Goal: Information Seeking & Learning: Learn about a topic

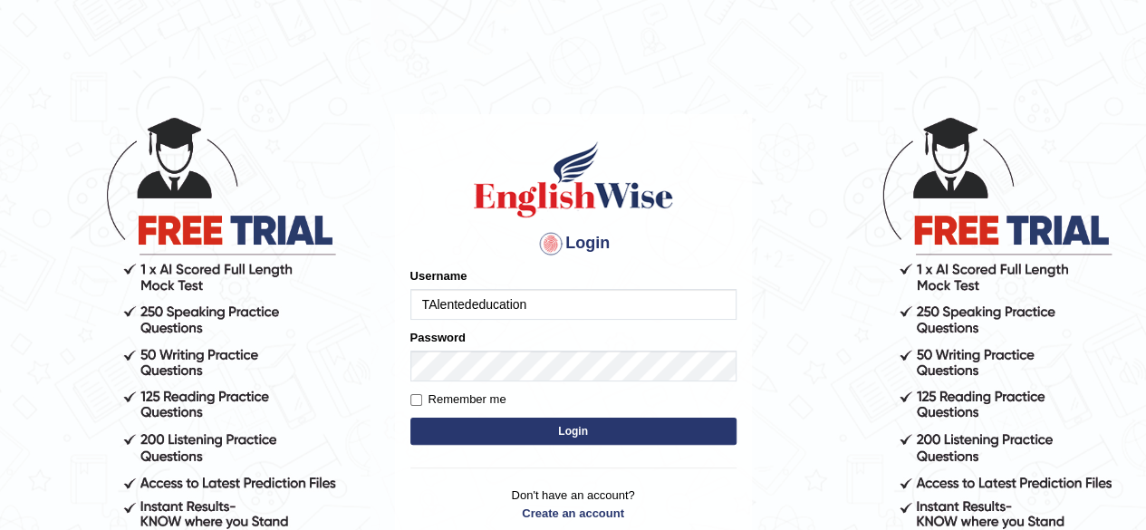
click at [435, 303] on input "TAlentededucation" at bounding box center [573, 304] width 326 height 31
type input "Talentededucation"
click at [429, 396] on label "Remember me" at bounding box center [458, 399] width 96 height 18
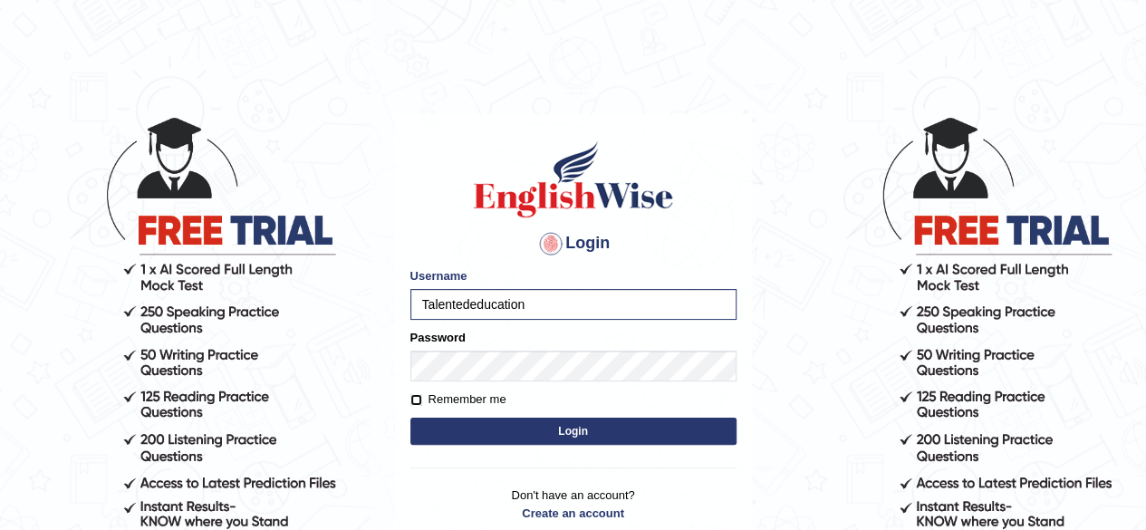
click at [422, 396] on input "Remember me" at bounding box center [416, 400] width 12 height 12
checkbox input "true"
click at [481, 429] on button "Login" at bounding box center [573, 431] width 326 height 27
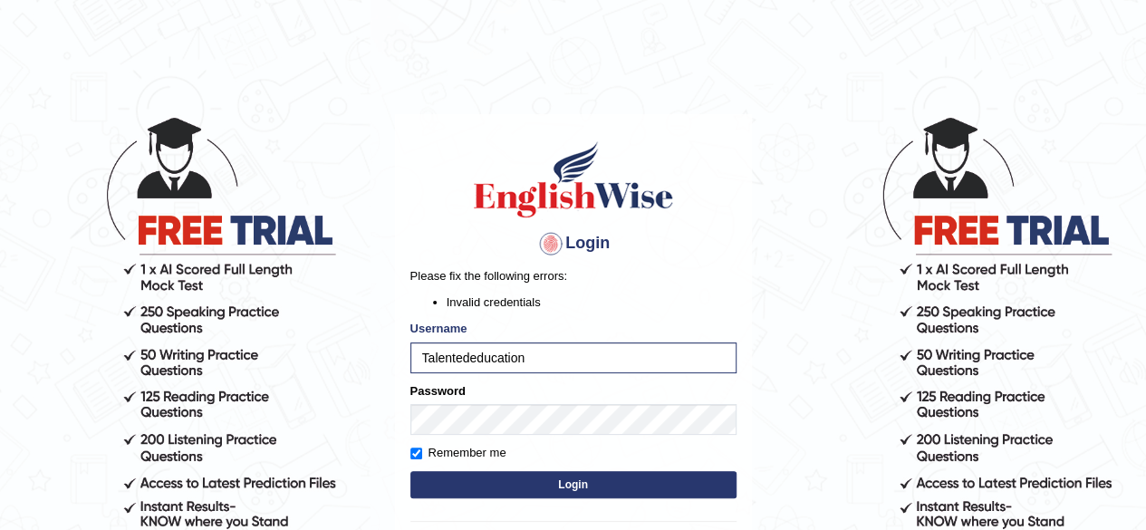
click at [486, 489] on button "Login" at bounding box center [573, 484] width 326 height 27
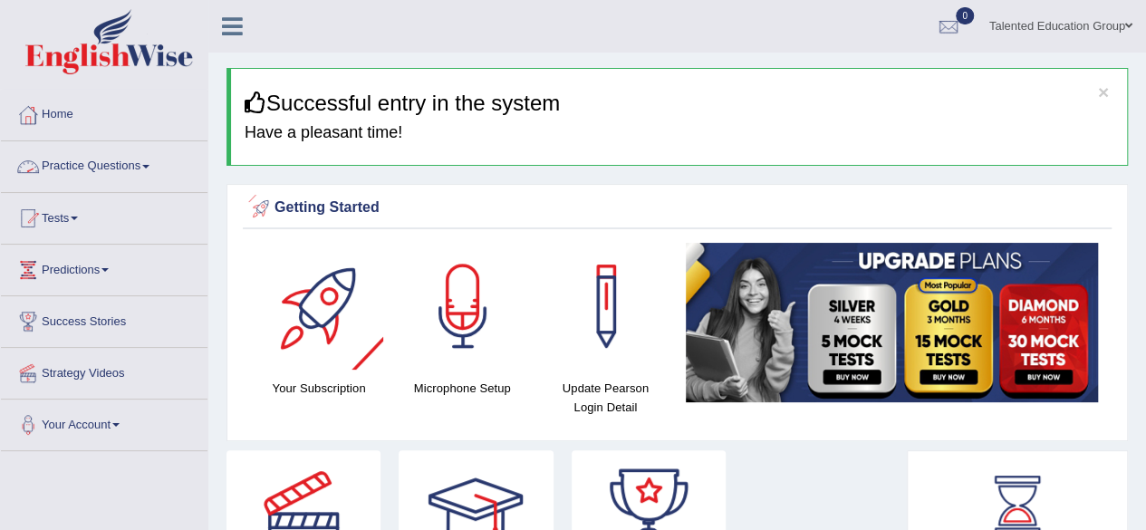
click at [159, 166] on link "Practice Questions" at bounding box center [104, 163] width 207 height 45
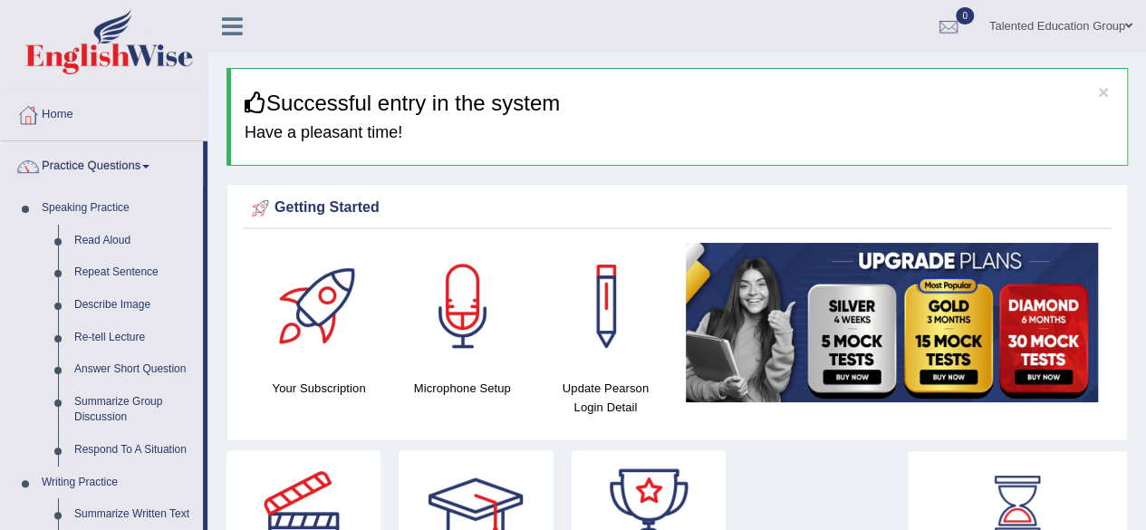
drag, startPoint x: 652, startPoint y: 174, endPoint x: 823, endPoint y: 257, distance: 189.6
click at [823, 257] on img at bounding box center [892, 322] width 412 height 159
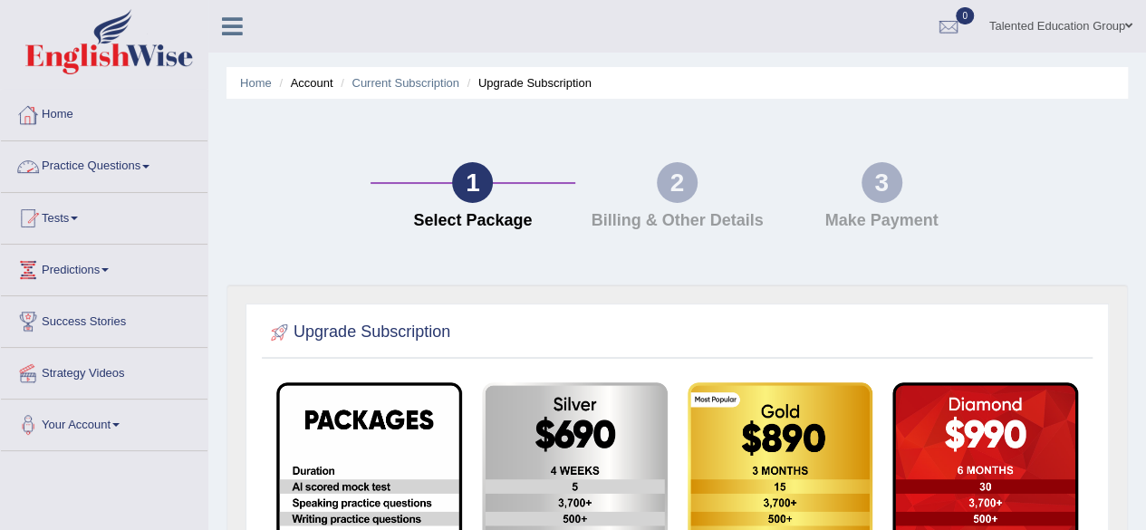
click at [143, 169] on link "Practice Questions" at bounding box center [104, 163] width 207 height 45
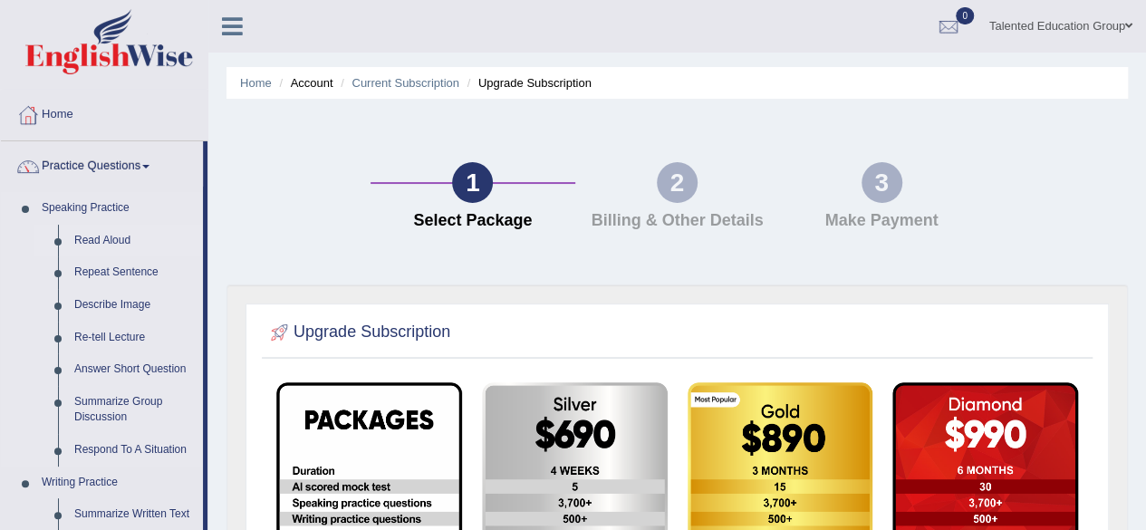
click at [117, 237] on link "Read Aloud" at bounding box center [134, 241] width 137 height 33
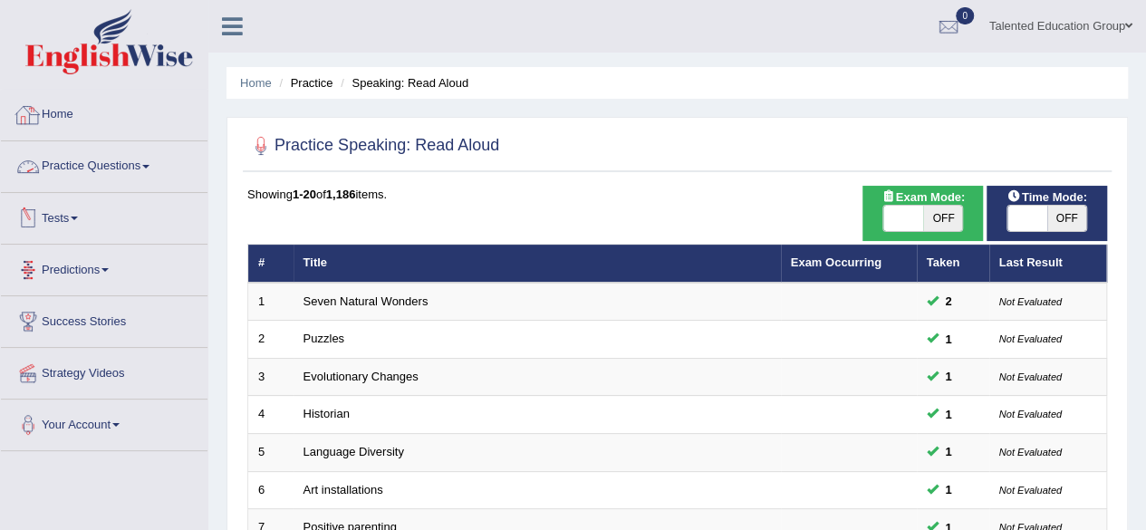
click at [75, 117] on link "Home" at bounding box center [104, 112] width 207 height 45
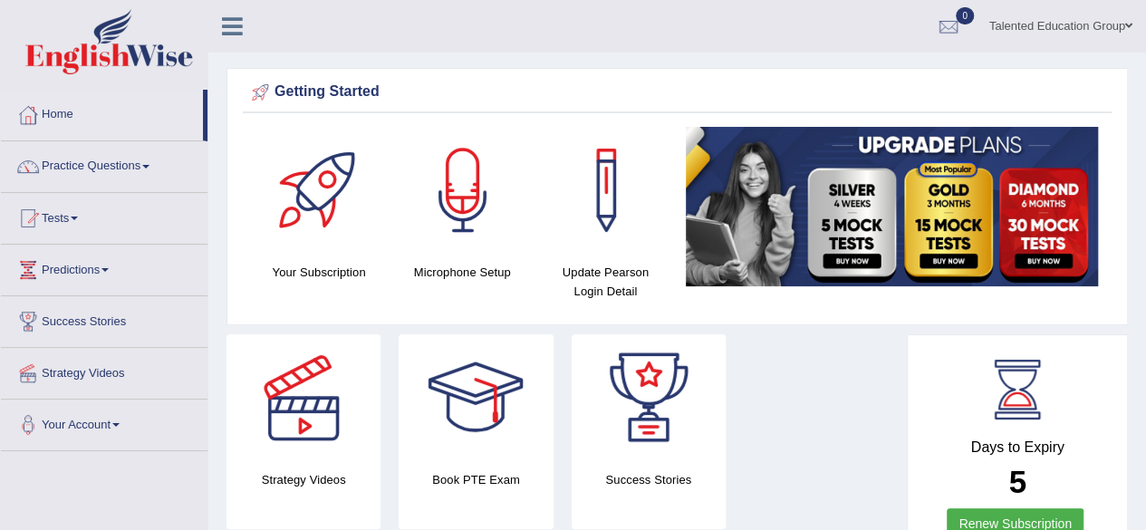
click at [818, 203] on img at bounding box center [892, 206] width 412 height 159
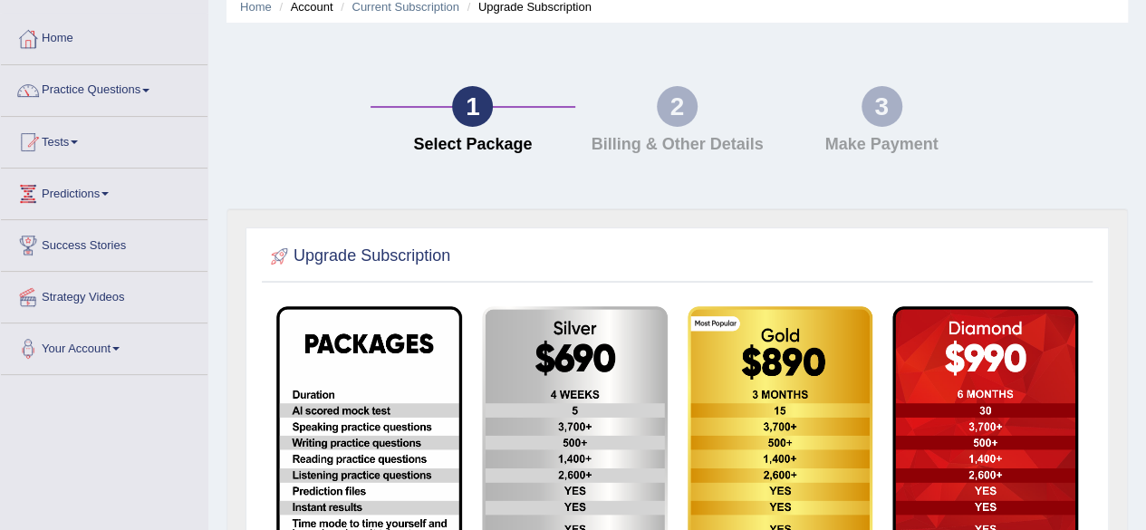
scroll to position [75, 0]
click at [82, 86] on link "Practice Questions" at bounding box center [104, 88] width 207 height 45
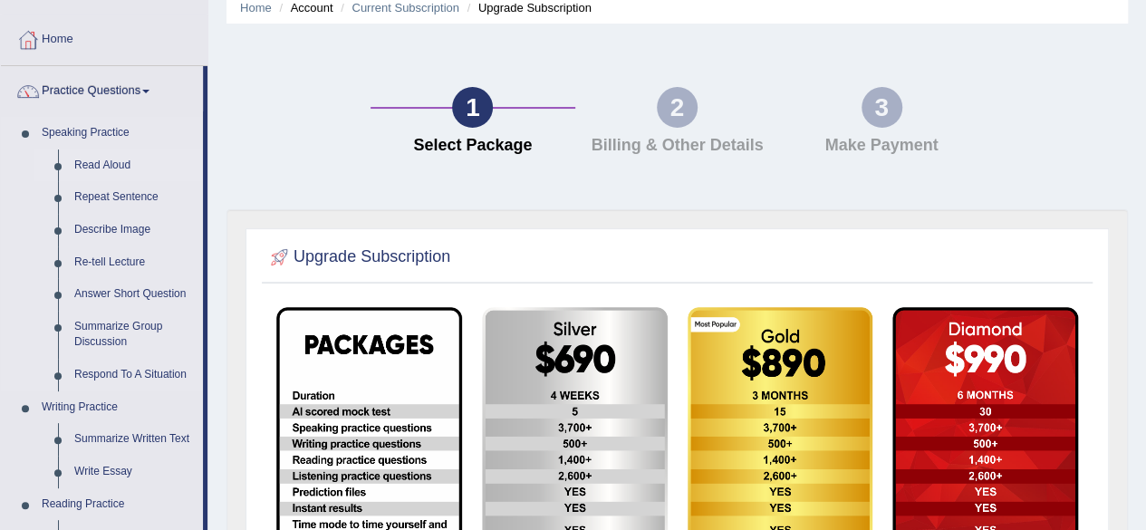
click at [111, 154] on link "Read Aloud" at bounding box center [134, 165] width 137 height 33
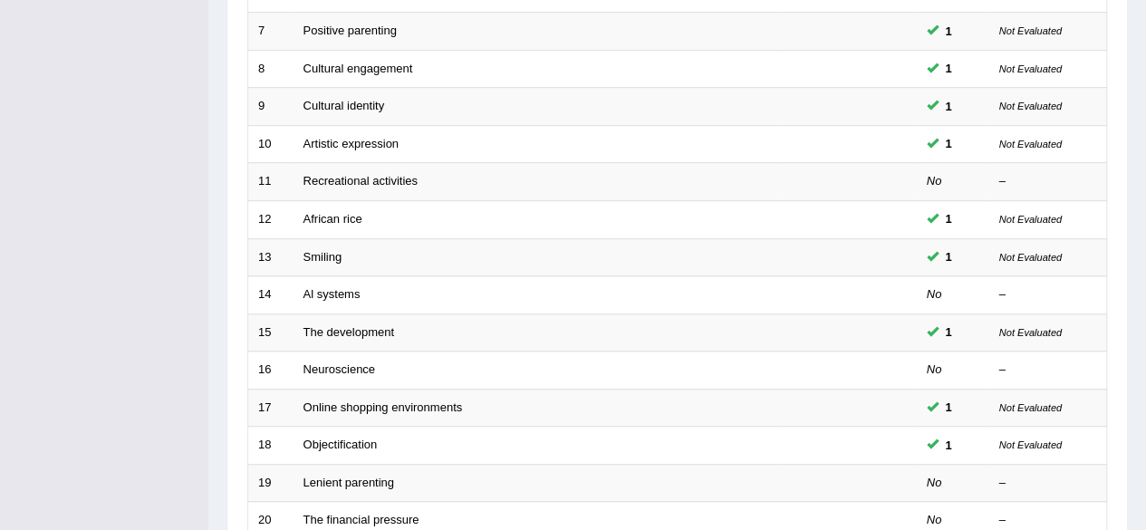
scroll to position [660, 0]
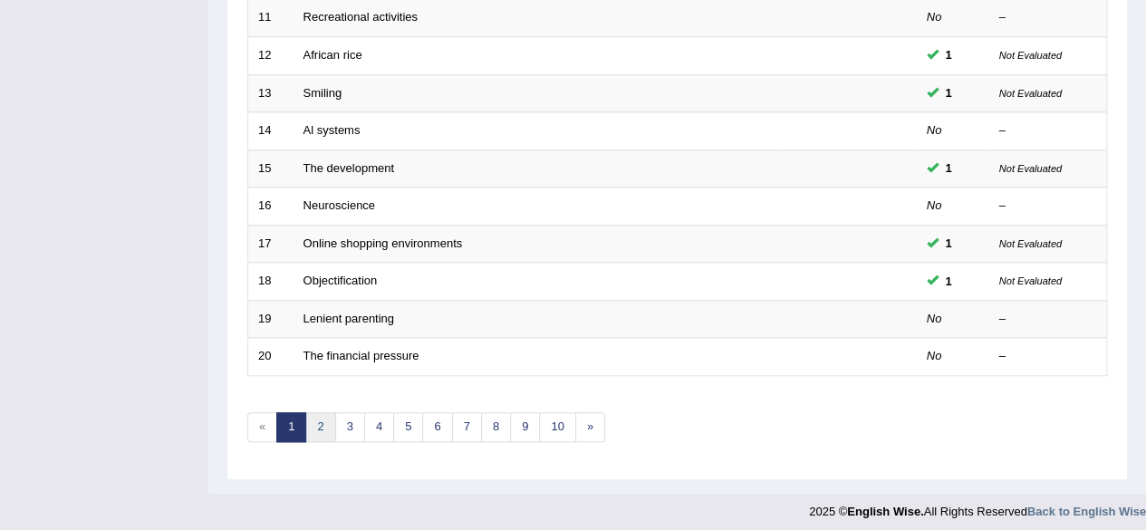
click at [321, 412] on link "2" at bounding box center [320, 427] width 30 height 30
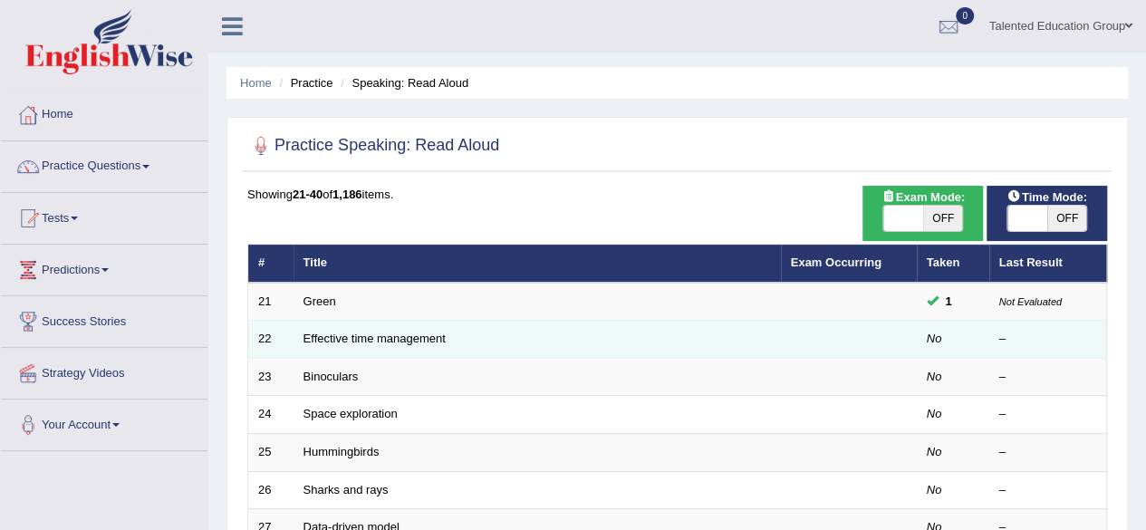
click at [333, 345] on td "Effective time management" at bounding box center [537, 340] width 487 height 38
click at [345, 338] on link "Effective time management" at bounding box center [375, 339] width 142 height 14
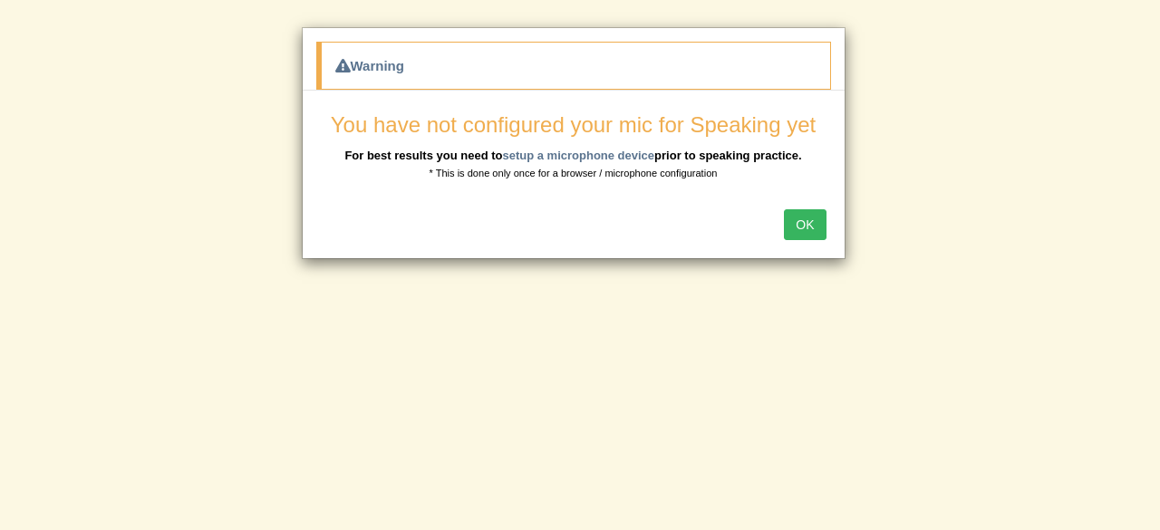
click at [807, 225] on button "OK" at bounding box center [805, 224] width 42 height 31
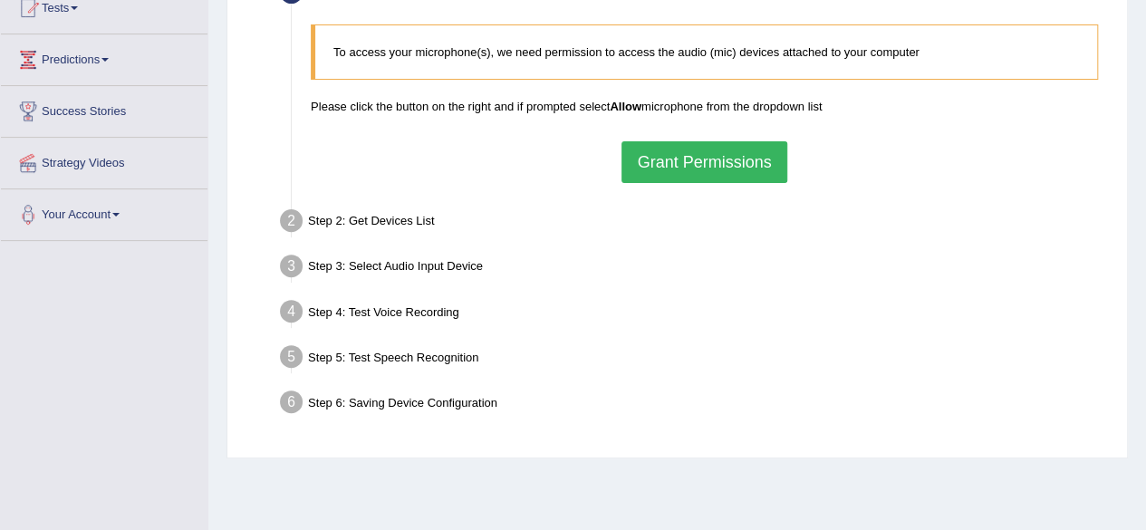
scroll to position [211, 0]
click at [722, 159] on button "Grant Permissions" at bounding box center [704, 161] width 165 height 42
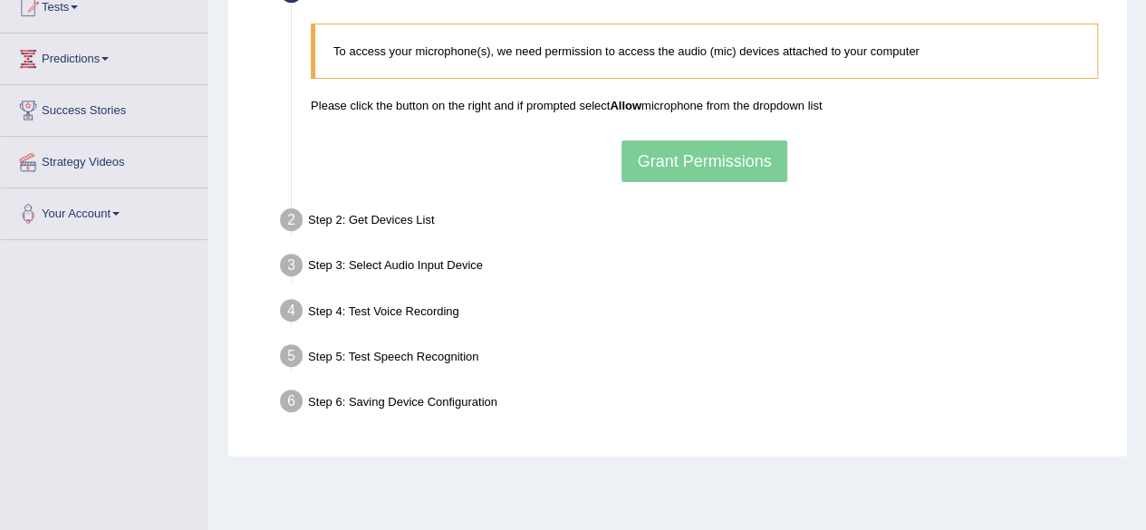
scroll to position [186, 0]
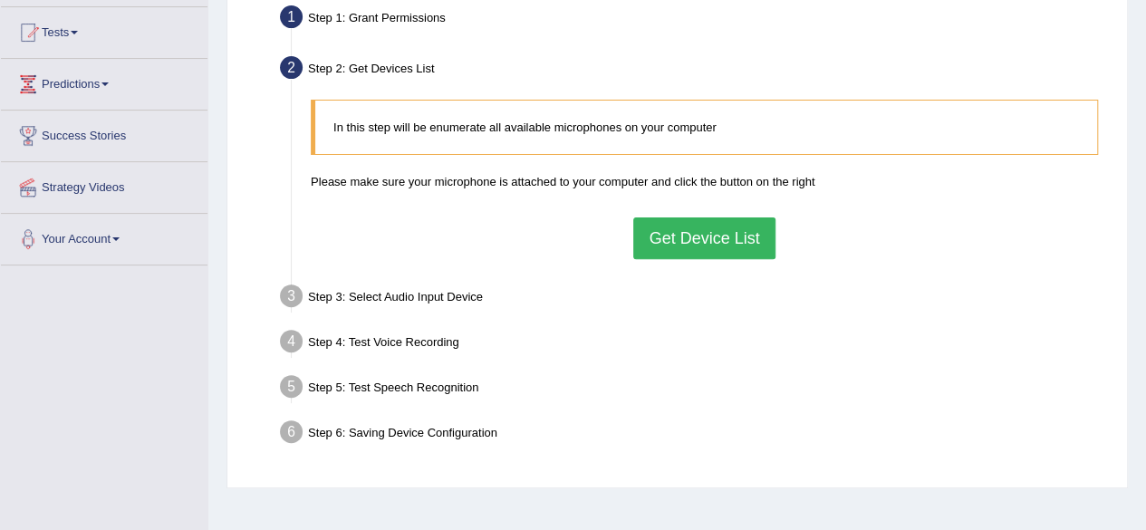
click at [651, 239] on button "Get Device List" at bounding box center [703, 238] width 141 height 42
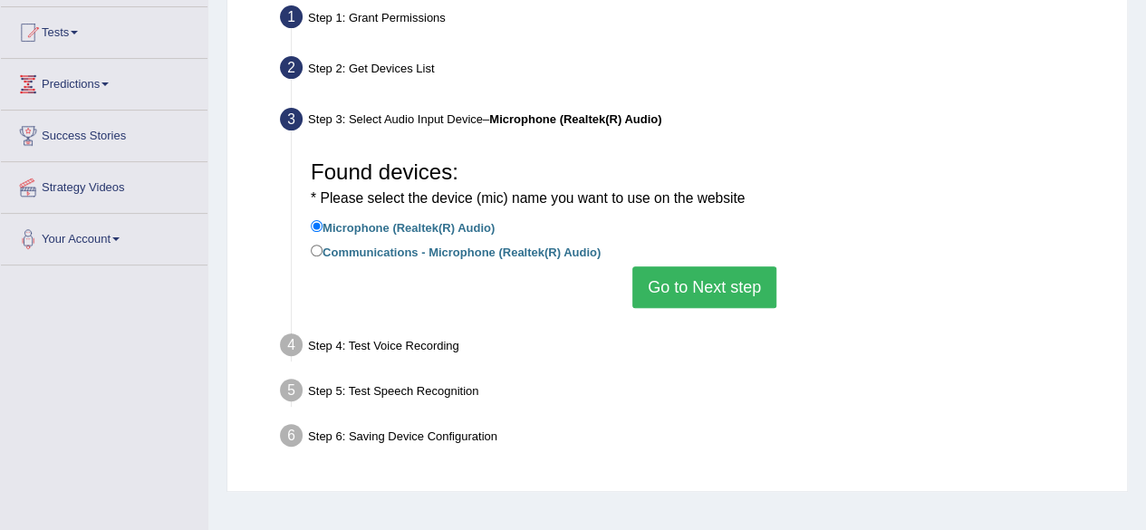
click at [683, 267] on button "Go to Next step" at bounding box center [704, 287] width 144 height 42
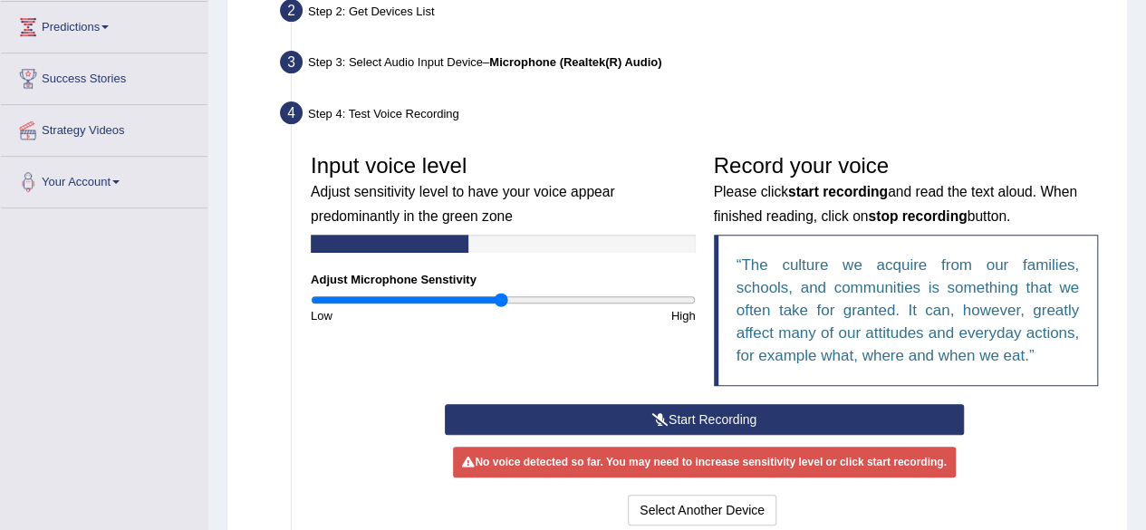
scroll to position [244, 0]
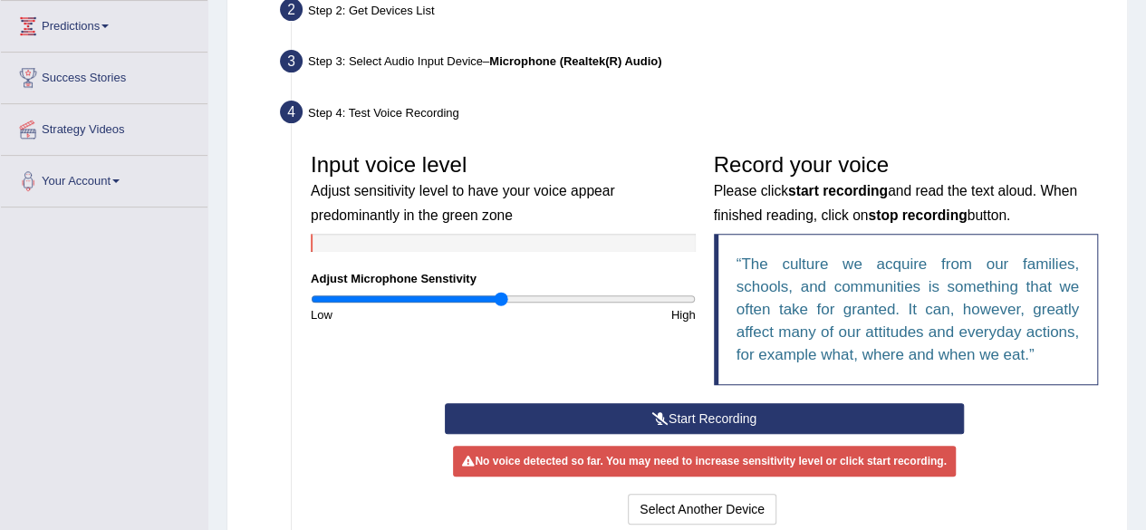
click at [688, 412] on button "Start Recording" at bounding box center [704, 418] width 519 height 31
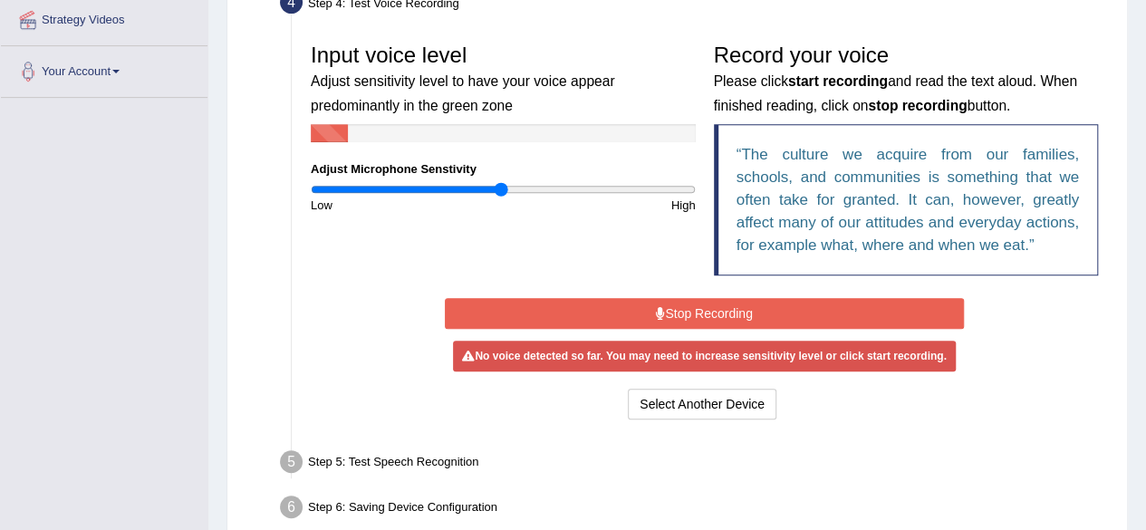
scroll to position [355, 0]
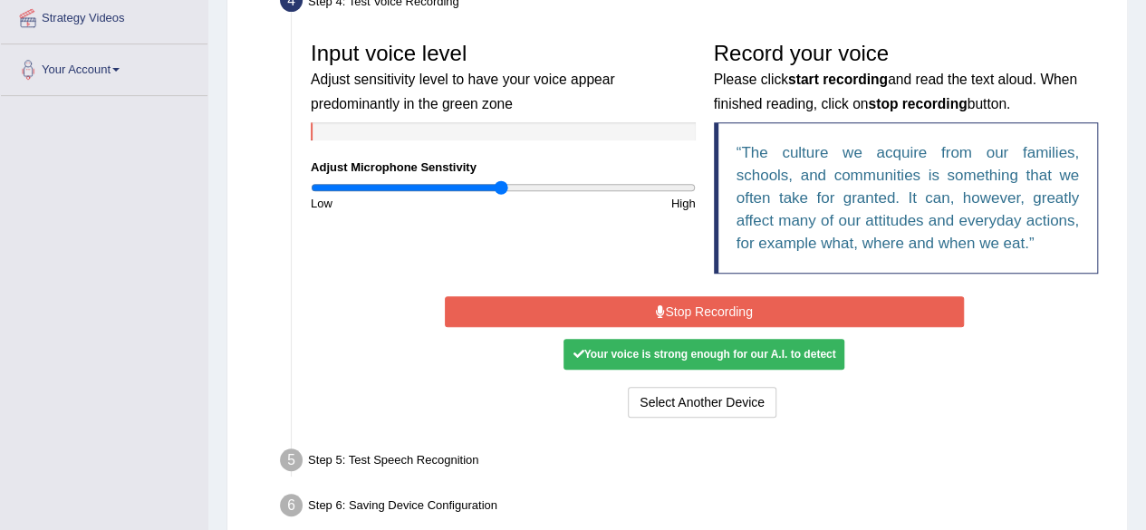
click at [714, 311] on button "Stop Recording" at bounding box center [704, 311] width 519 height 31
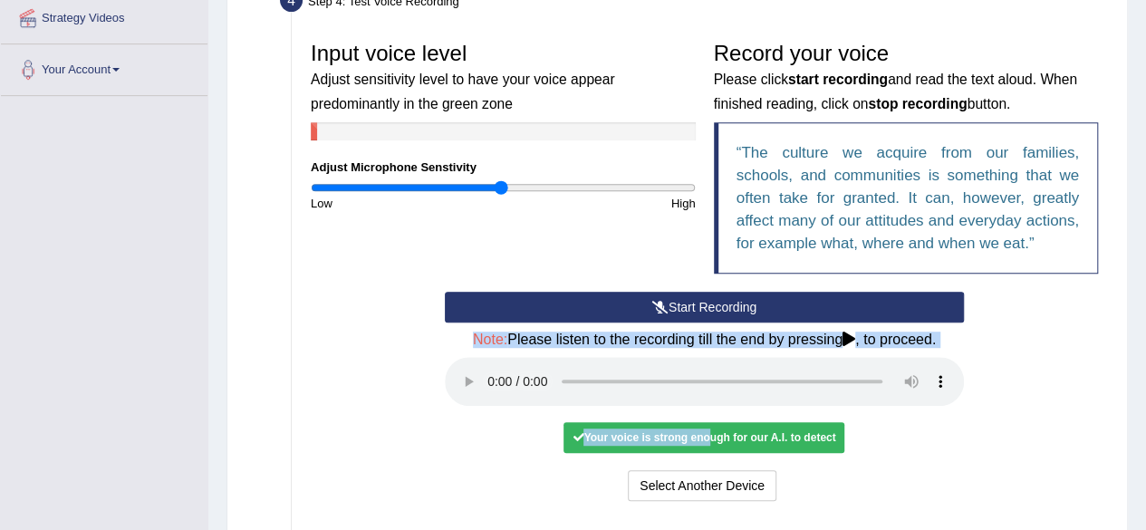
drag, startPoint x: 703, startPoint y: 427, endPoint x: 725, endPoint y: 306, distance: 122.4
click at [725, 306] on div "Start Recording Stop Recording Note: Please listen to the recording till the en…" at bounding box center [704, 399] width 537 height 214
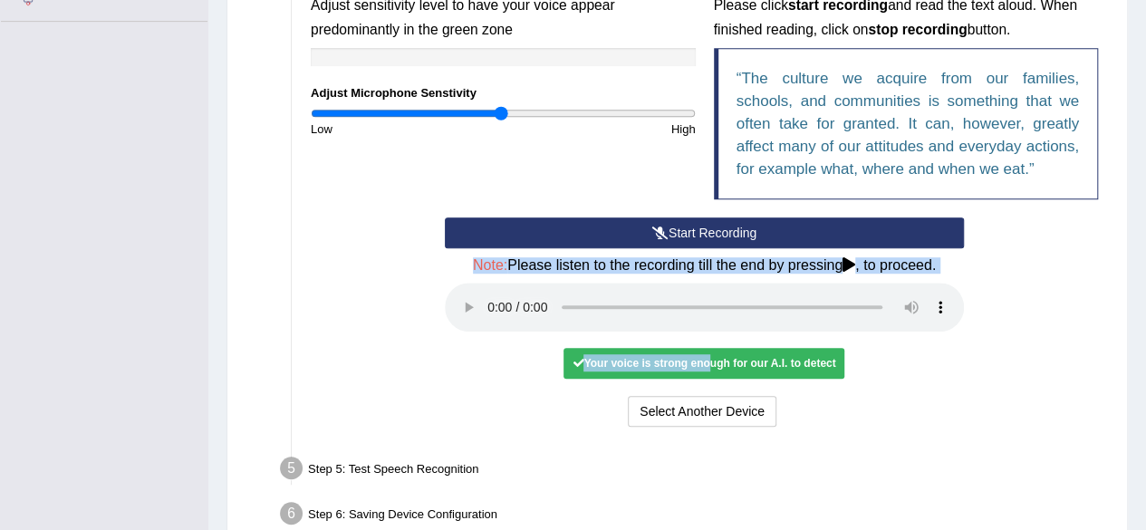
scroll to position [431, 0]
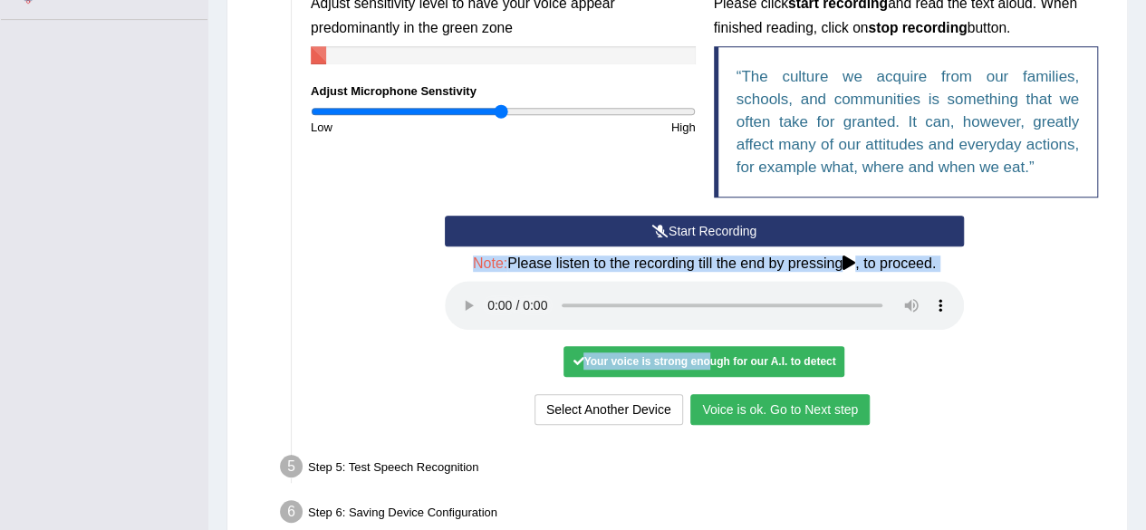
click at [773, 414] on button "Voice is ok. Go to Next step" at bounding box center [779, 409] width 179 height 31
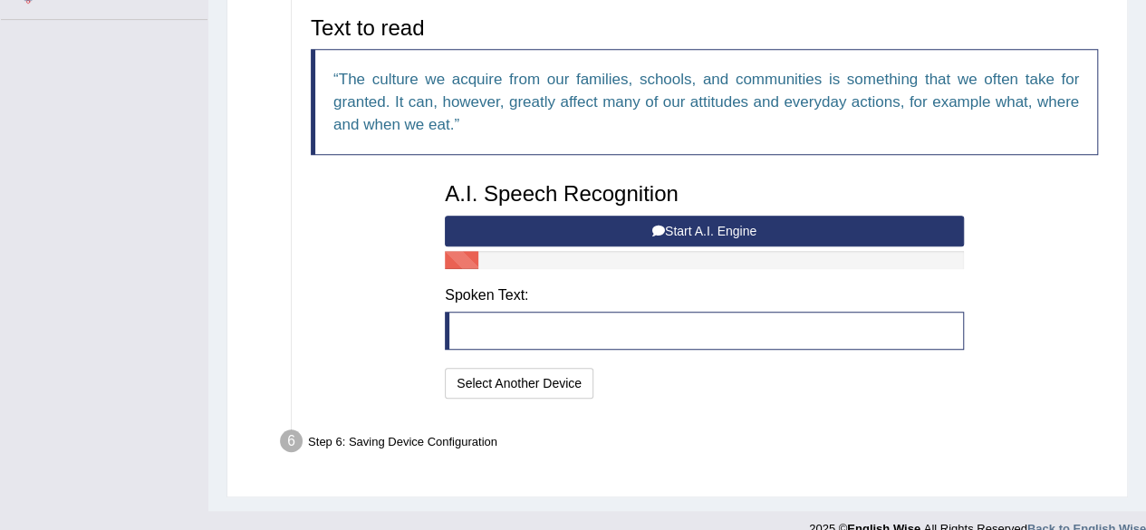
click at [697, 227] on button "Start A.I. Engine" at bounding box center [704, 231] width 519 height 31
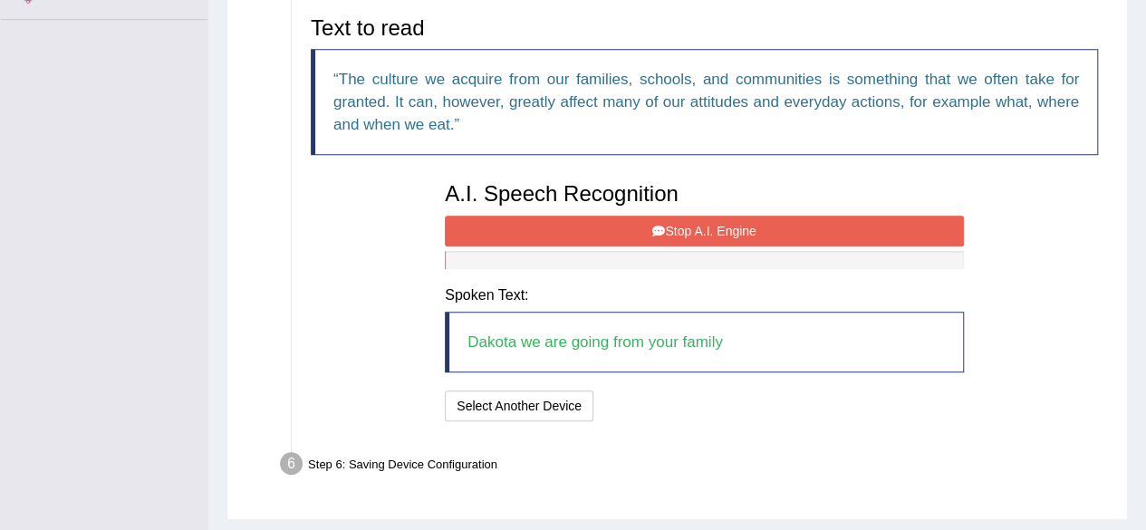
click at [660, 233] on icon at bounding box center [658, 231] width 13 height 13
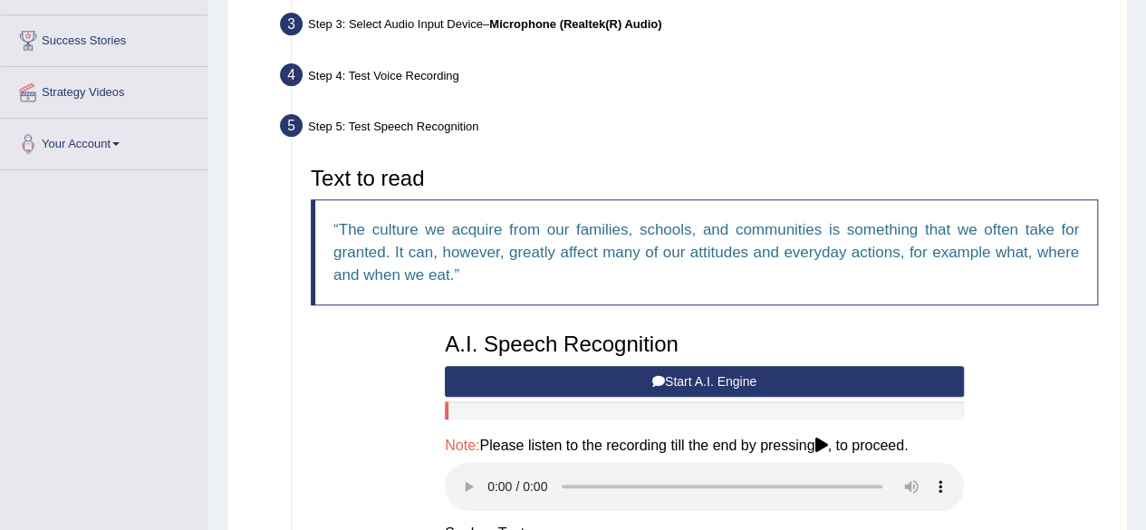
scroll to position [489, 0]
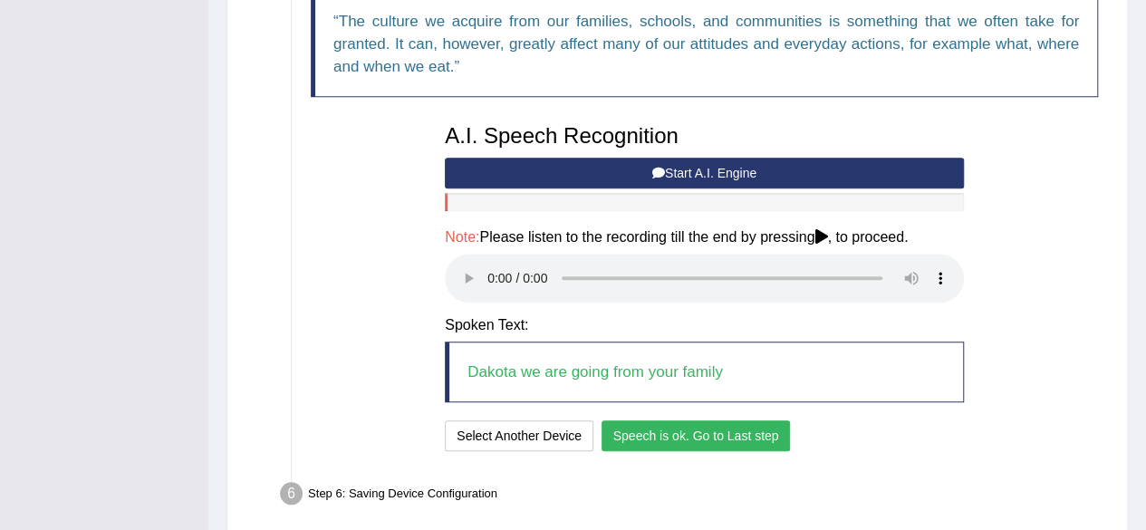
click at [676, 444] on button "Speech is ok. Go to Last step" at bounding box center [696, 435] width 189 height 31
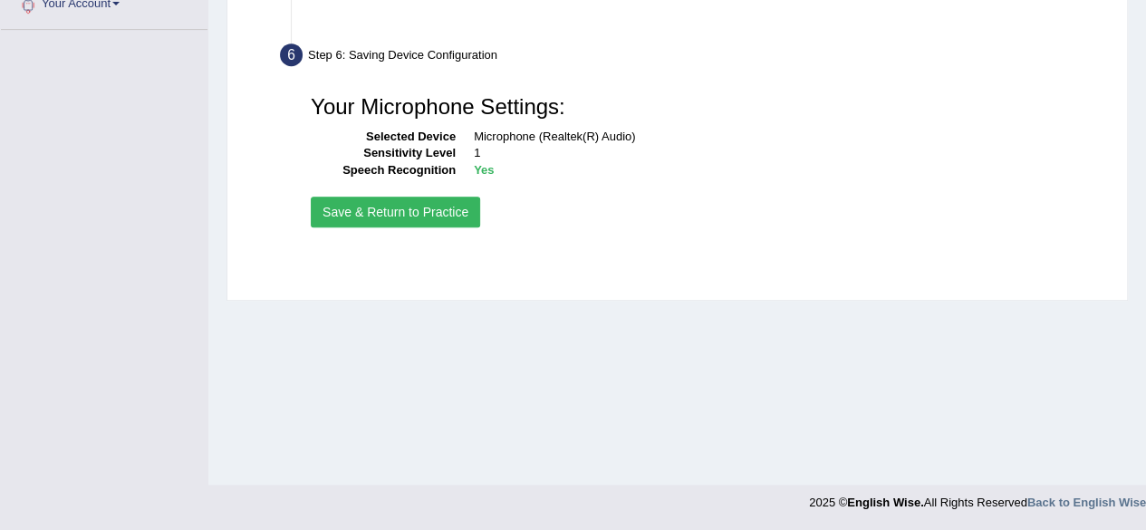
scroll to position [420, 0]
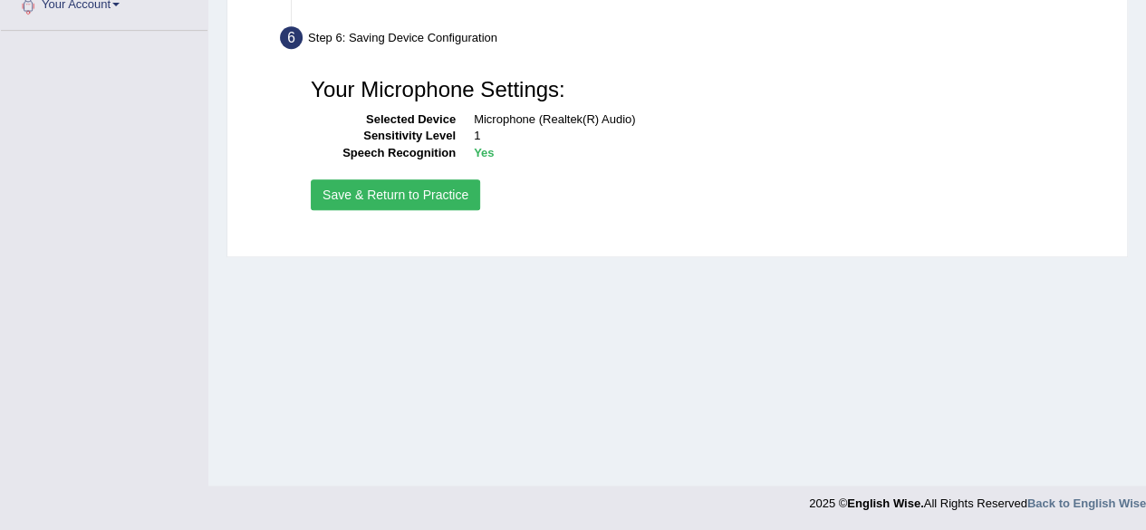
click at [423, 184] on button "Save & Return to Practice" at bounding box center [395, 194] width 169 height 31
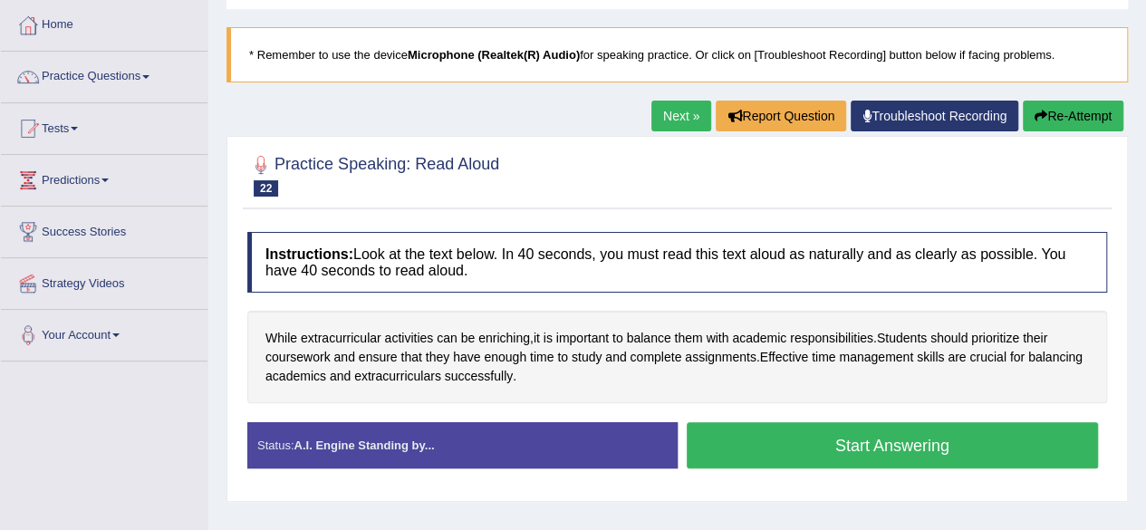
scroll to position [101, 0]
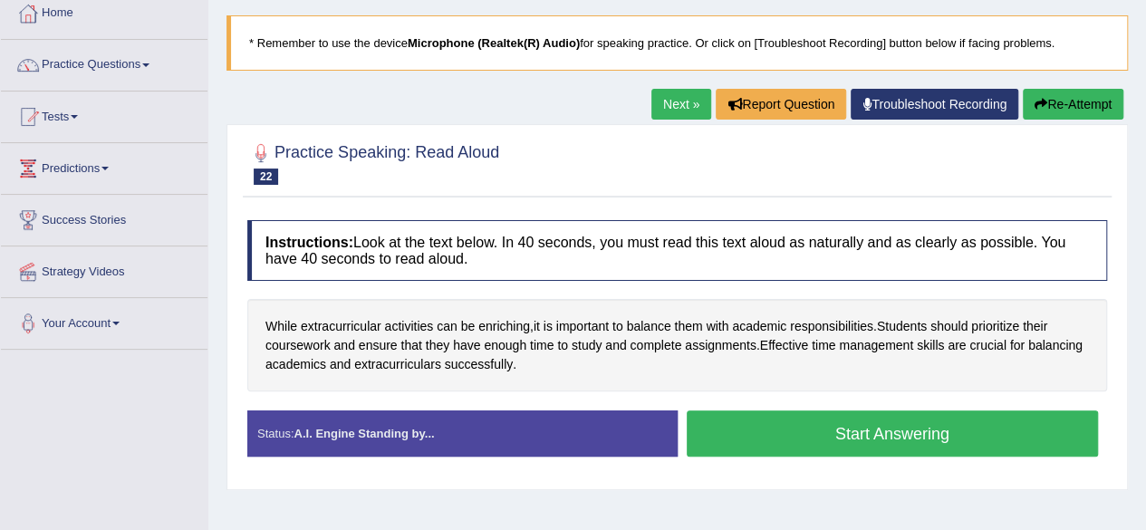
click at [715, 424] on button "Start Answering" at bounding box center [893, 433] width 412 height 46
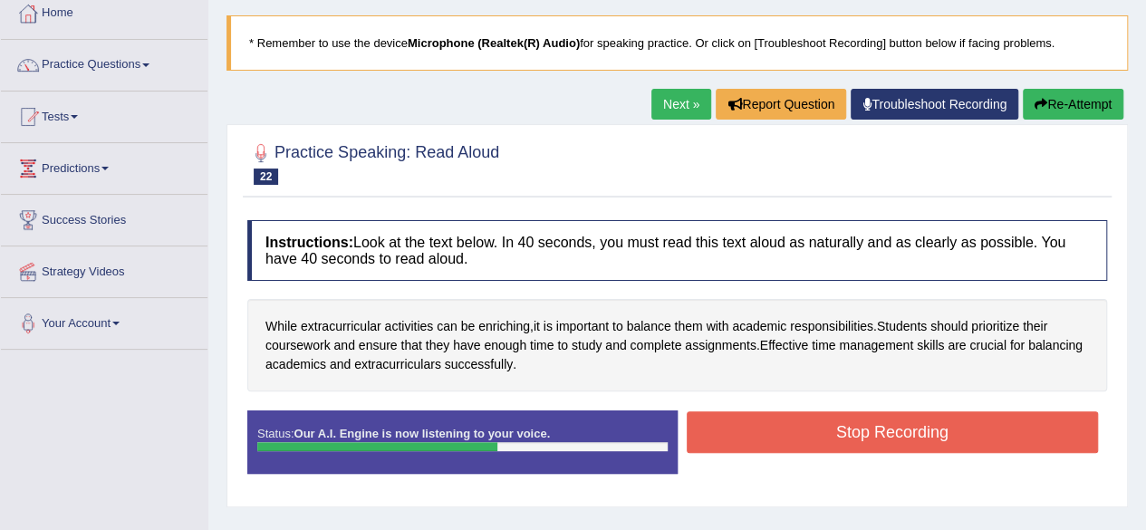
click at [715, 424] on button "Stop Recording" at bounding box center [893, 432] width 412 height 42
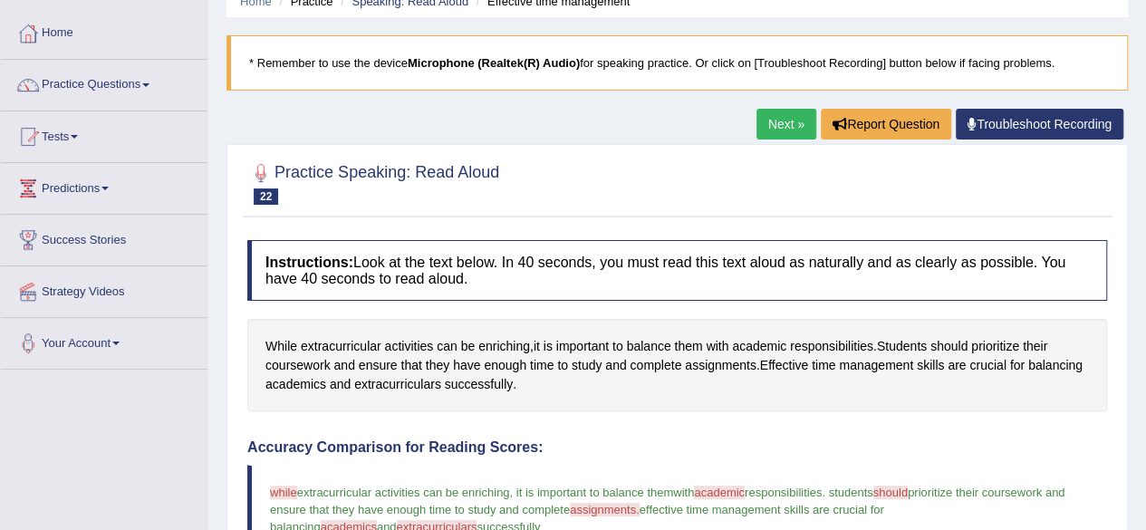
scroll to position [40, 0]
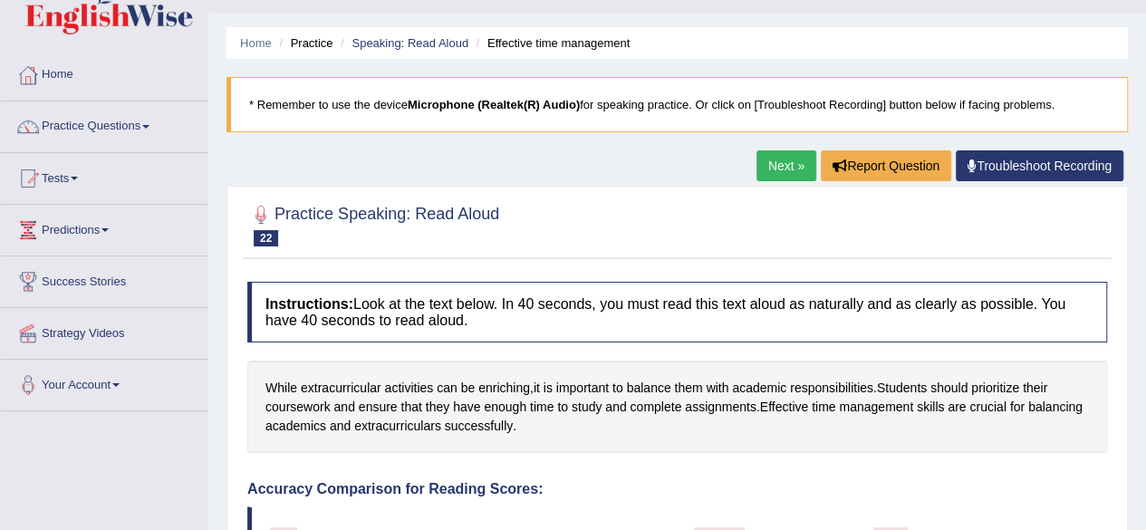
click at [788, 156] on link "Next »" at bounding box center [787, 165] width 60 height 31
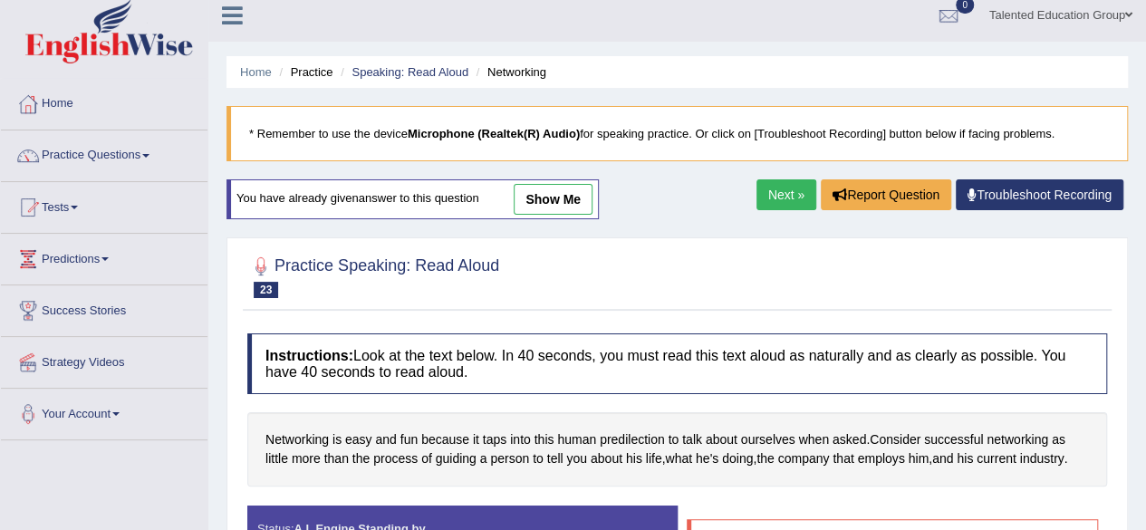
scroll to position [10, 0]
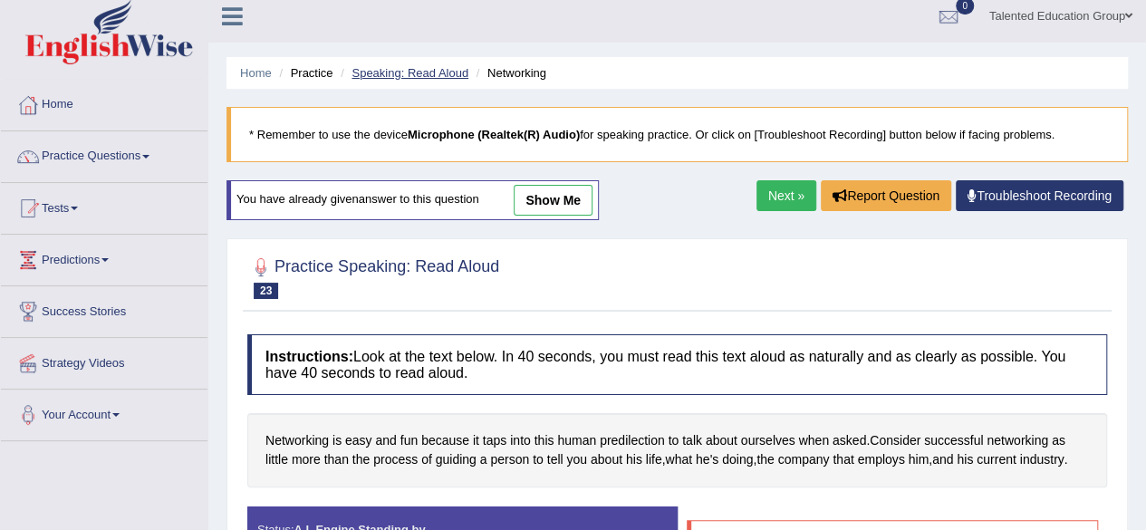
click at [419, 72] on link "Speaking: Read Aloud" at bounding box center [410, 73] width 117 height 14
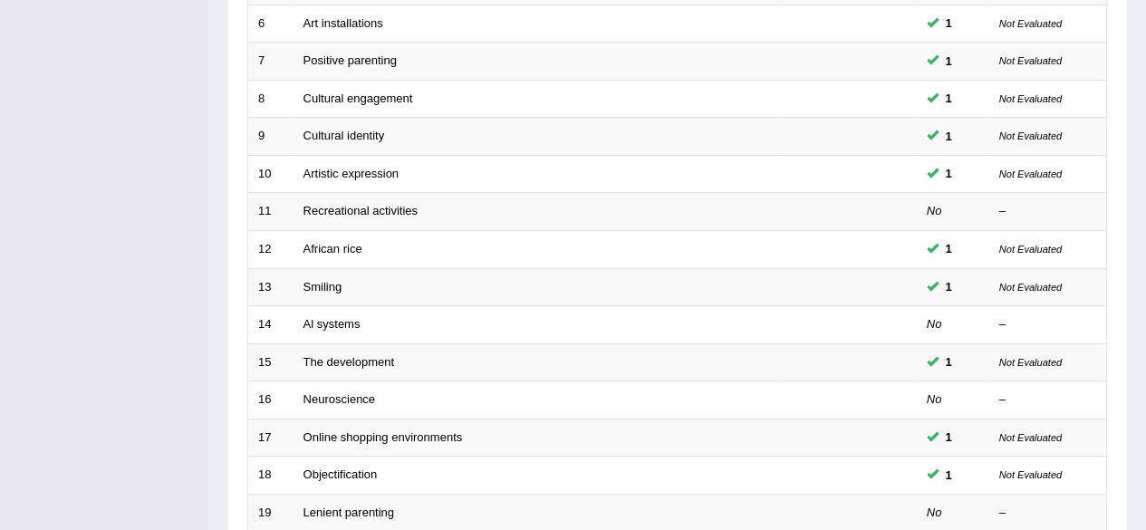
scroll to position [660, 0]
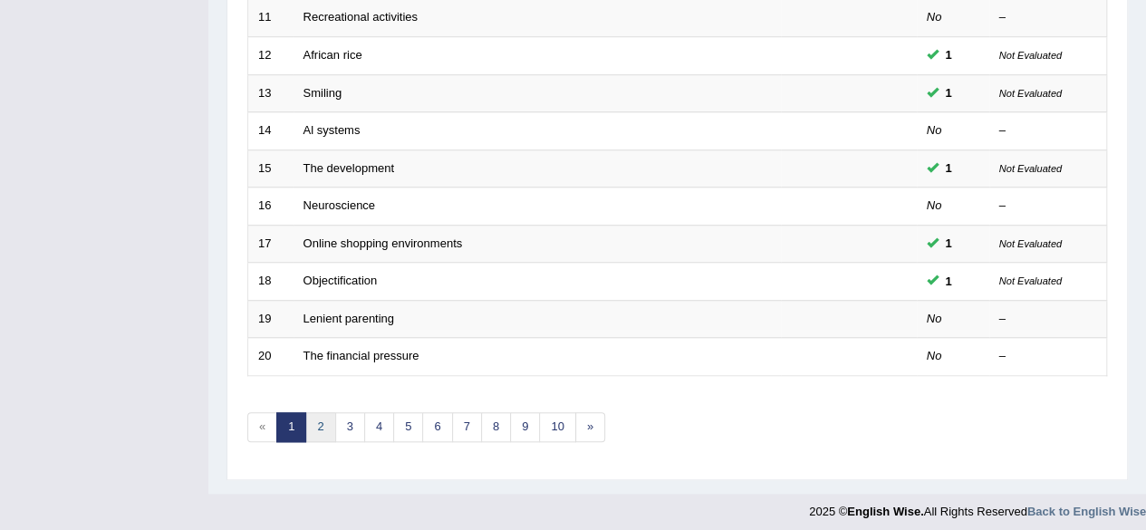
click at [317, 418] on link "2" at bounding box center [320, 427] width 30 height 30
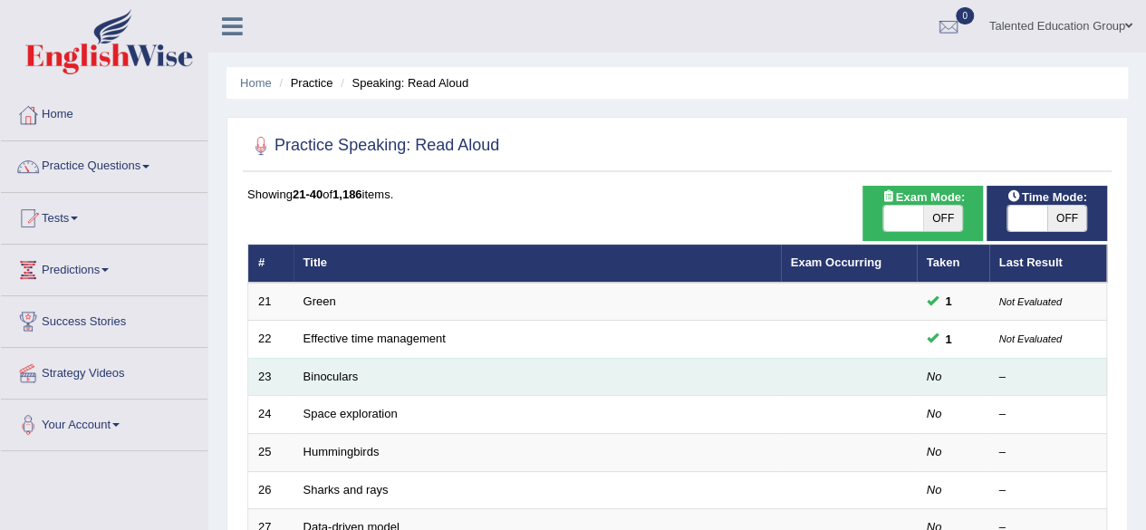
click at [404, 370] on td "Binoculars" at bounding box center [537, 377] width 487 height 38
click at [325, 371] on link "Binoculars" at bounding box center [331, 377] width 55 height 14
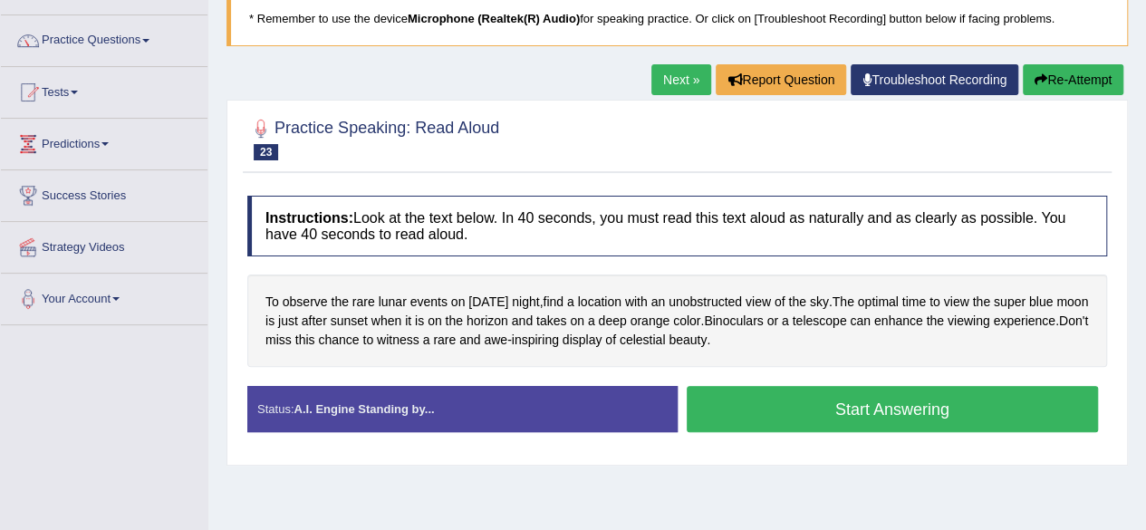
scroll to position [127, 0]
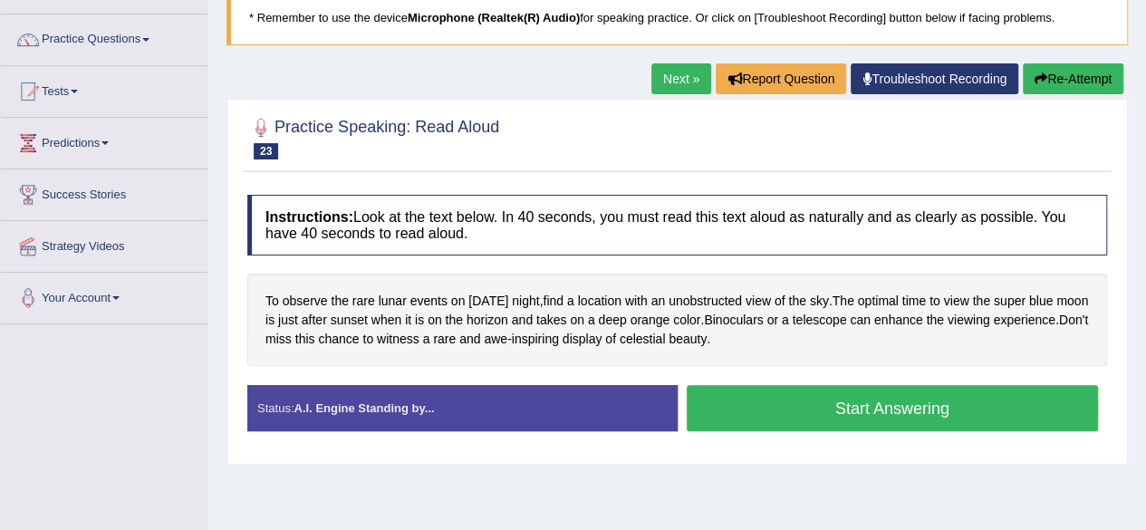
click at [858, 407] on button "Start Answering" at bounding box center [893, 408] width 412 height 46
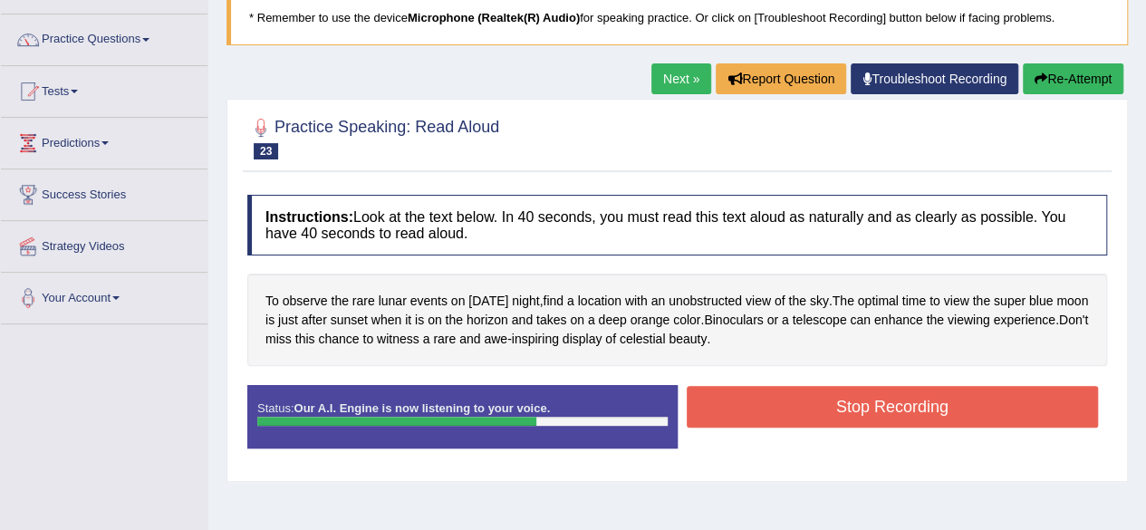
click at [858, 407] on button "Stop Recording" at bounding box center [893, 407] width 412 height 42
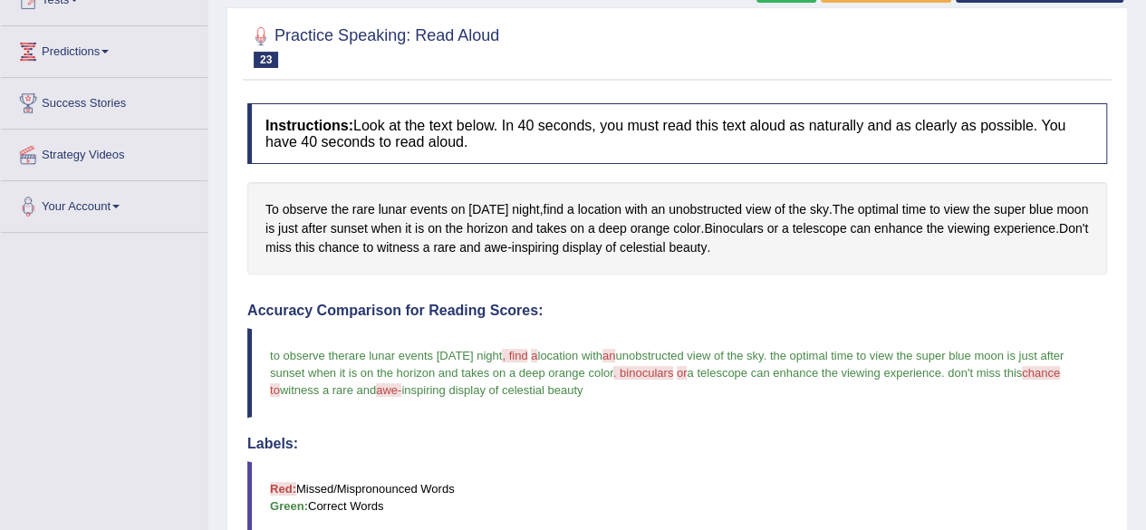
scroll to position [0, 0]
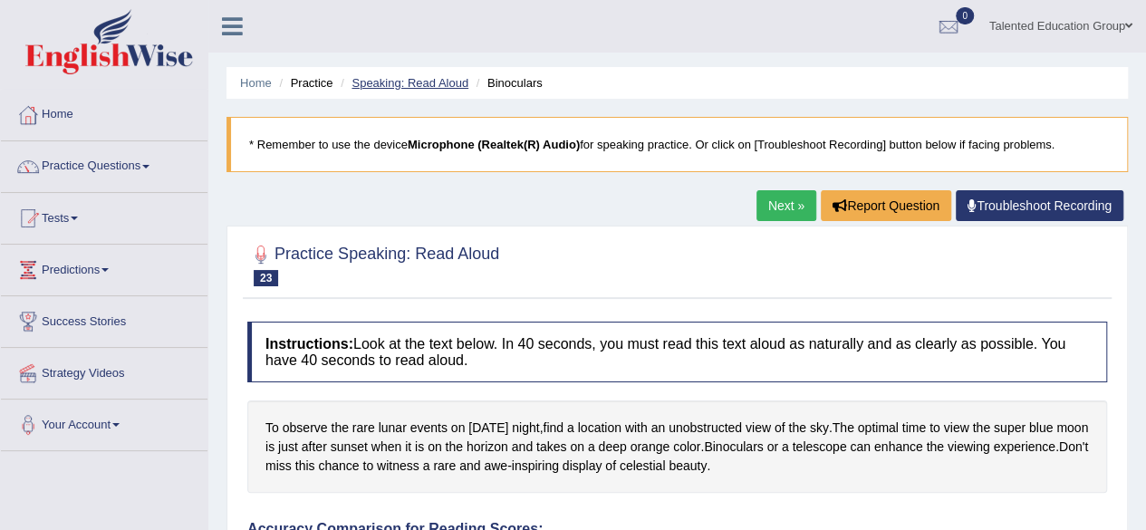
click at [379, 84] on link "Speaking: Read Aloud" at bounding box center [410, 83] width 117 height 14
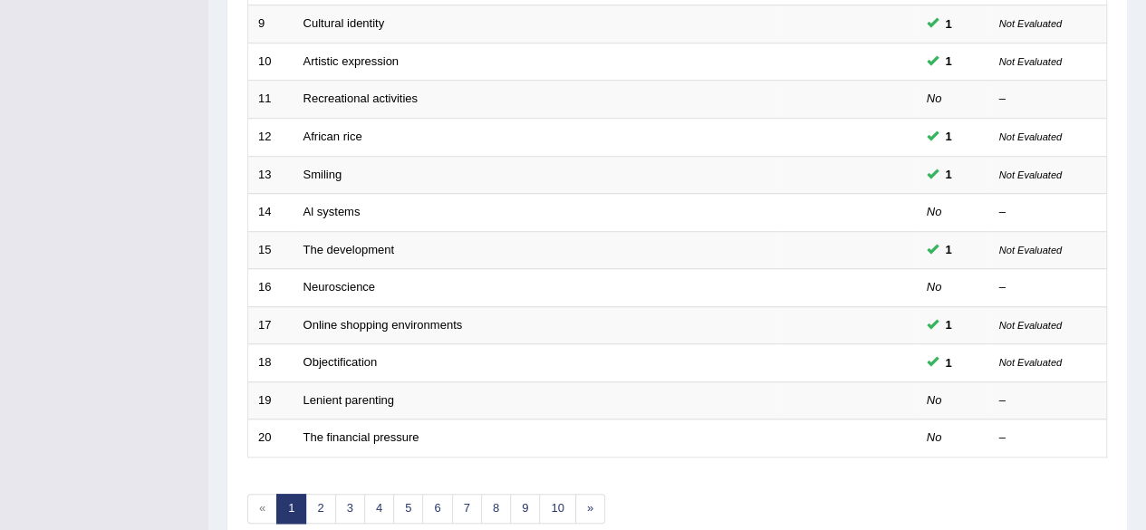
scroll to position [660, 0]
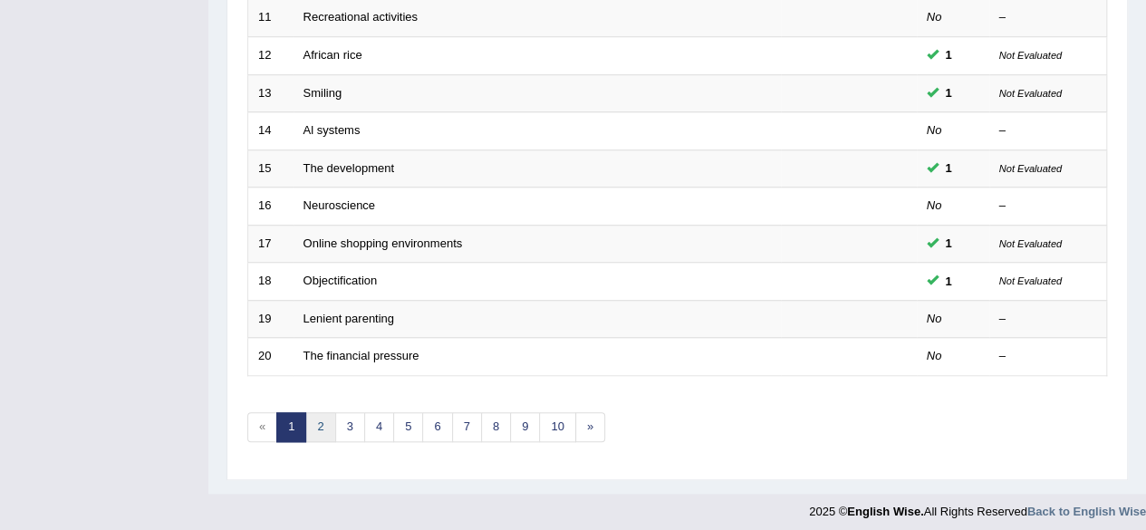
click at [322, 414] on link "2" at bounding box center [320, 427] width 30 height 30
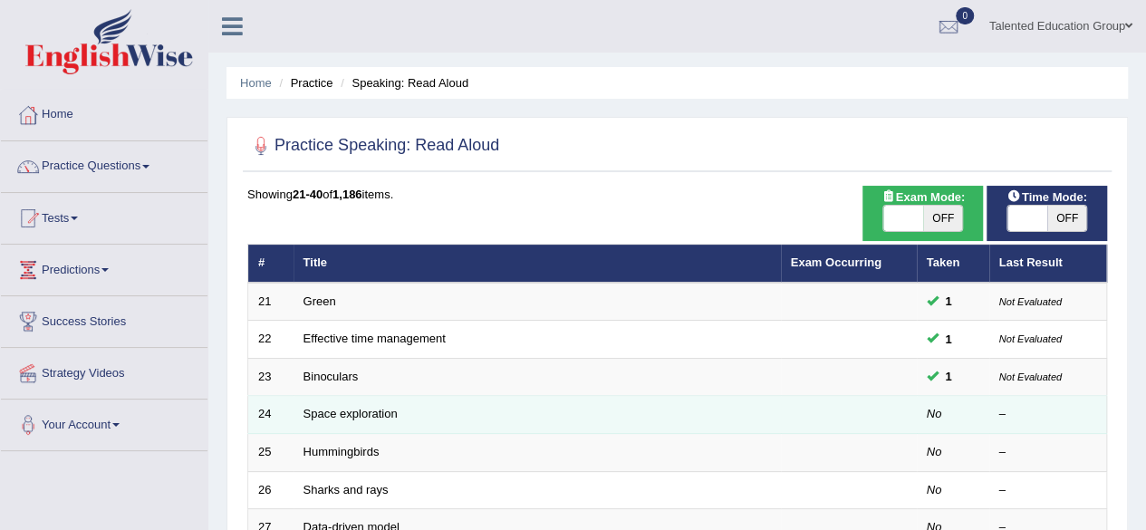
click at [520, 419] on td "Space exploration" at bounding box center [537, 415] width 487 height 38
click at [335, 409] on link "Space exploration" at bounding box center [351, 414] width 94 height 14
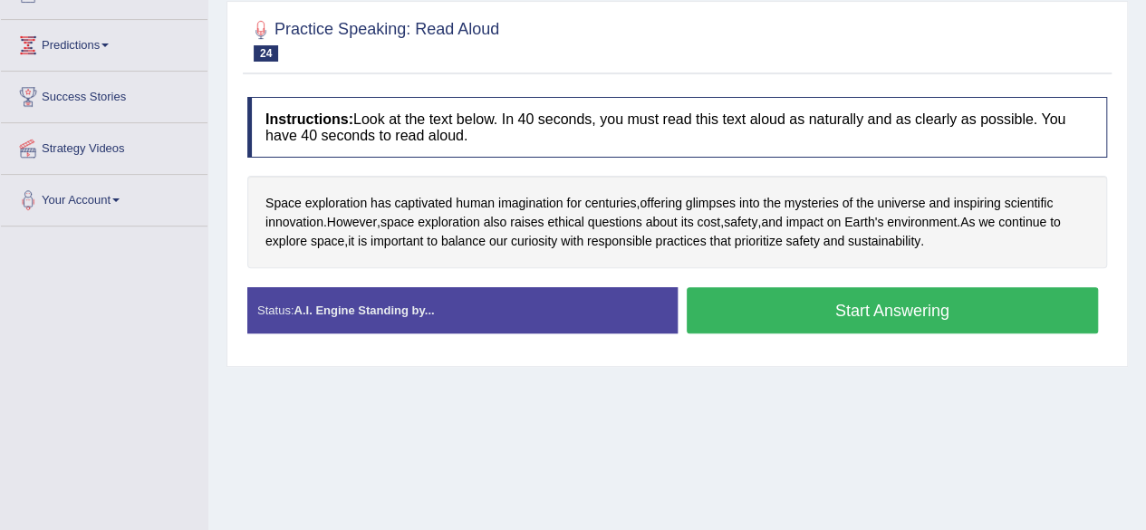
scroll to position [230, 0]
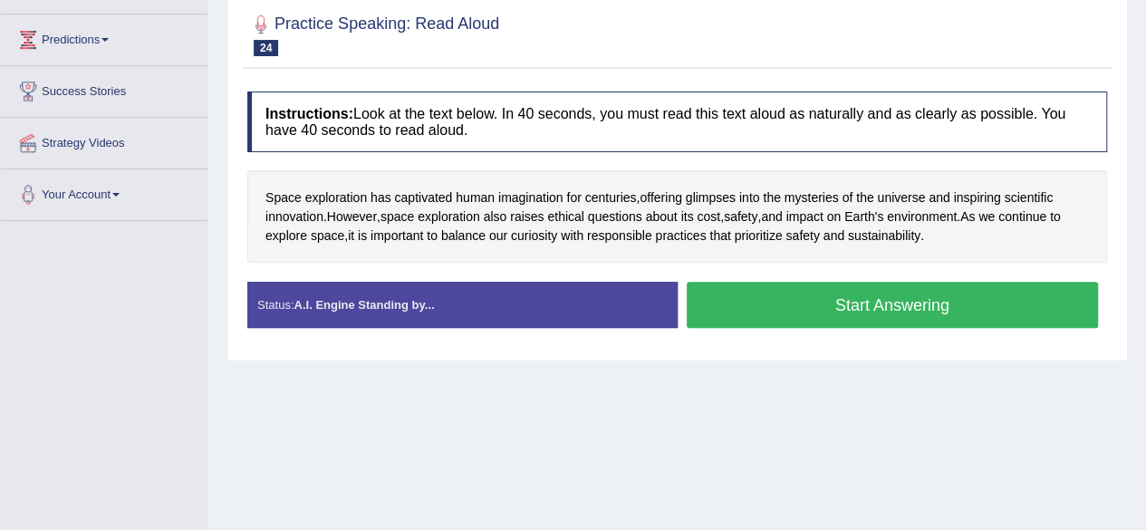
click at [790, 302] on button "Start Answering" at bounding box center [893, 305] width 412 height 46
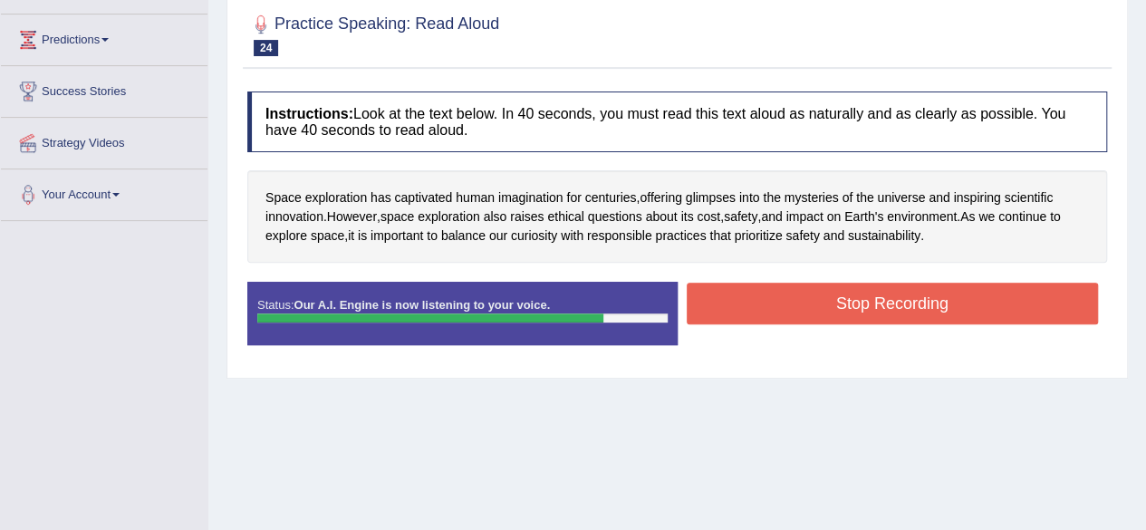
click at [790, 302] on button "Stop Recording" at bounding box center [893, 304] width 412 height 42
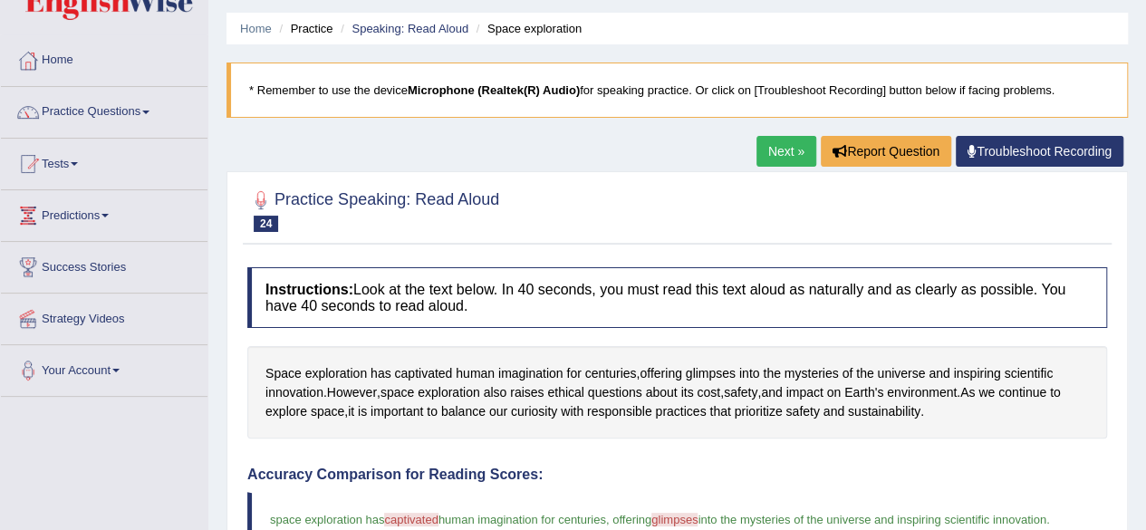
scroll to position [45, 0]
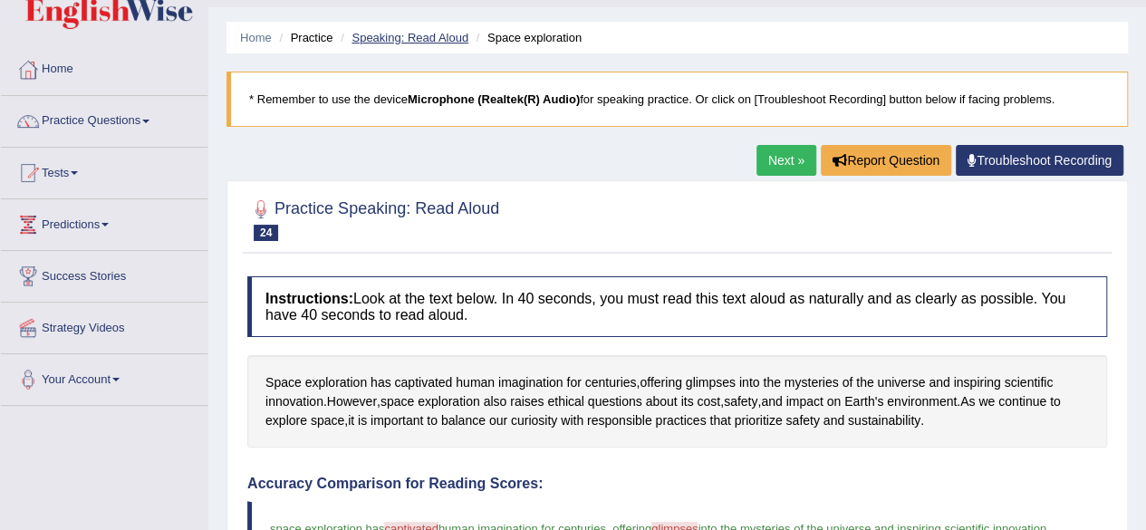
click at [400, 36] on link "Speaking: Read Aloud" at bounding box center [410, 38] width 117 height 14
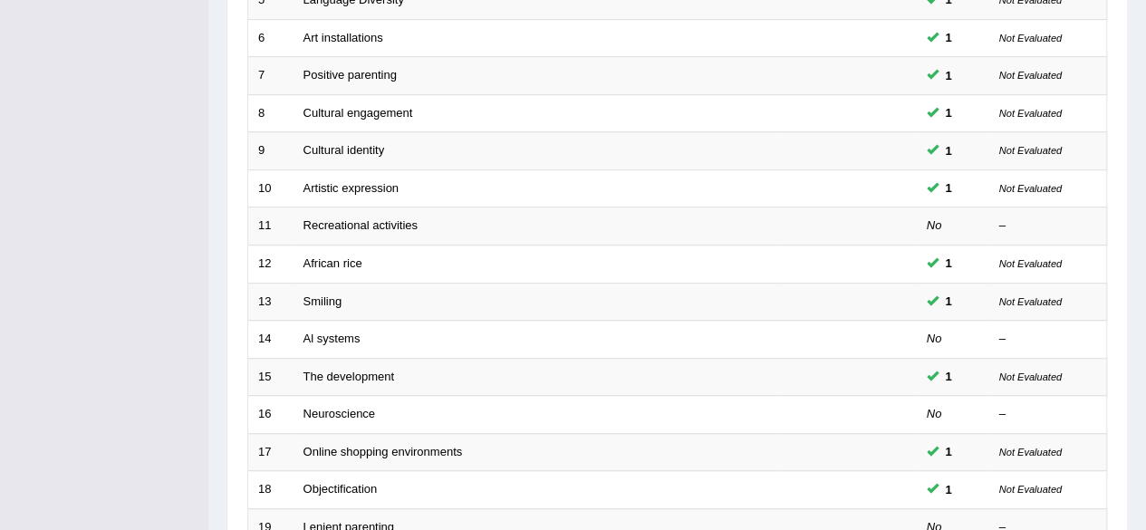
scroll to position [660, 0]
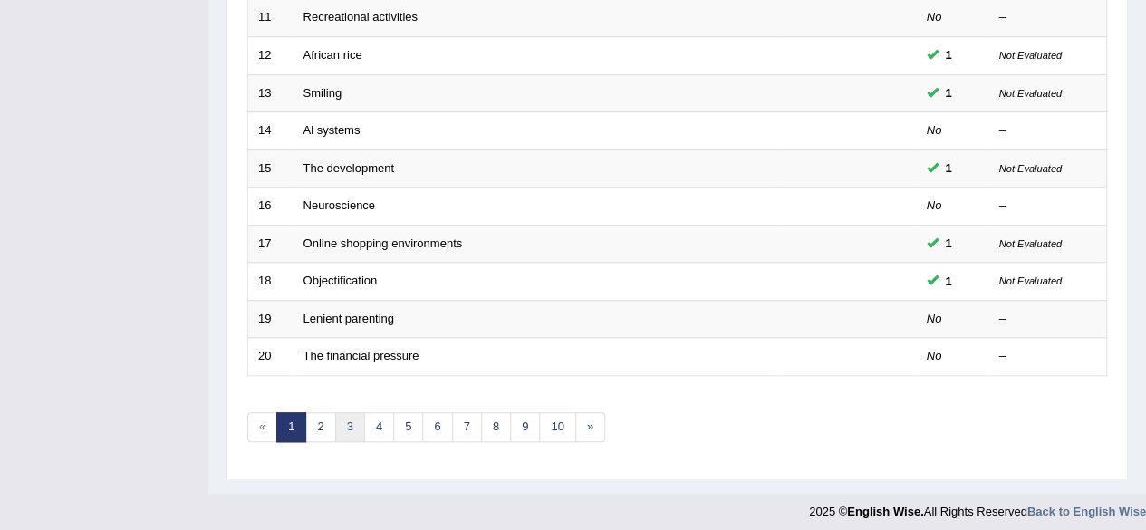
click at [339, 417] on link "3" at bounding box center [350, 427] width 30 height 30
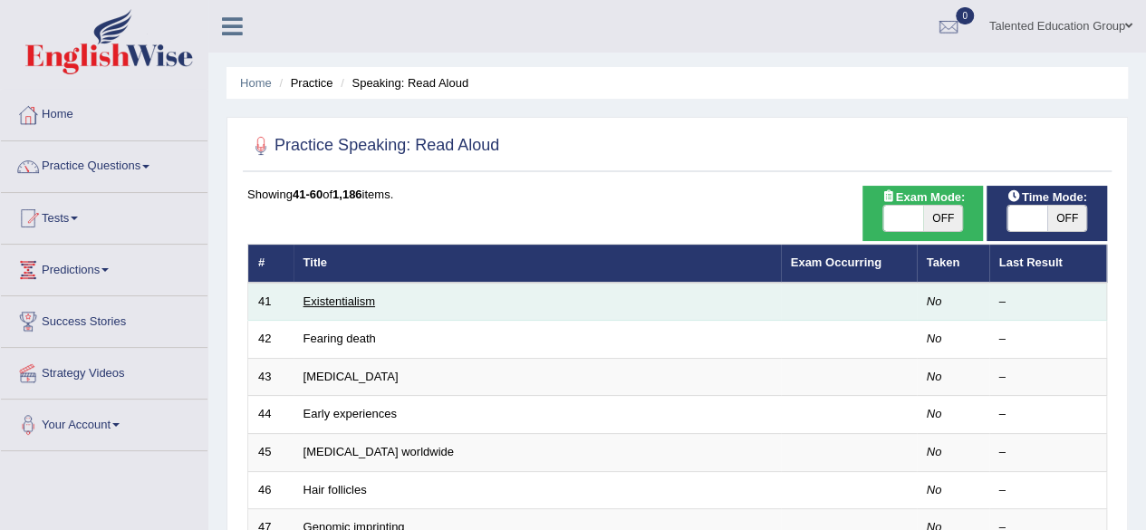
click at [319, 304] on link "Existentialism" at bounding box center [340, 301] width 72 height 14
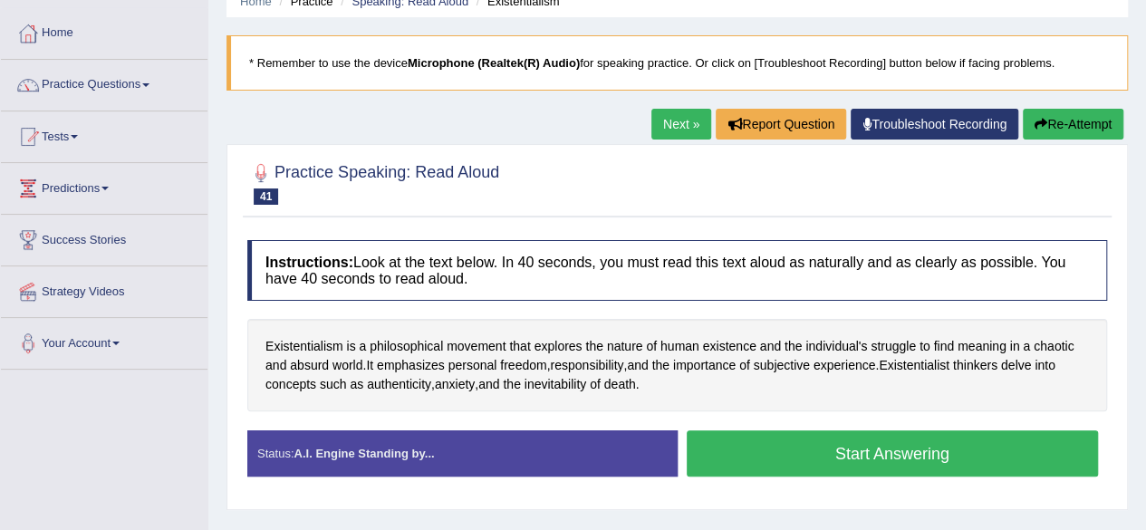
scroll to position [81, 0]
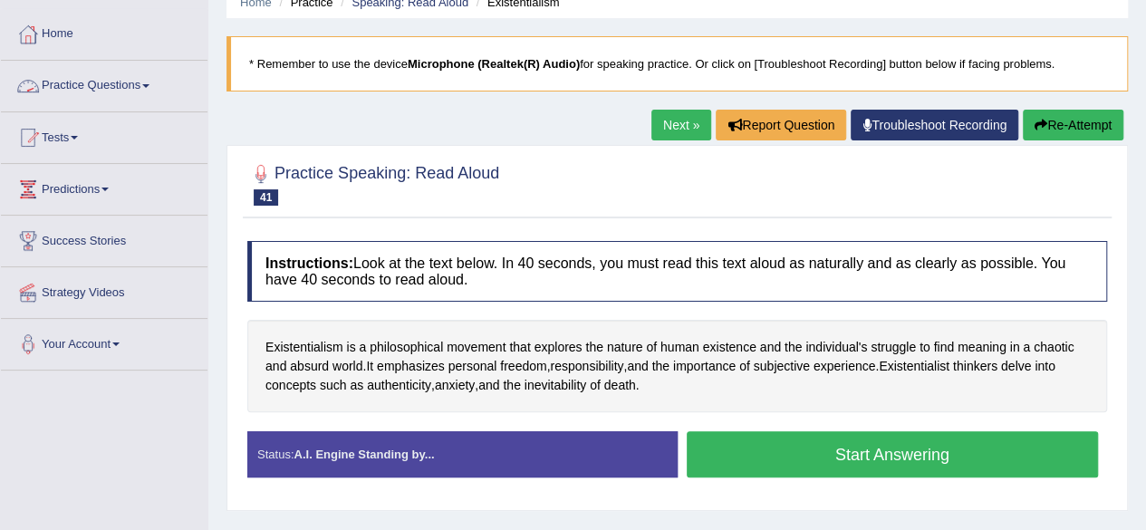
click at [125, 86] on link "Practice Questions" at bounding box center [104, 83] width 207 height 45
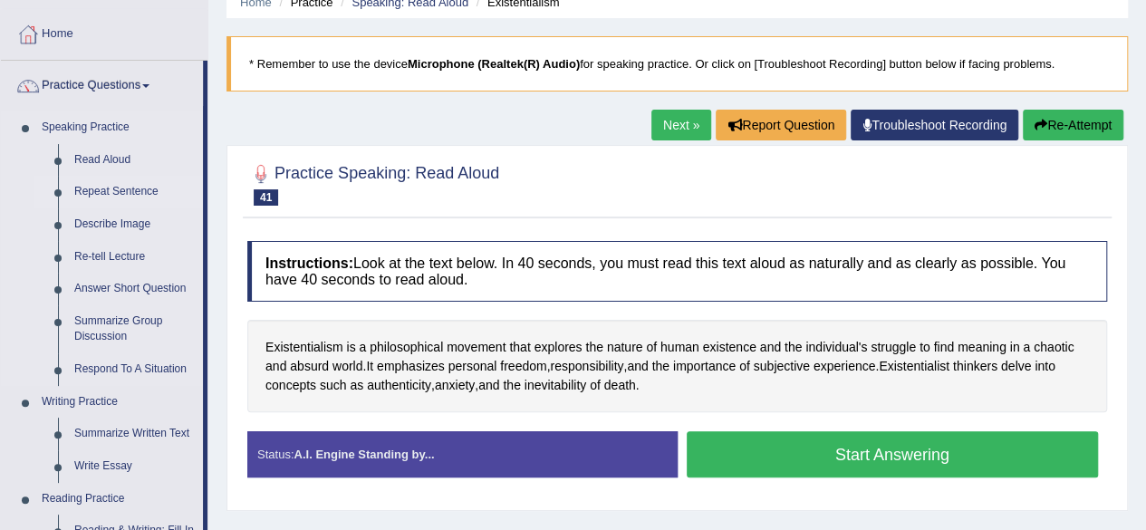
click at [112, 188] on link "Repeat Sentence" at bounding box center [134, 192] width 137 height 33
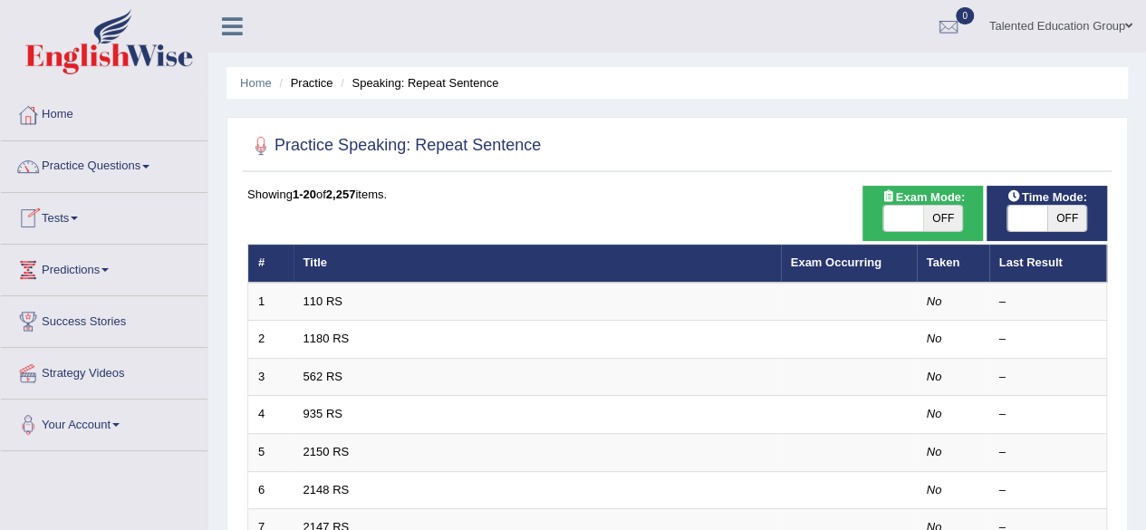
scroll to position [40, 0]
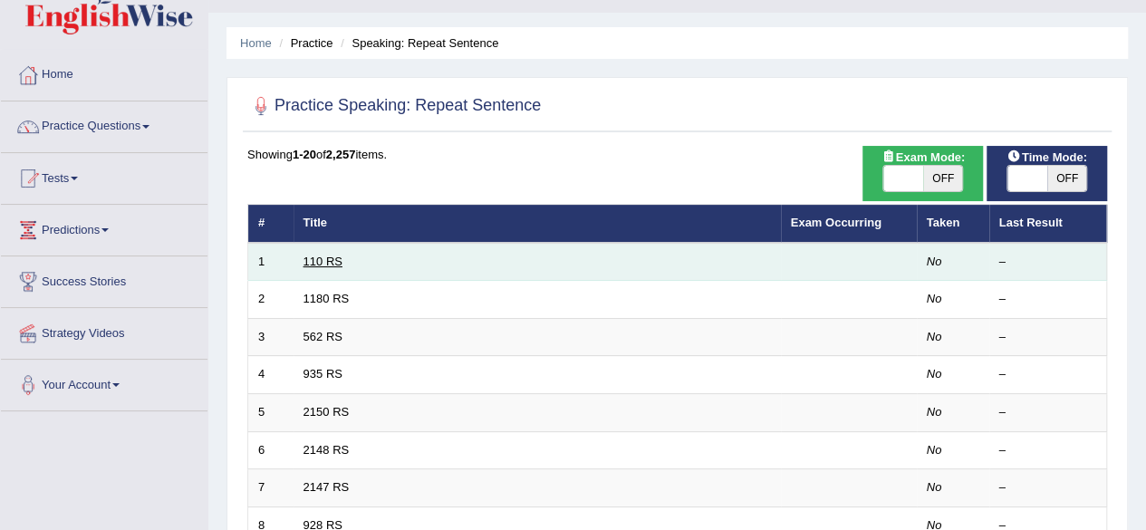
click at [320, 256] on link "110 RS" at bounding box center [323, 262] width 39 height 14
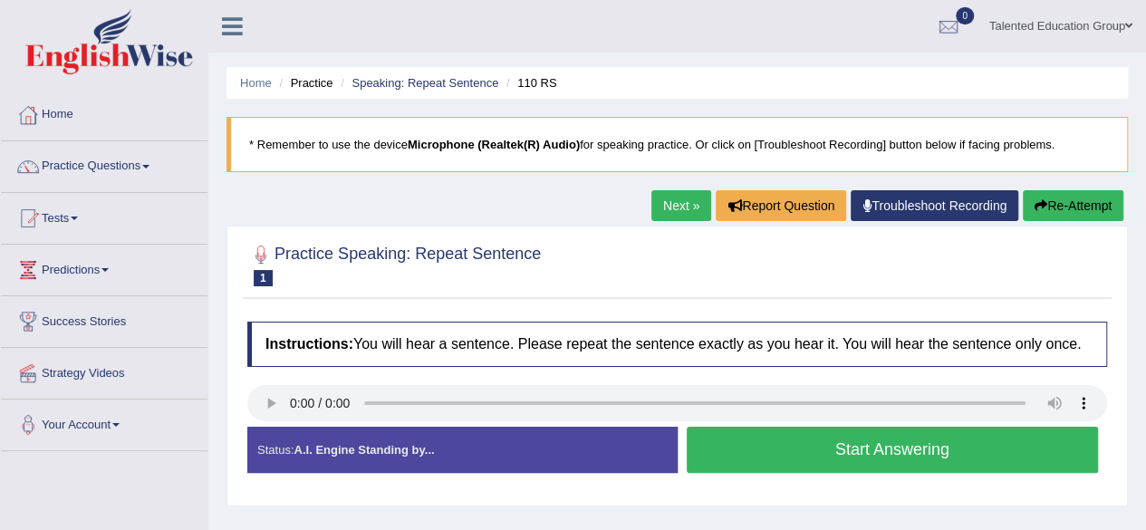
click at [718, 449] on button "Start Answering" at bounding box center [893, 450] width 412 height 46
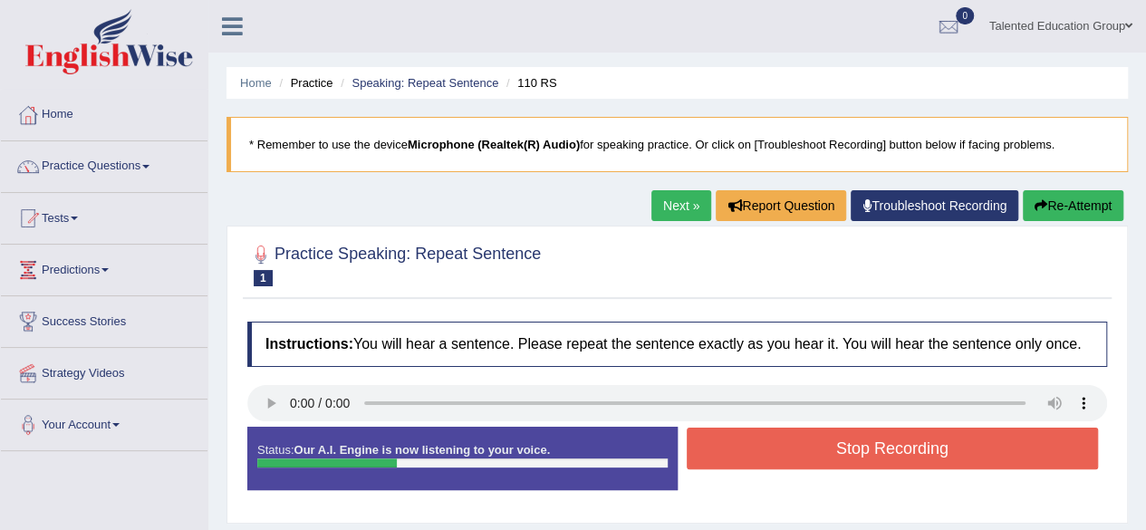
click at [718, 449] on button "Stop Recording" at bounding box center [893, 449] width 412 height 42
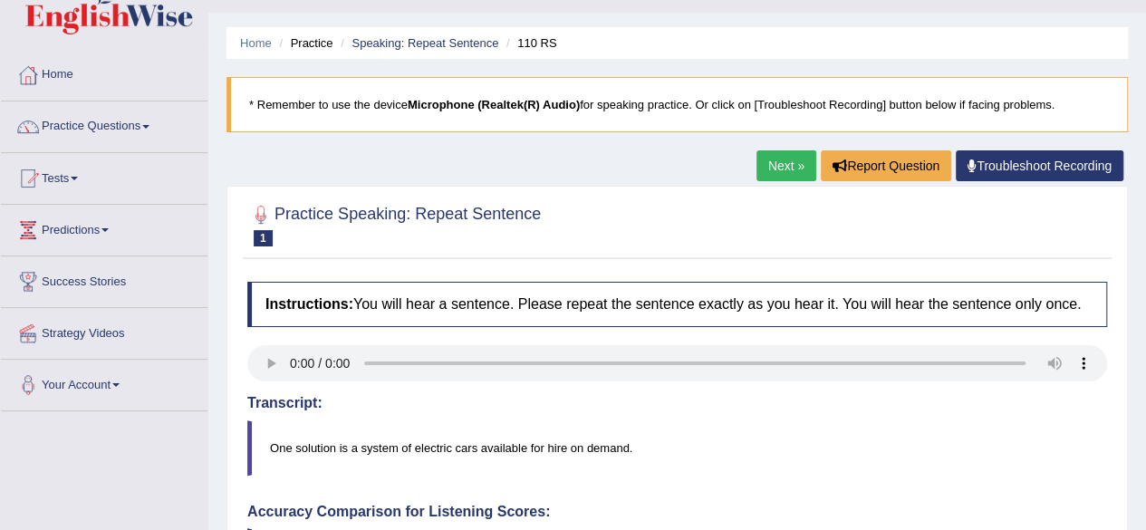
scroll to position [31, 0]
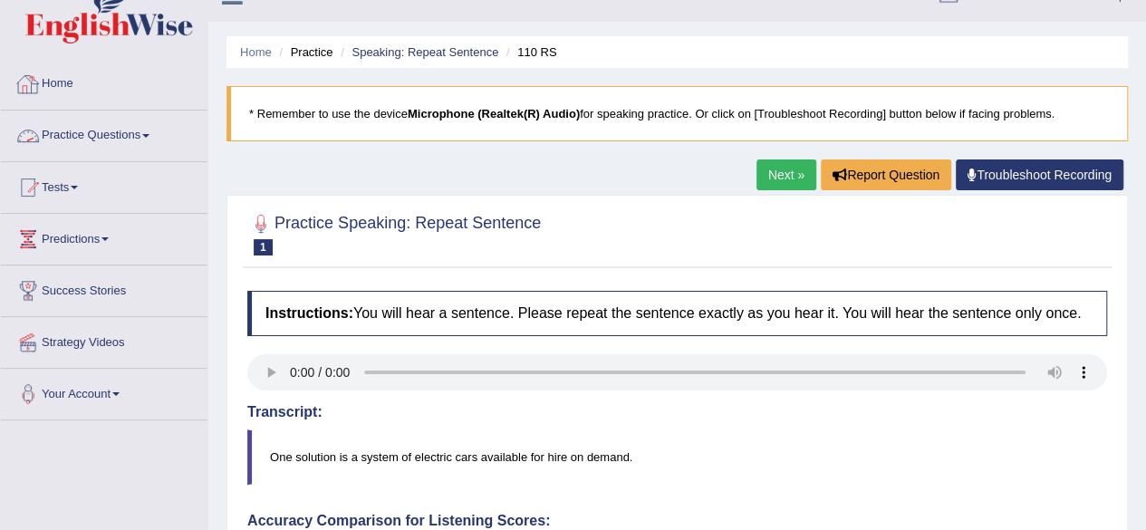
click at [96, 129] on link "Practice Questions" at bounding box center [104, 133] width 207 height 45
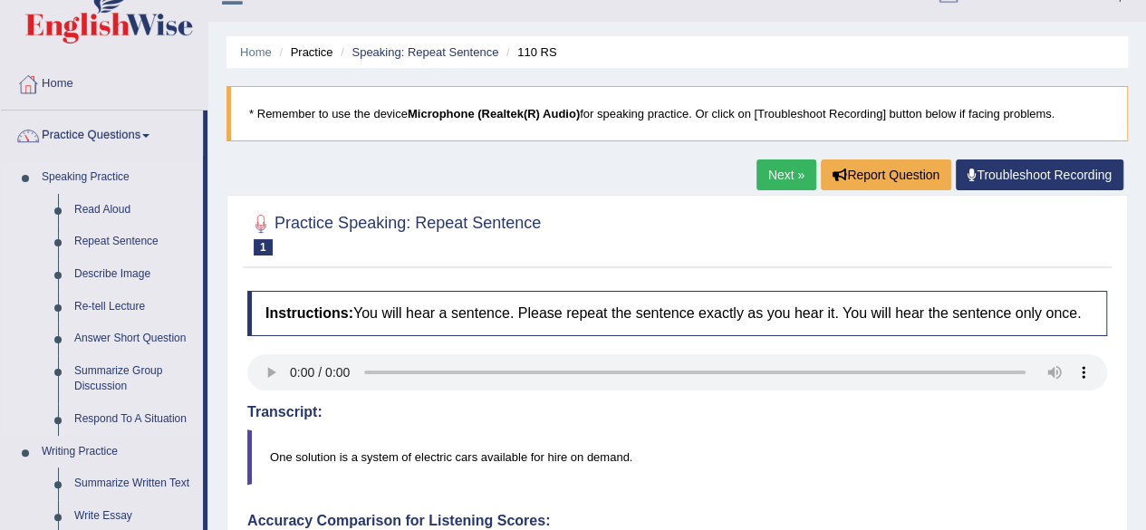
click at [86, 173] on link "Speaking Practice" at bounding box center [118, 177] width 169 height 33
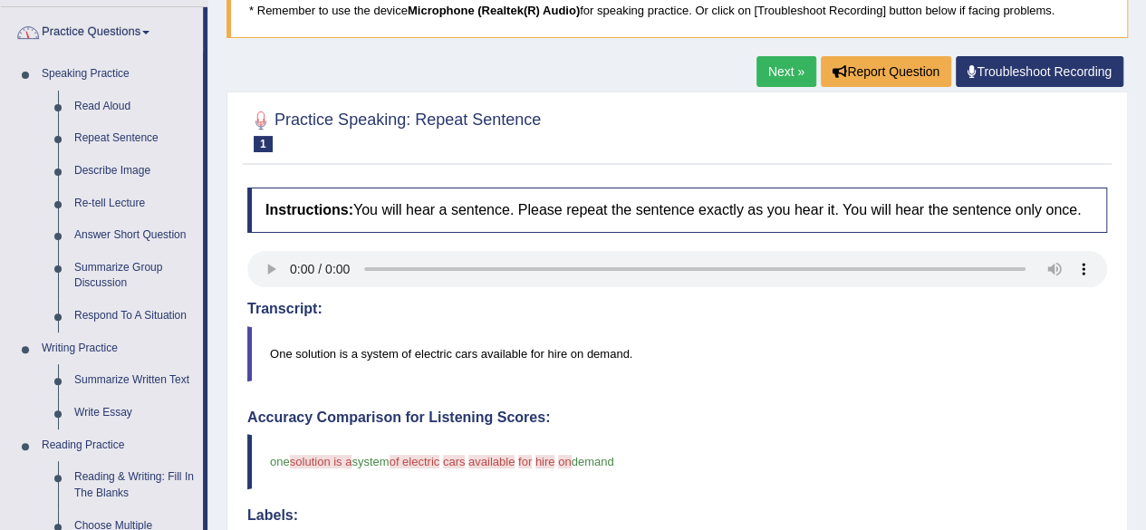
scroll to position [79, 0]
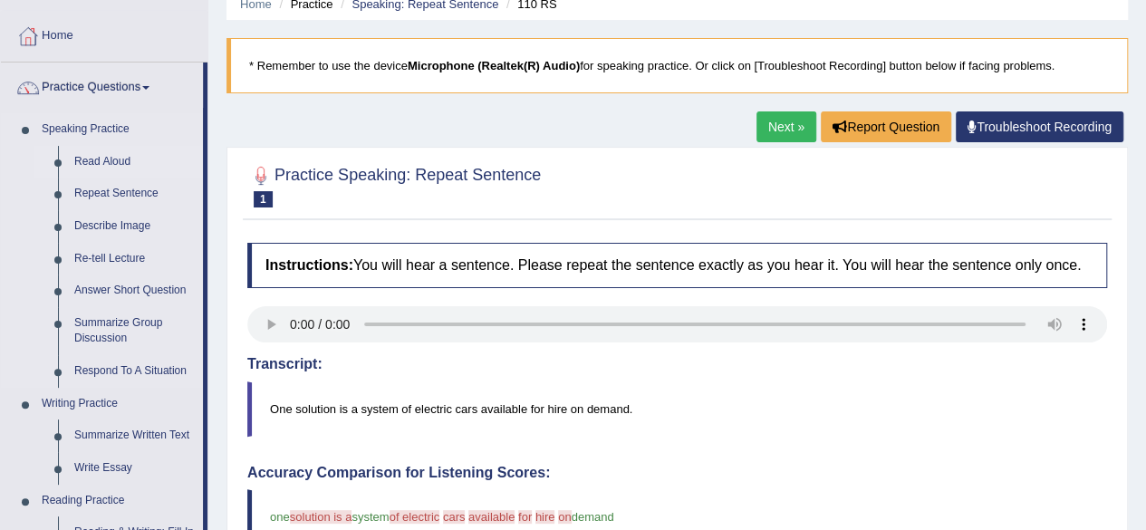
click at [85, 158] on link "Read Aloud" at bounding box center [134, 162] width 137 height 33
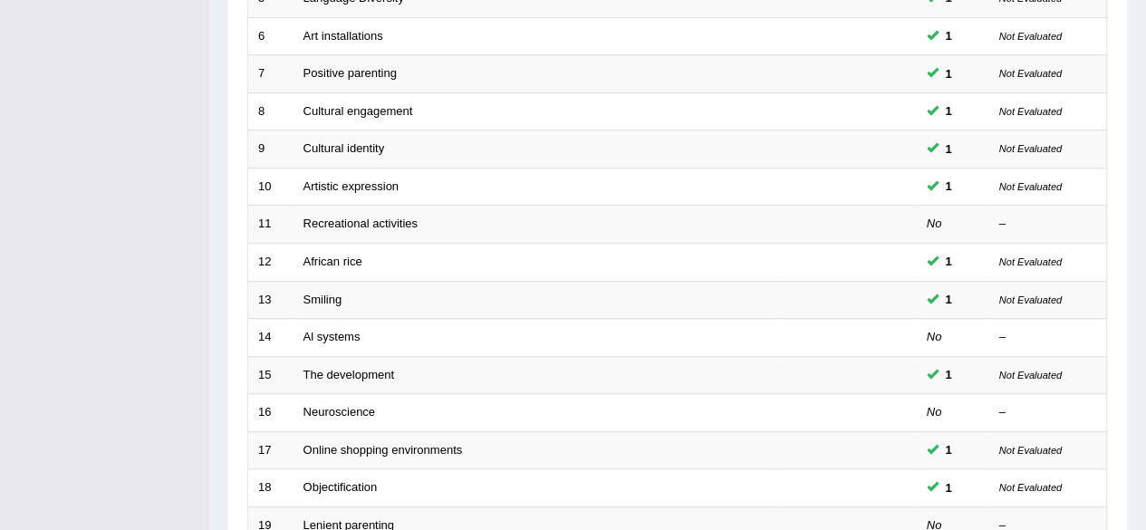
scroll to position [660, 0]
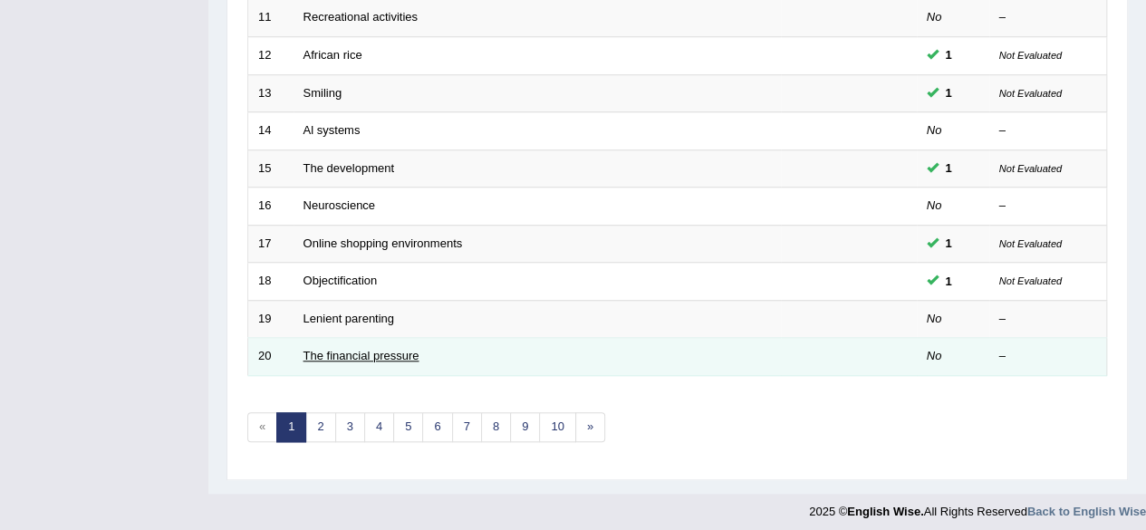
click at [357, 349] on link "The financial pressure" at bounding box center [362, 356] width 116 height 14
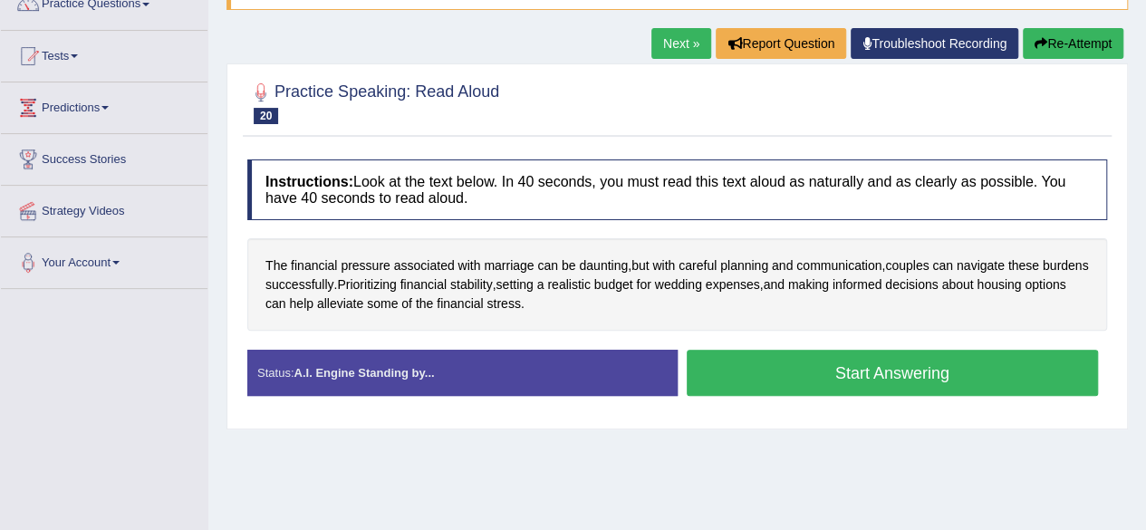
scroll to position [163, 0]
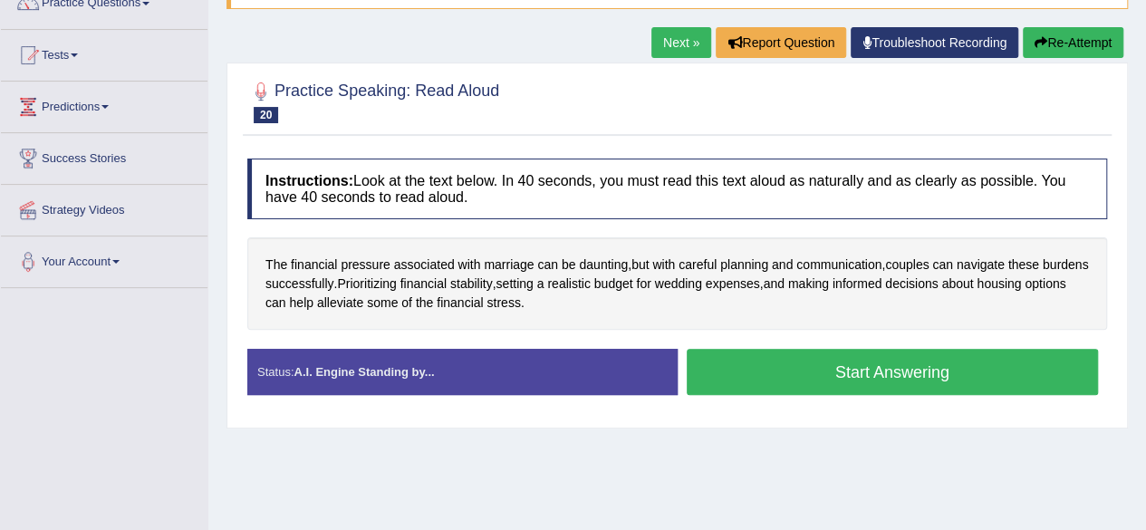
click at [787, 378] on button "Start Answering" at bounding box center [893, 372] width 412 height 46
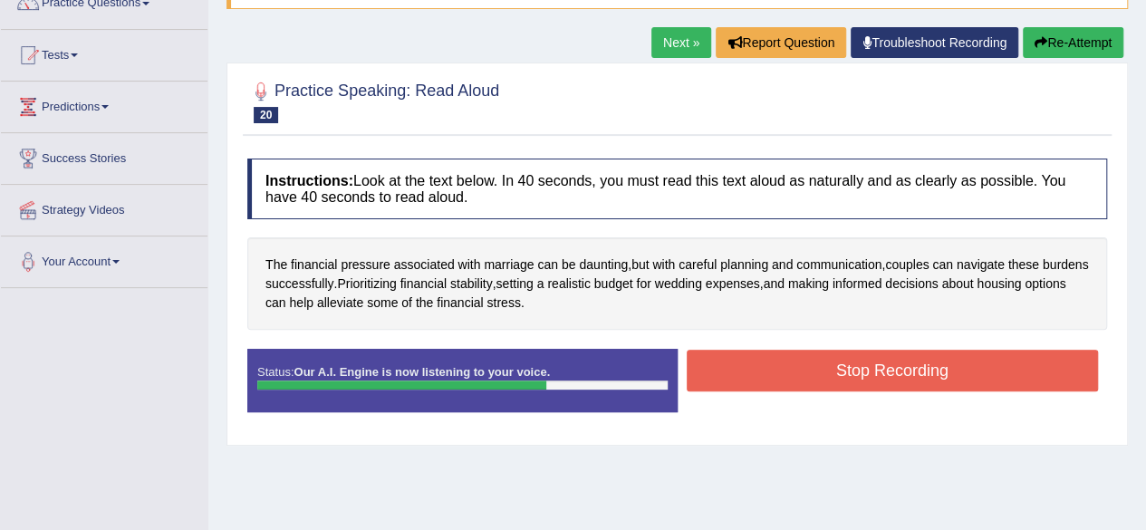
click at [787, 378] on button "Stop Recording" at bounding box center [893, 371] width 412 height 42
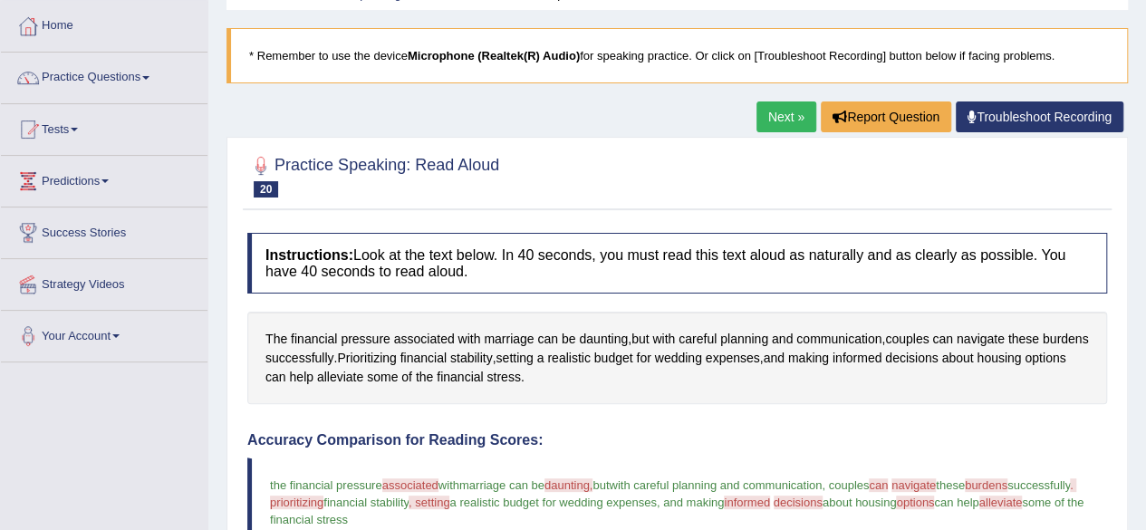
scroll to position [0, 0]
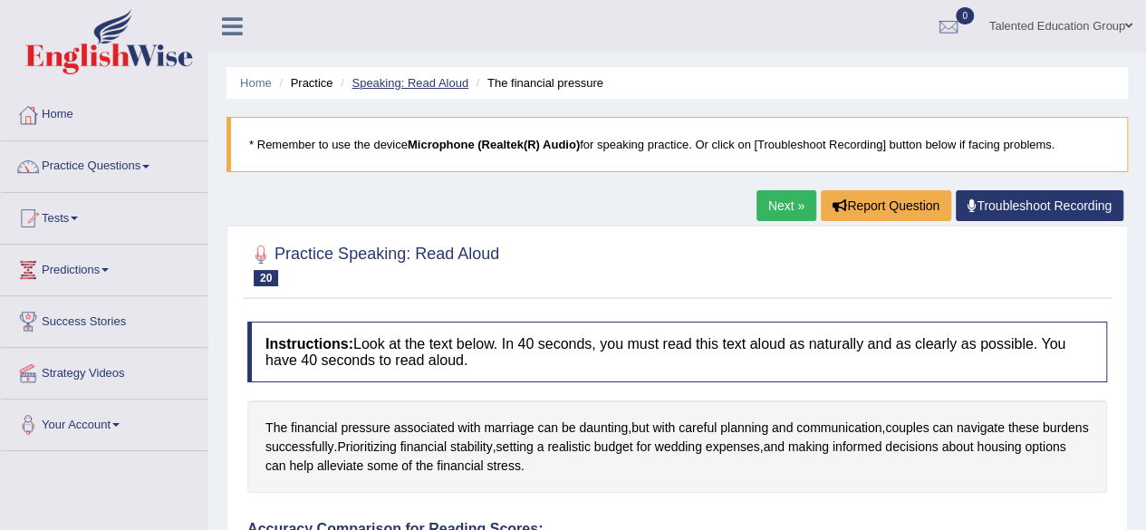
click at [453, 79] on link "Speaking: Read Aloud" at bounding box center [410, 83] width 117 height 14
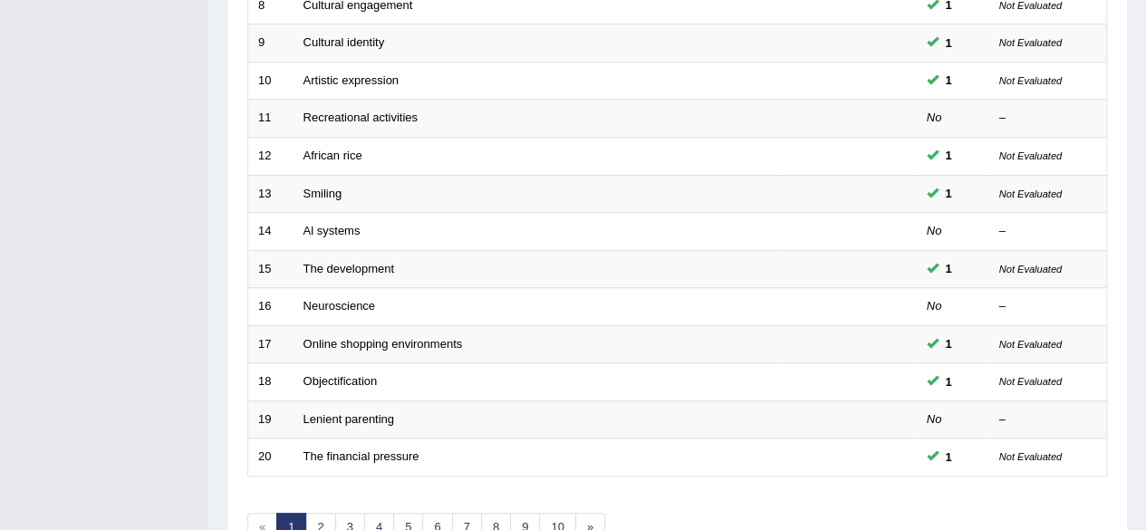
scroll to position [660, 0]
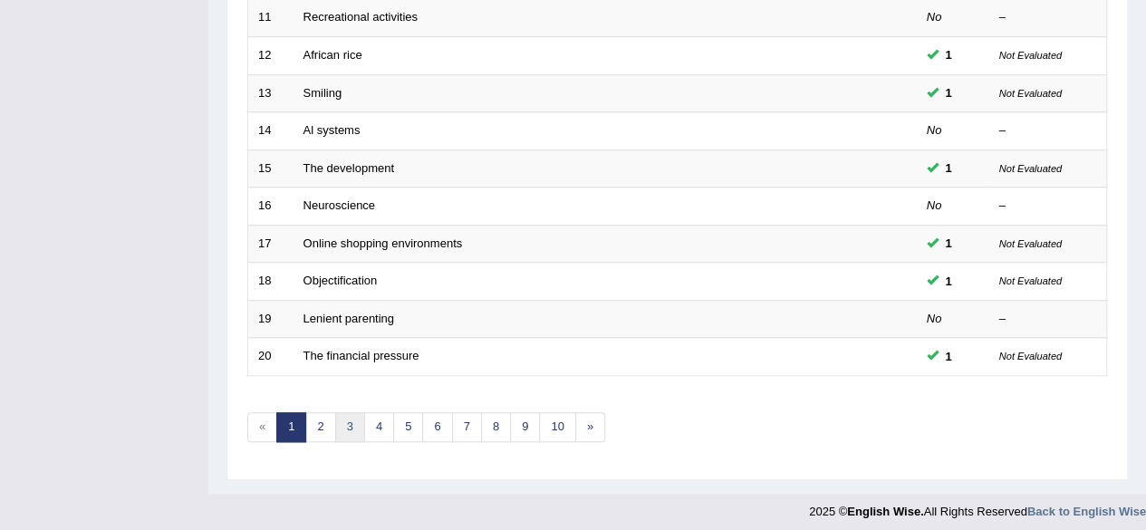
click at [348, 419] on link "3" at bounding box center [350, 427] width 30 height 30
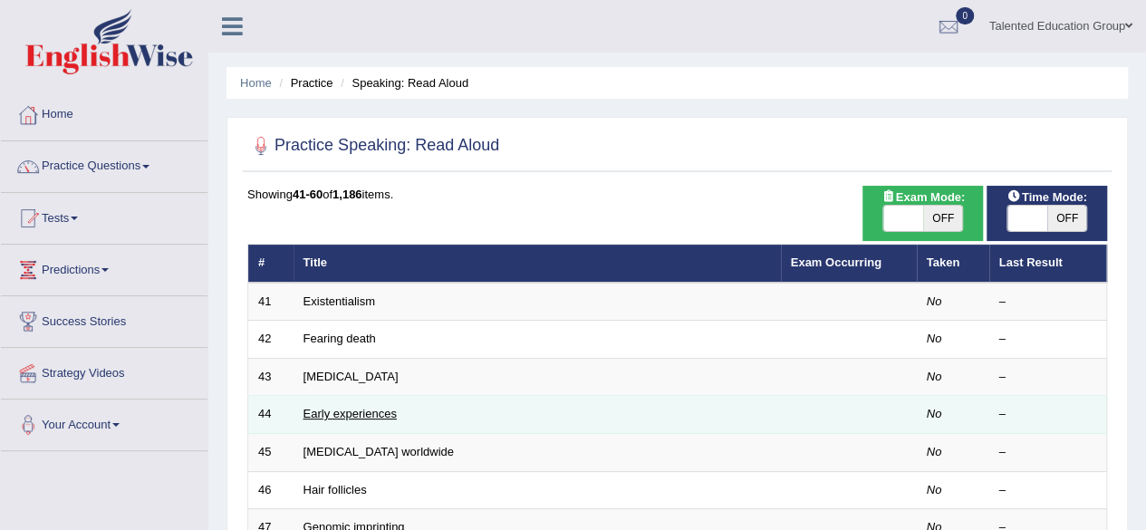
click at [333, 411] on link "Early experiences" at bounding box center [350, 414] width 93 height 14
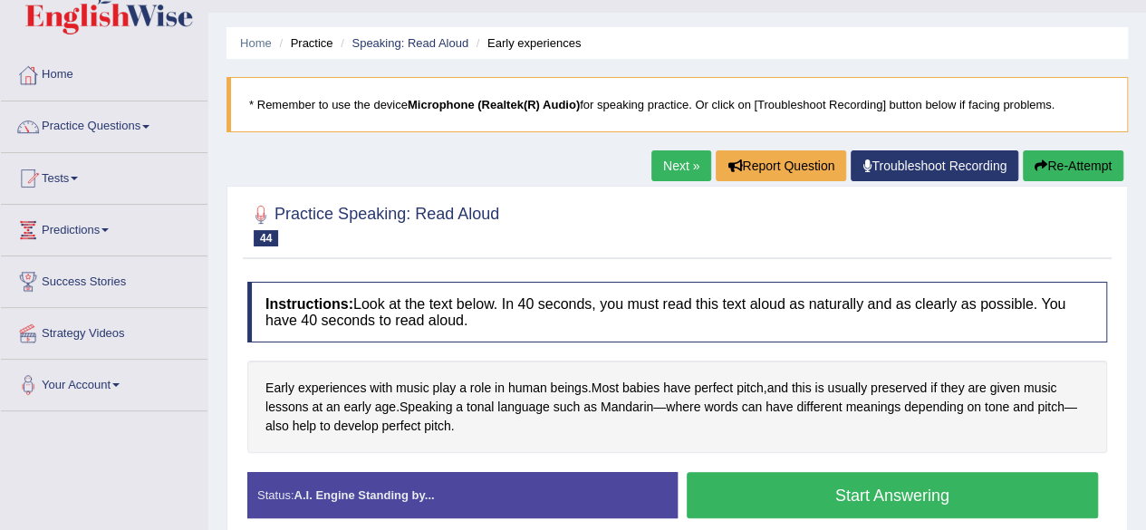
scroll to position [42, 0]
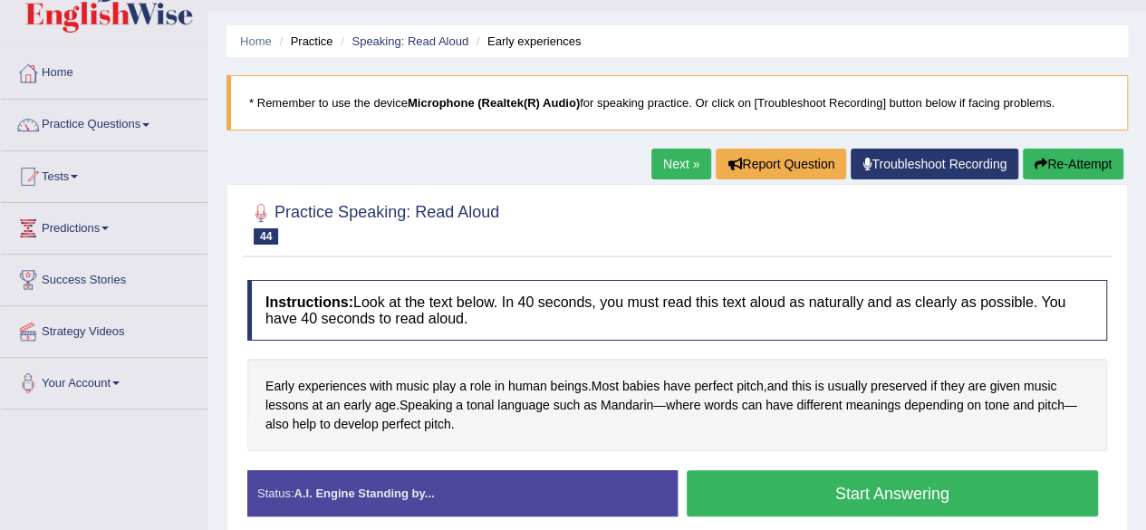
click at [991, 483] on button "Start Answering" at bounding box center [893, 493] width 412 height 46
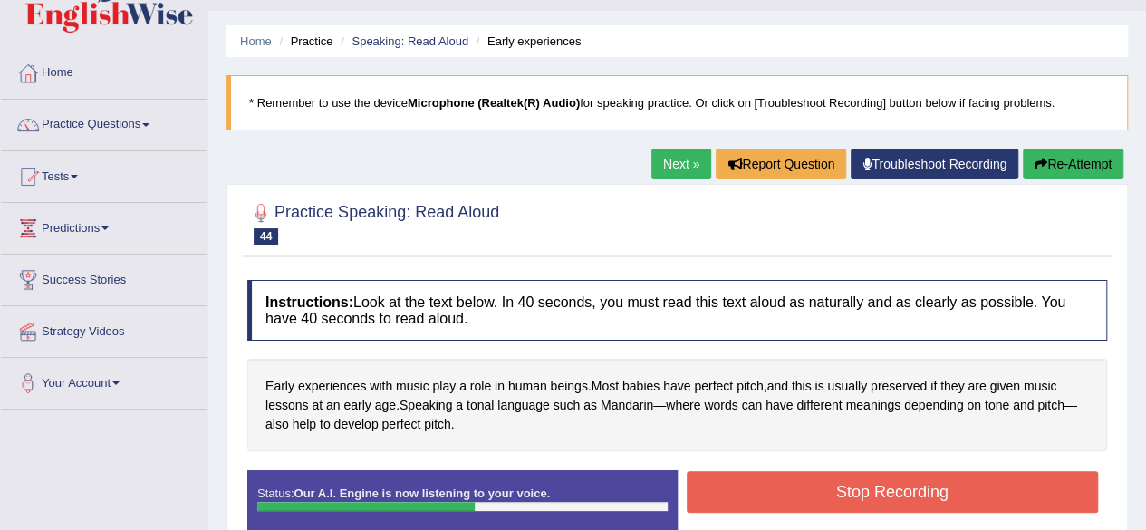
click at [991, 483] on button "Stop Recording" at bounding box center [893, 492] width 412 height 42
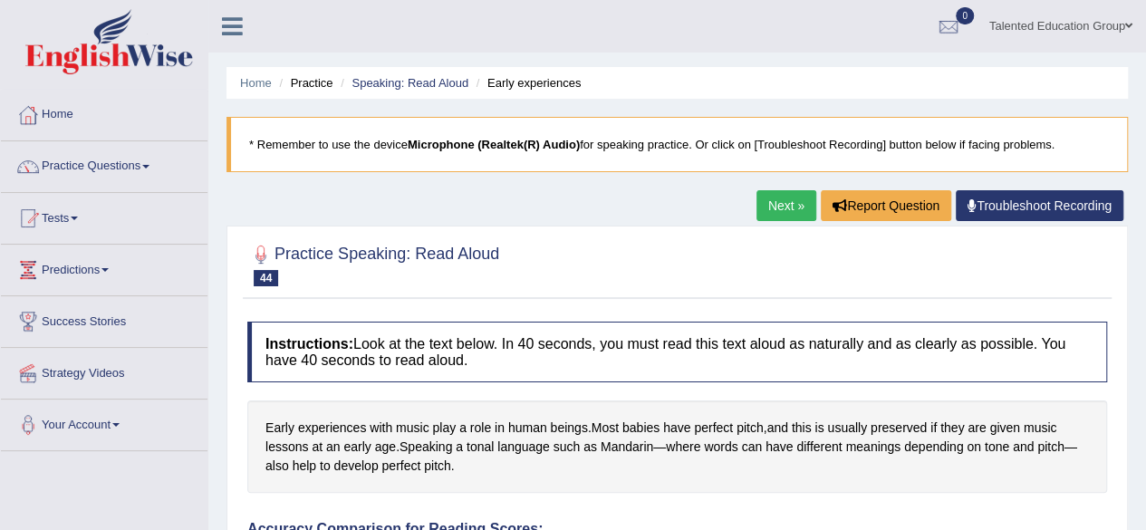
scroll to position [1, 0]
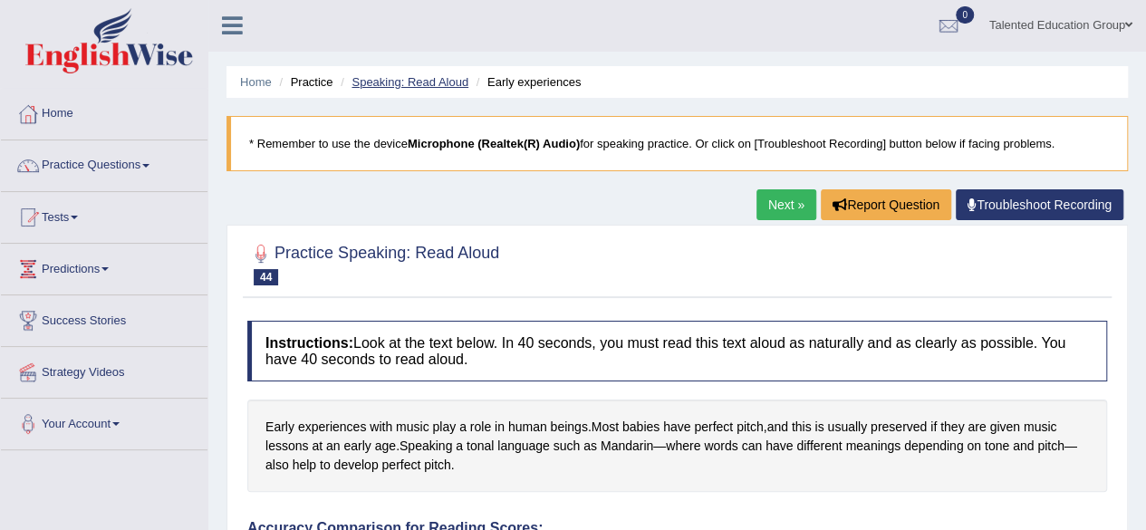
click at [414, 77] on link "Speaking: Read Aloud" at bounding box center [410, 82] width 117 height 14
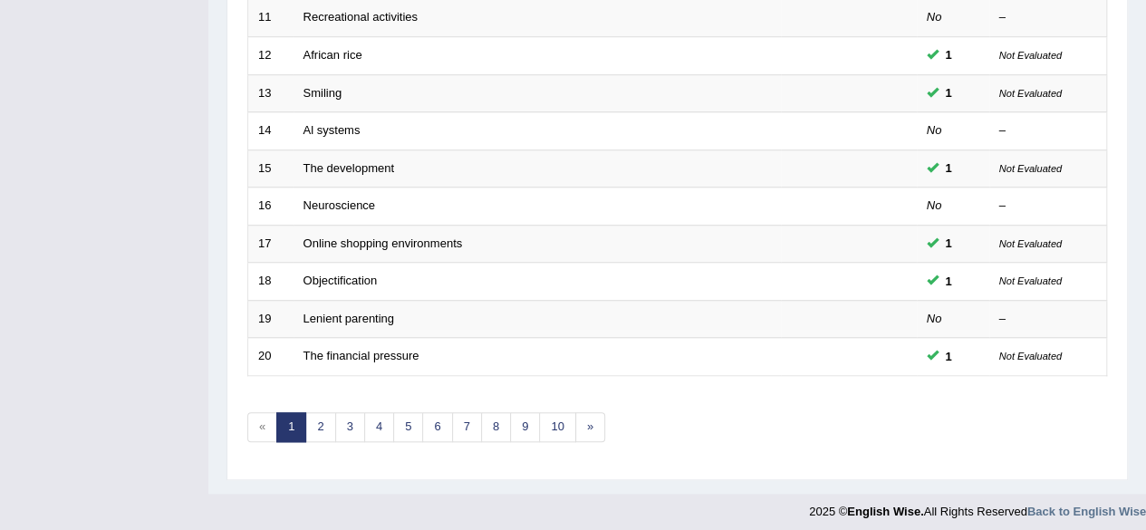
scroll to position [660, 0]
click at [358, 414] on link "3" at bounding box center [350, 428] width 30 height 30
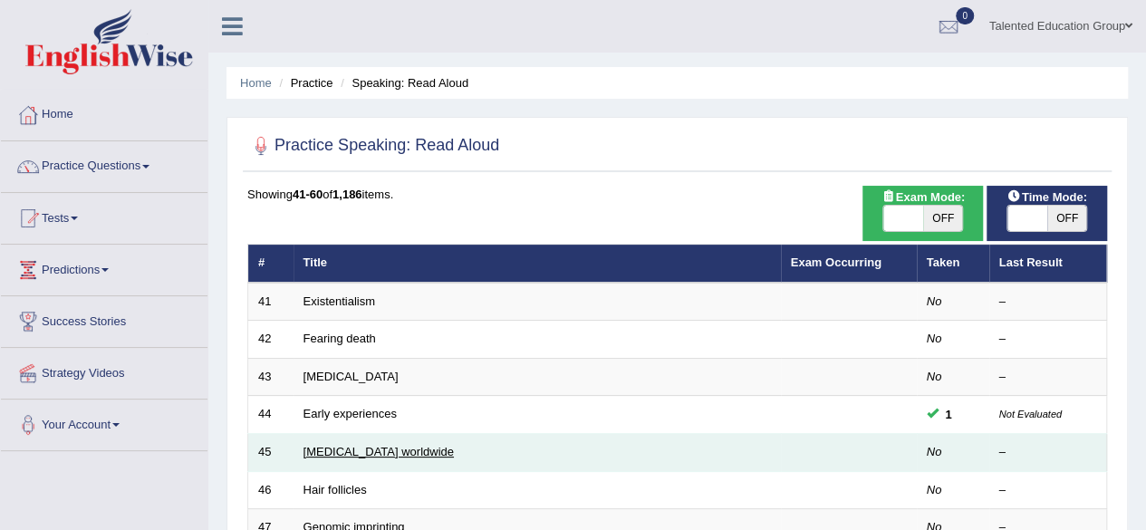
click at [342, 449] on link "[MEDICAL_DATA] worldwide" at bounding box center [379, 452] width 150 height 14
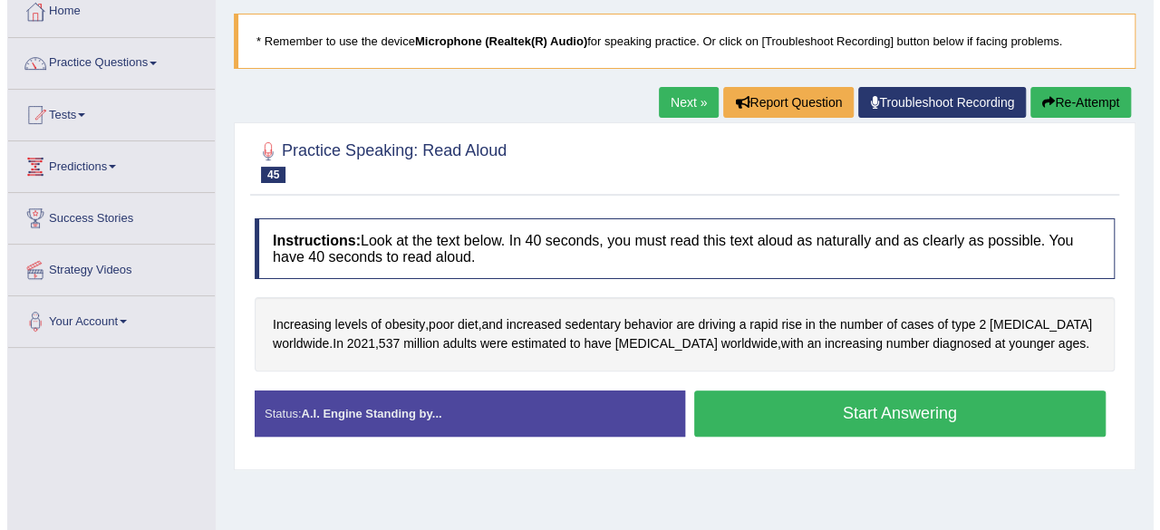
scroll to position [104, 0]
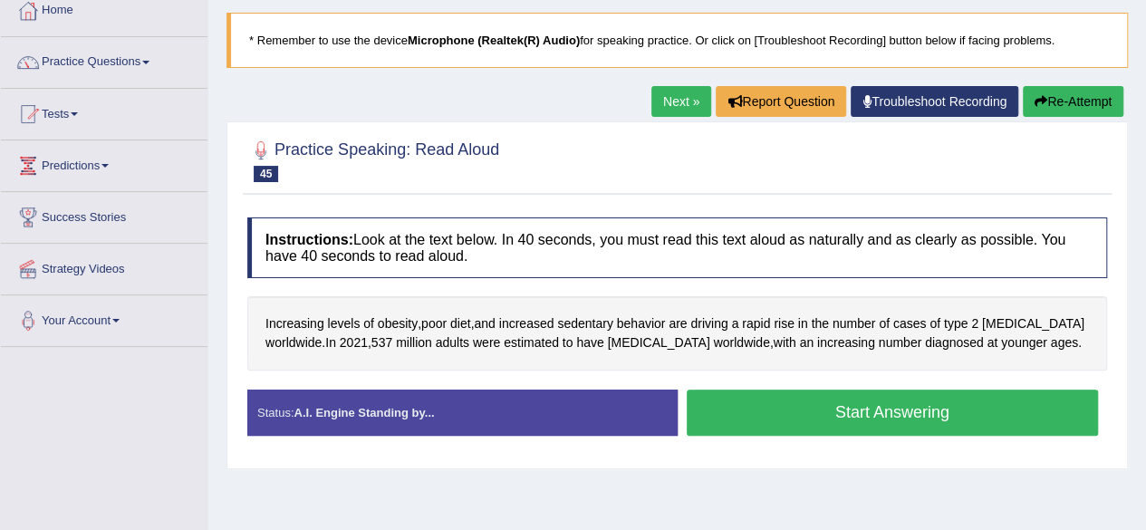
click at [712, 397] on button "Start Answering" at bounding box center [893, 413] width 412 height 46
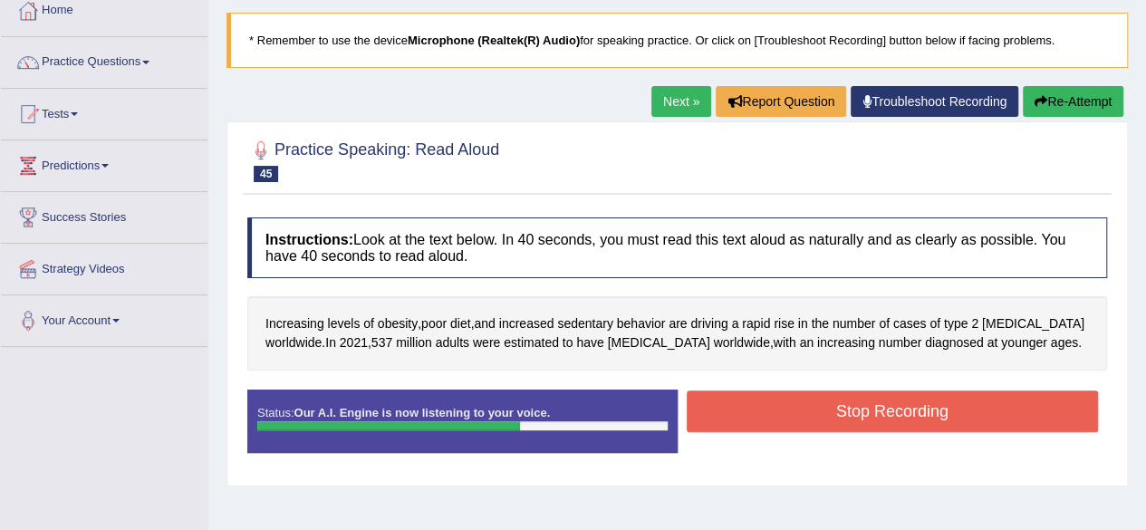
click at [741, 411] on button "Stop Recording" at bounding box center [893, 411] width 412 height 42
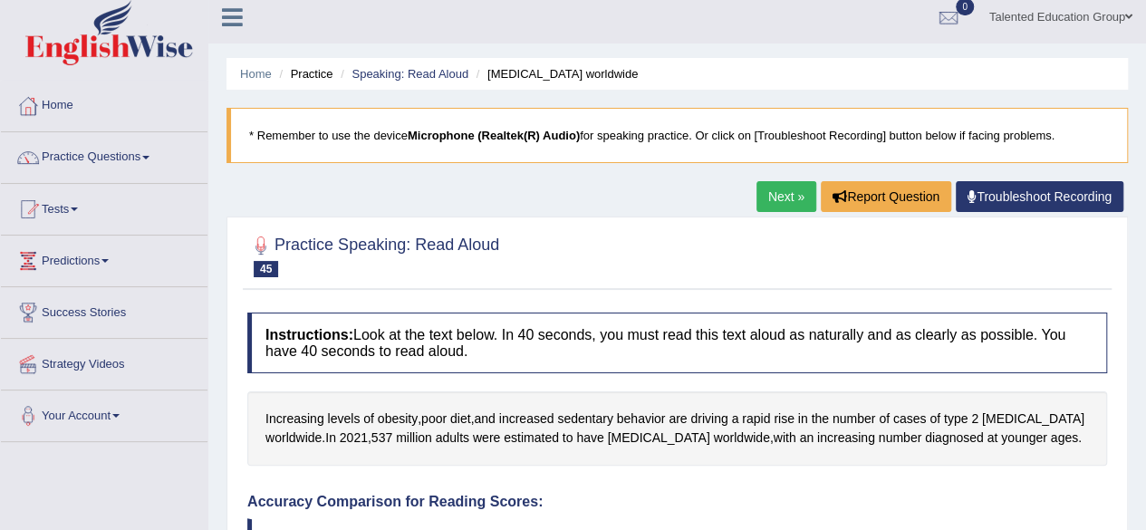
scroll to position [6, 0]
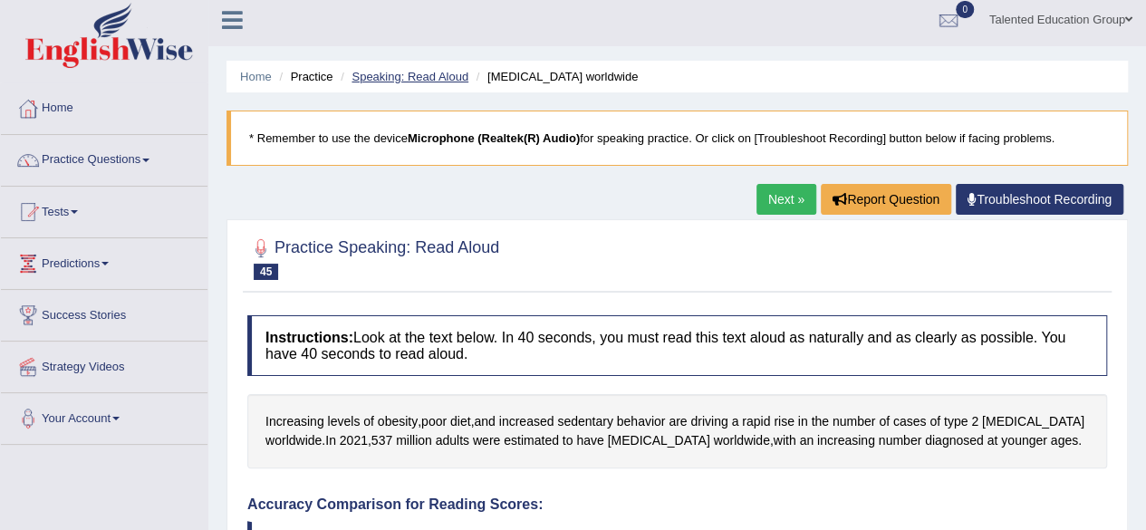
click at [419, 75] on link "Speaking: Read Aloud" at bounding box center [410, 77] width 117 height 14
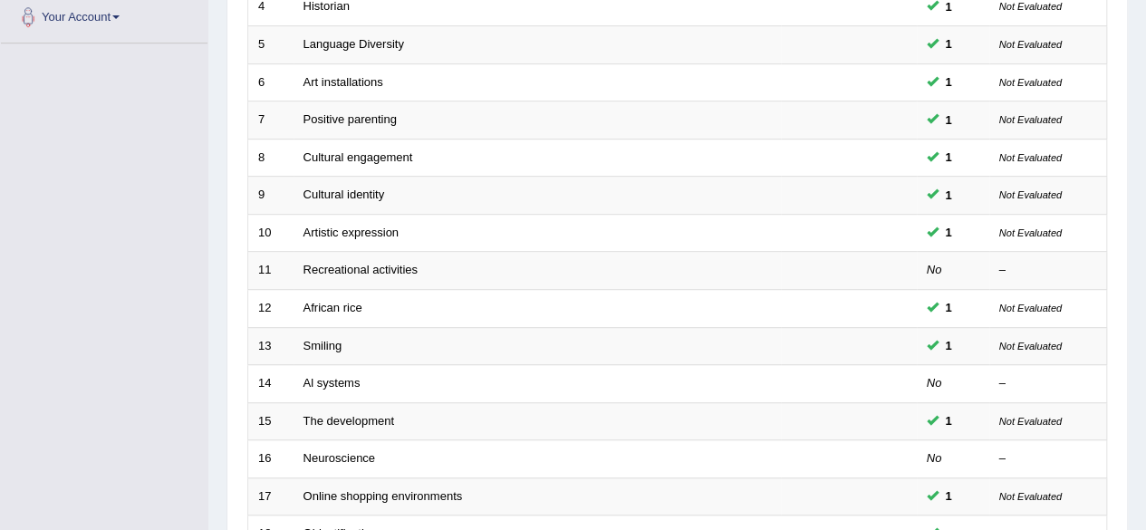
scroll to position [660, 0]
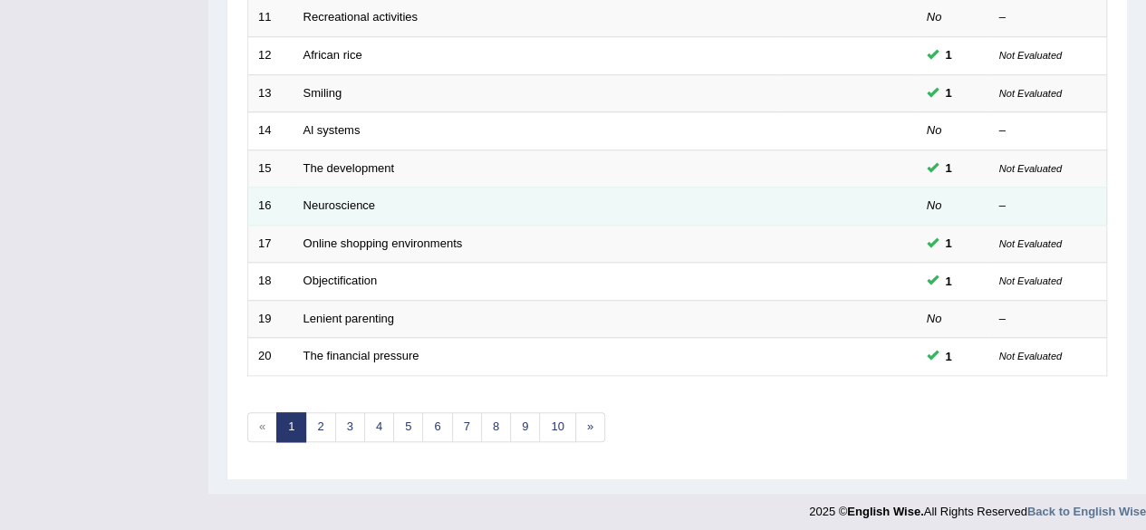
click at [534, 192] on td "Neuroscience" at bounding box center [537, 207] width 487 height 38
click at [355, 198] on link "Neuroscience" at bounding box center [340, 205] width 72 height 14
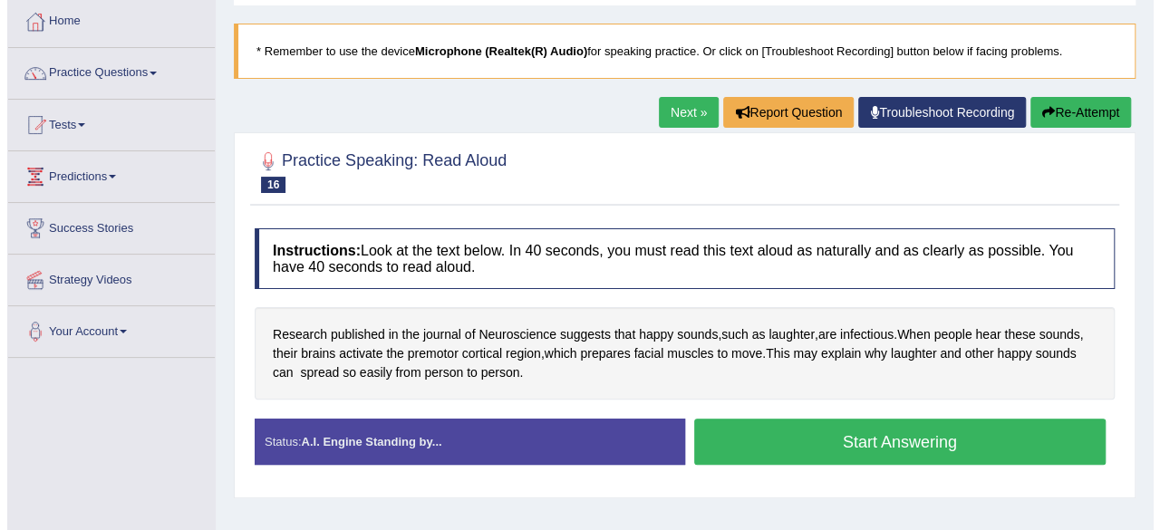
scroll to position [96, 0]
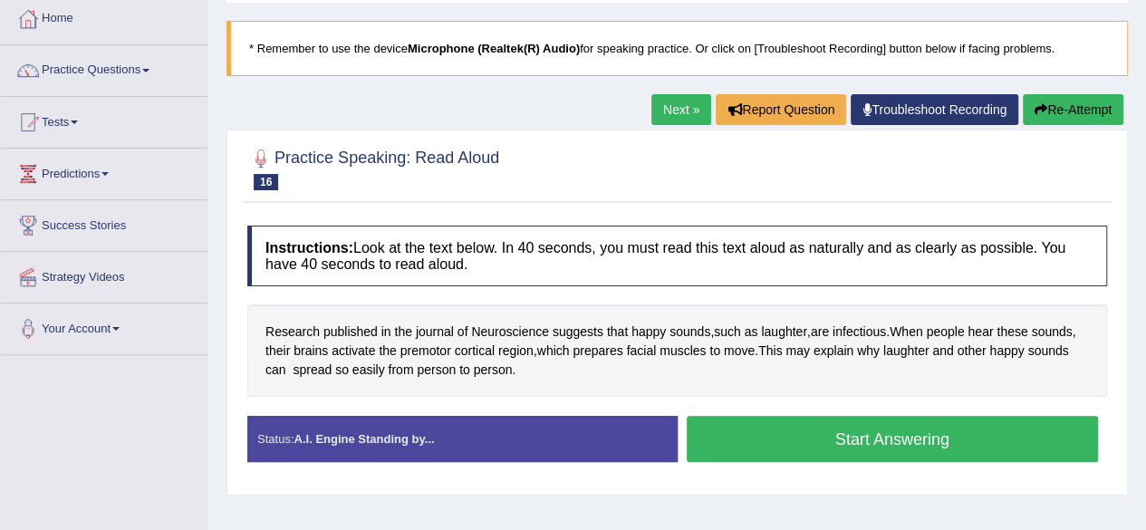
click at [750, 434] on button "Start Answering" at bounding box center [893, 439] width 412 height 46
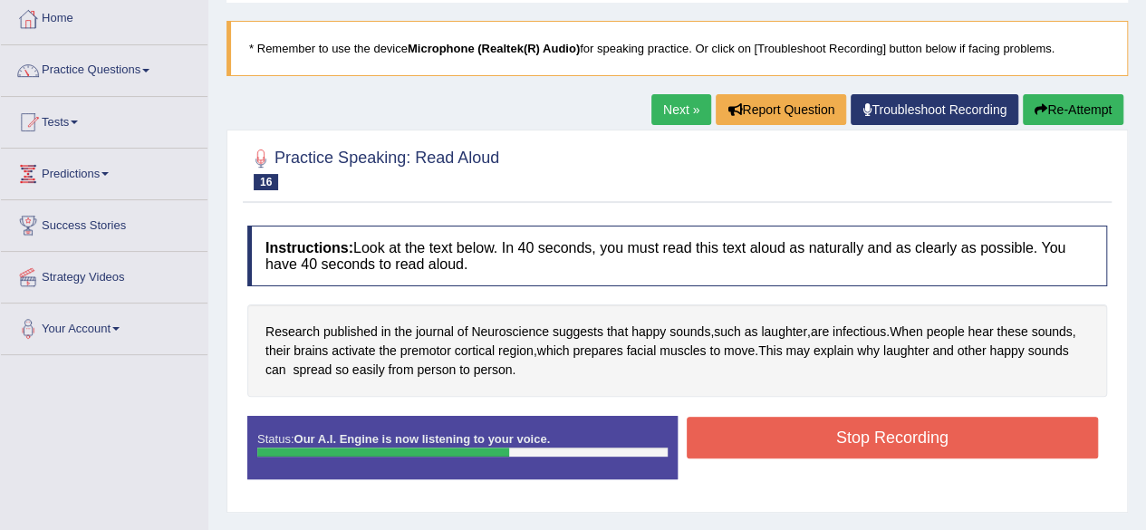
click at [750, 434] on button "Stop Recording" at bounding box center [893, 438] width 412 height 42
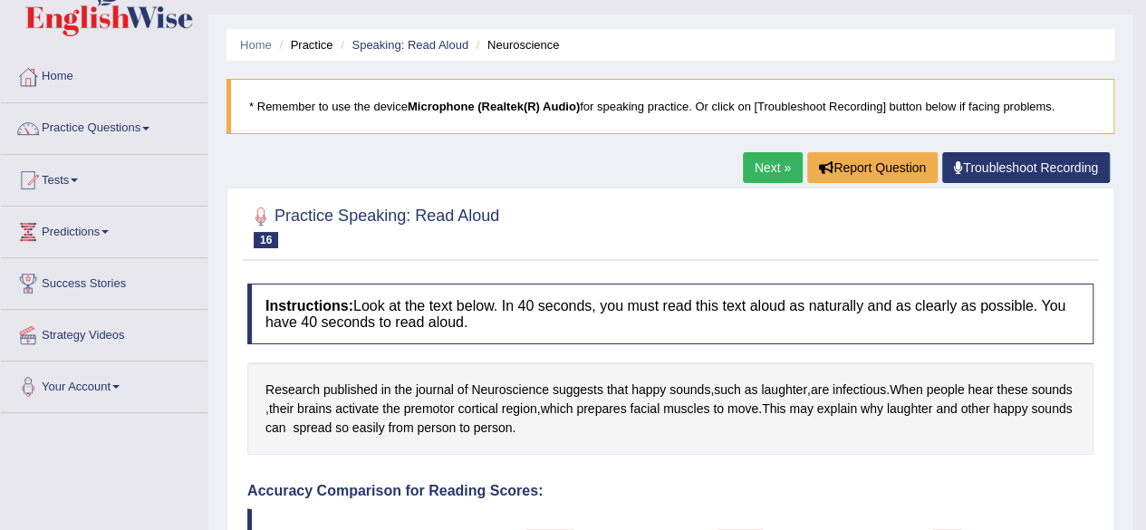
scroll to position [0, 0]
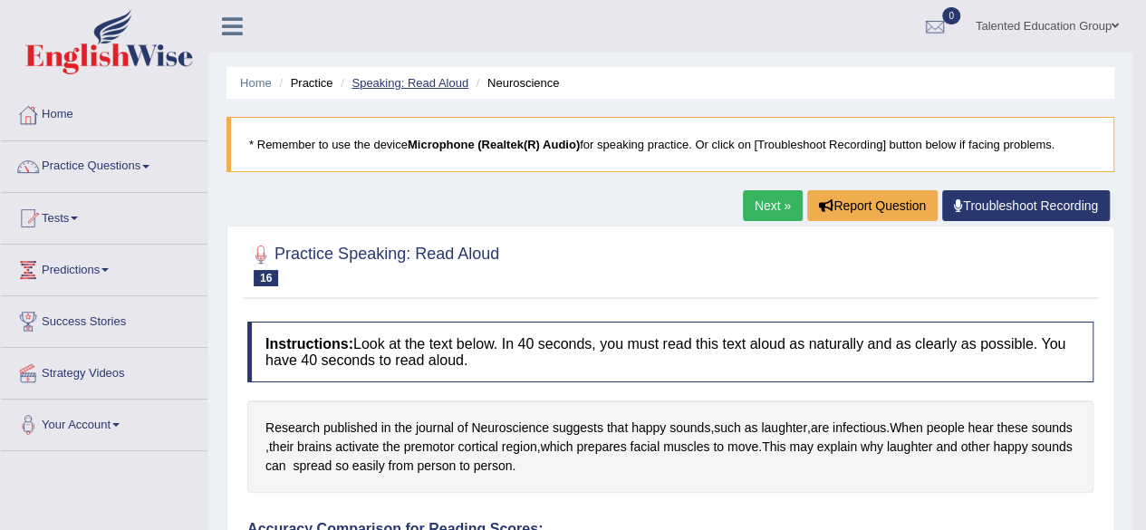
click at [399, 83] on link "Speaking: Read Aloud" at bounding box center [410, 83] width 117 height 14
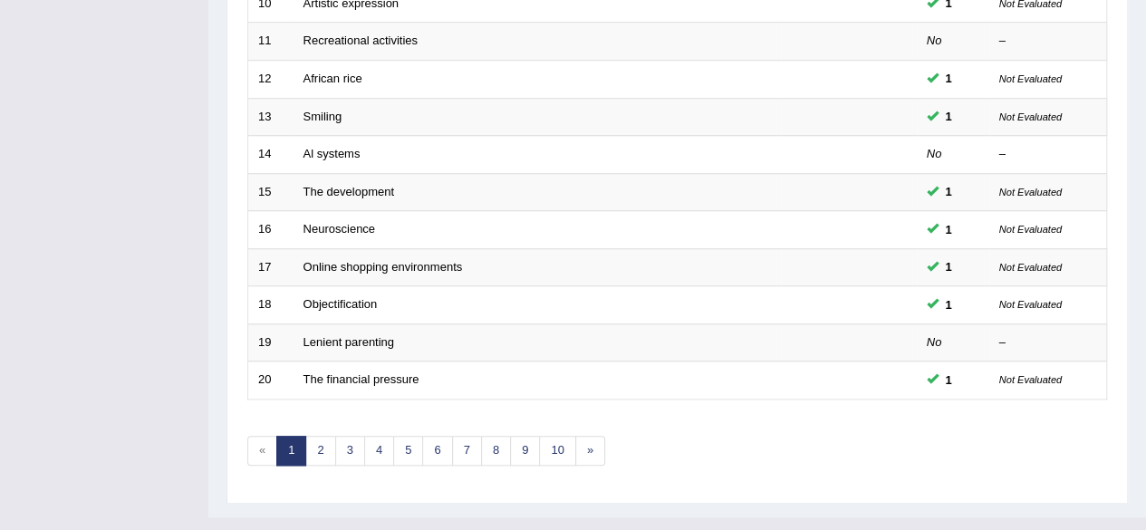
scroll to position [643, 0]
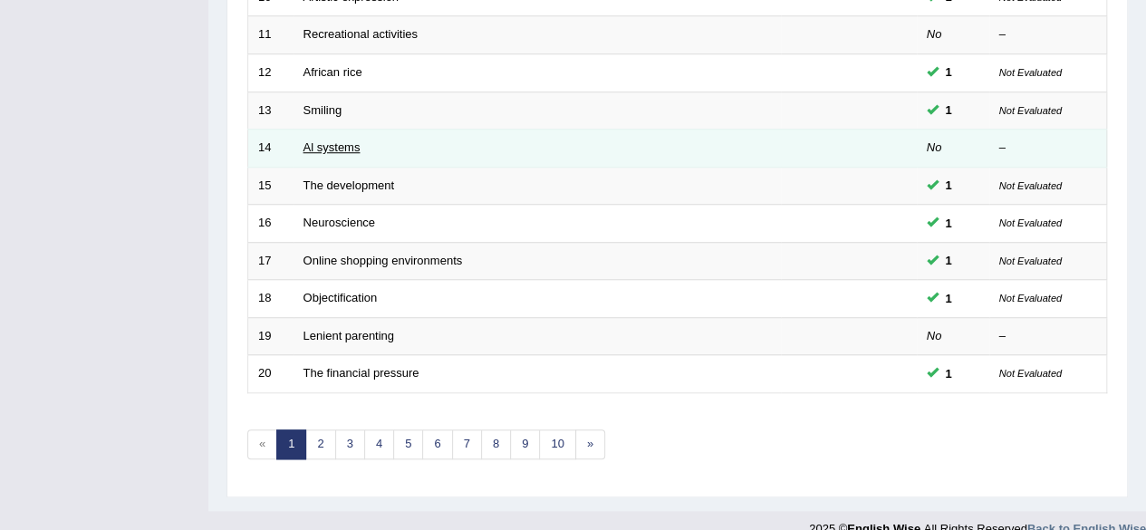
click at [344, 140] on link "Al systems" at bounding box center [332, 147] width 57 height 14
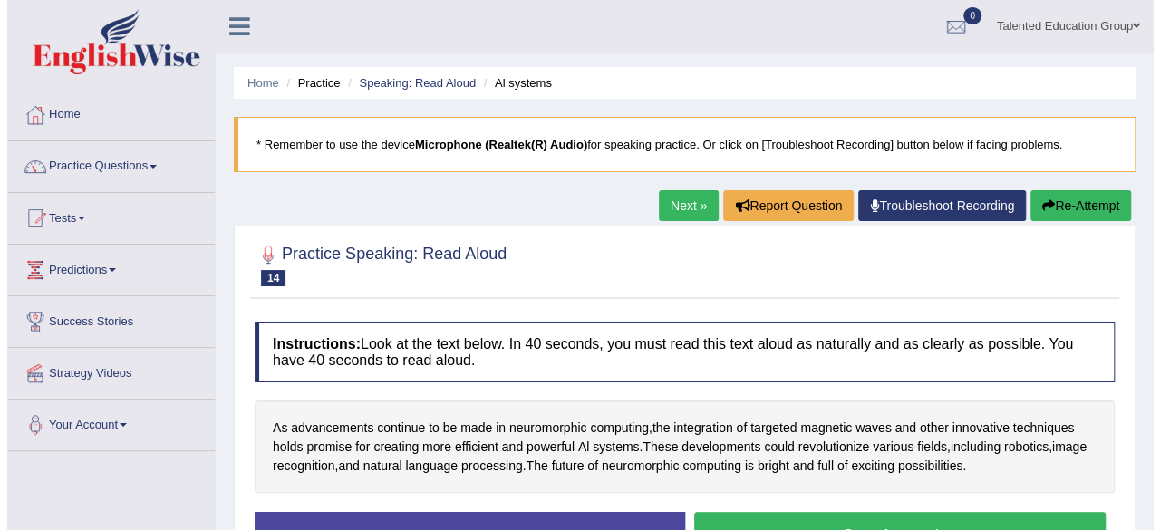
scroll to position [130, 0]
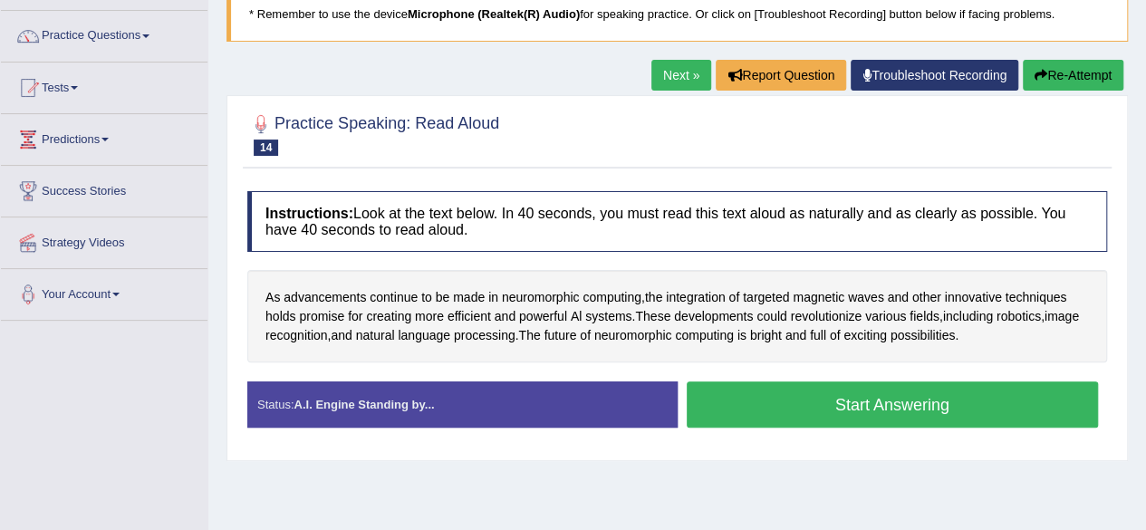
click at [725, 398] on button "Start Answering" at bounding box center [893, 404] width 412 height 46
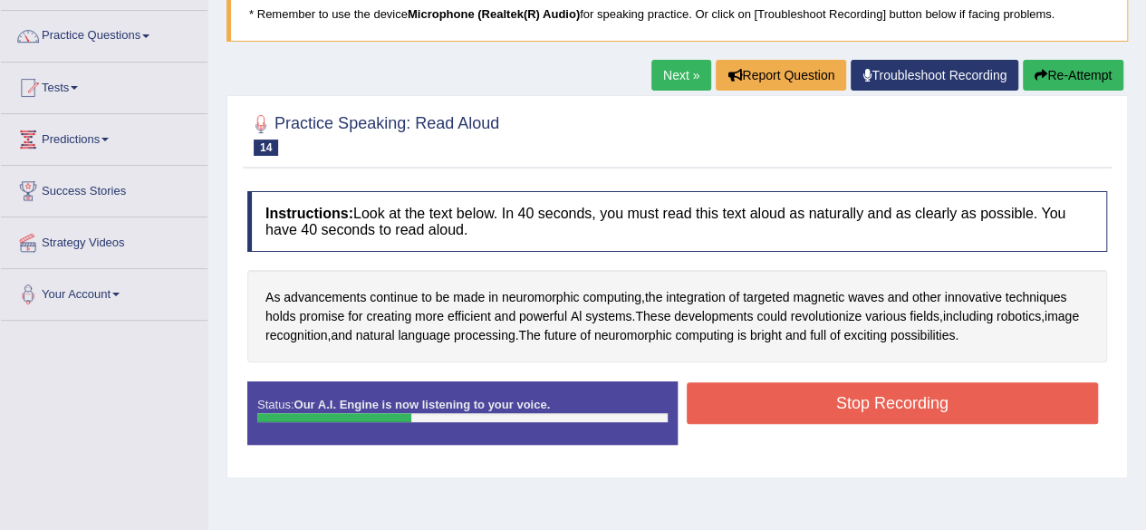
click at [725, 398] on button "Stop Recording" at bounding box center [893, 403] width 412 height 42
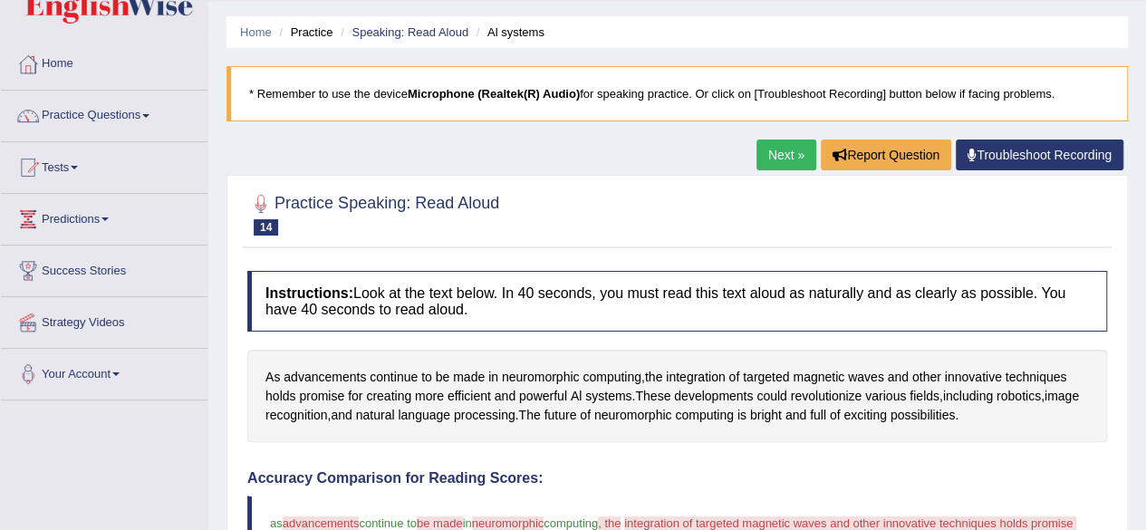
scroll to position [43, 0]
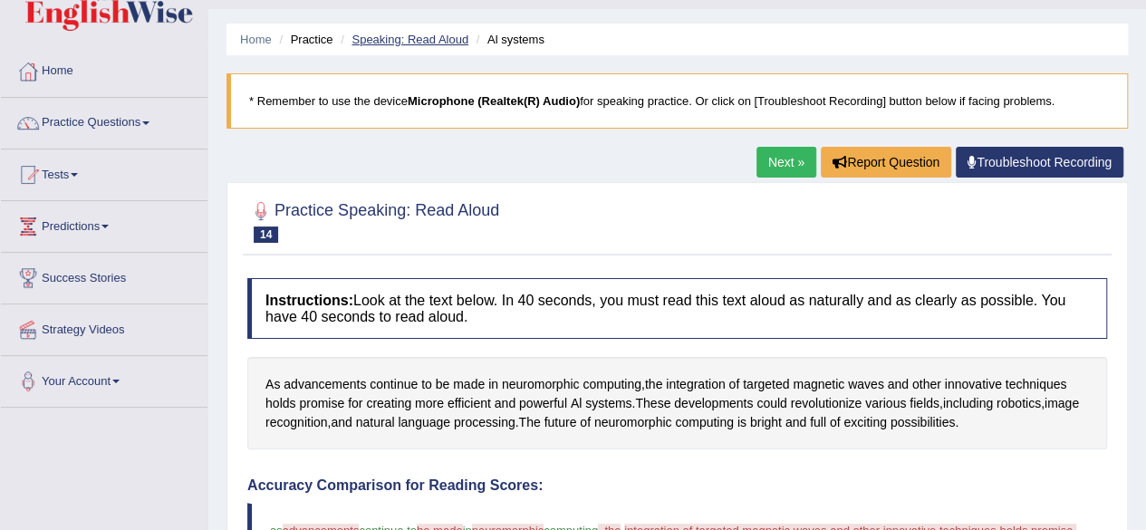
click at [454, 39] on link "Speaking: Read Aloud" at bounding box center [410, 40] width 117 height 14
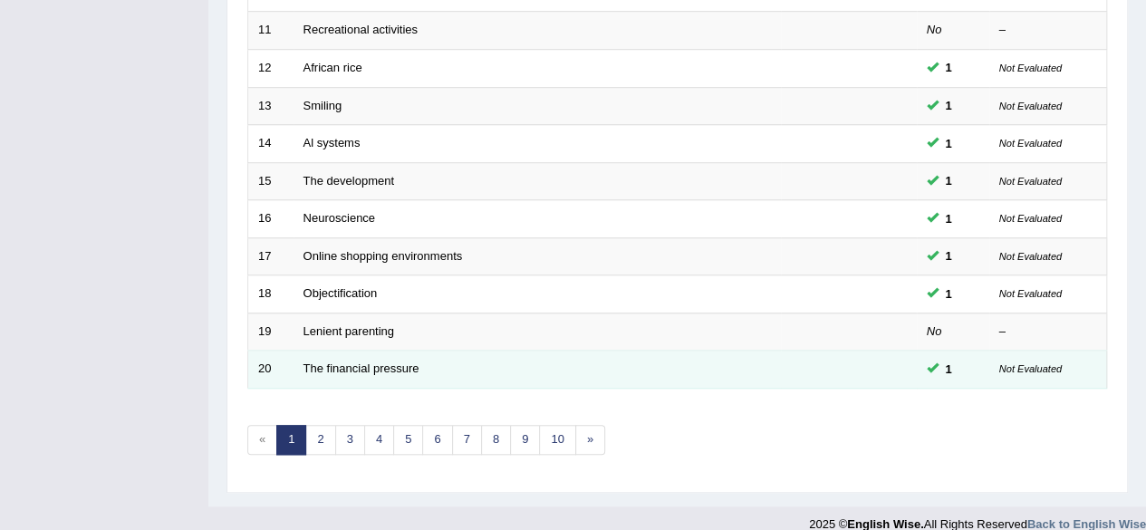
scroll to position [649, 0]
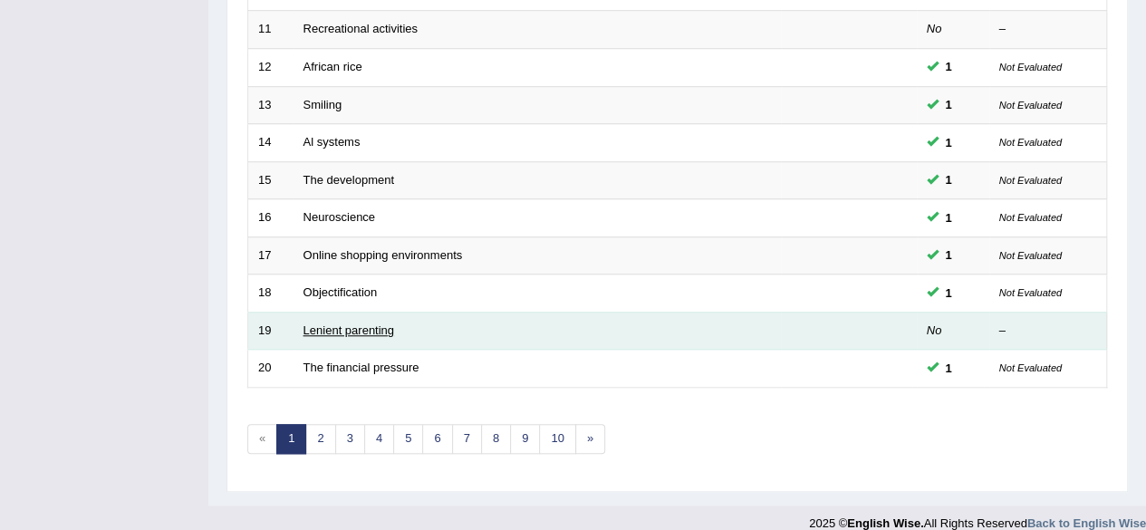
click at [320, 323] on link "Lenient parenting" at bounding box center [349, 330] width 91 height 14
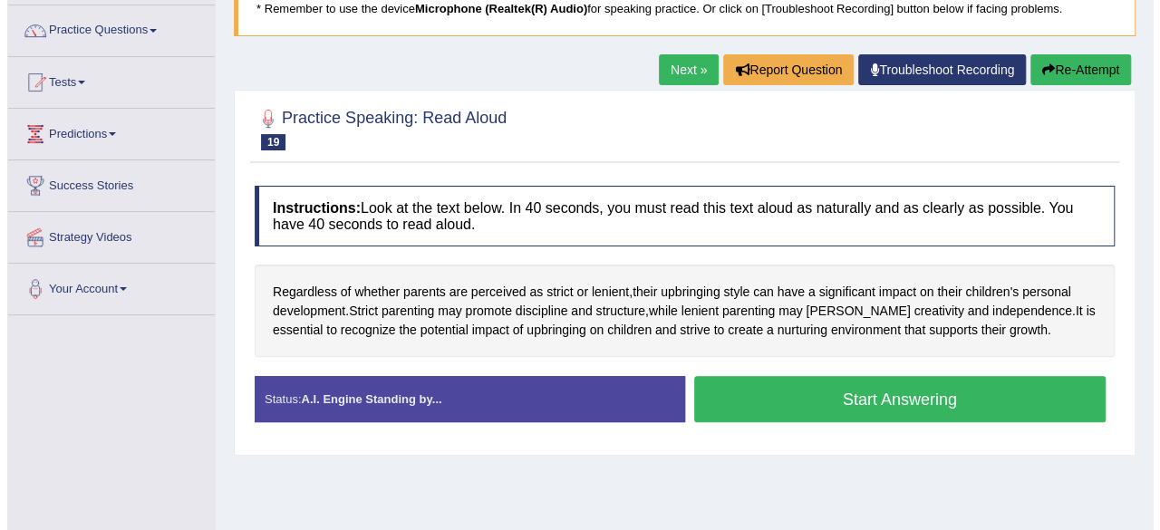
scroll to position [138, 0]
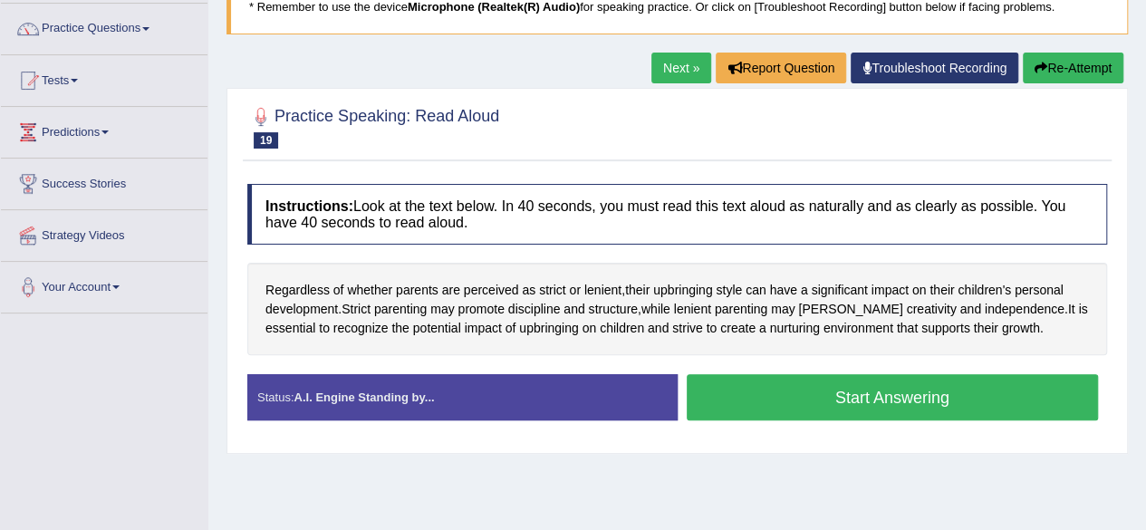
click at [738, 381] on button "Start Answering" at bounding box center [893, 397] width 412 height 46
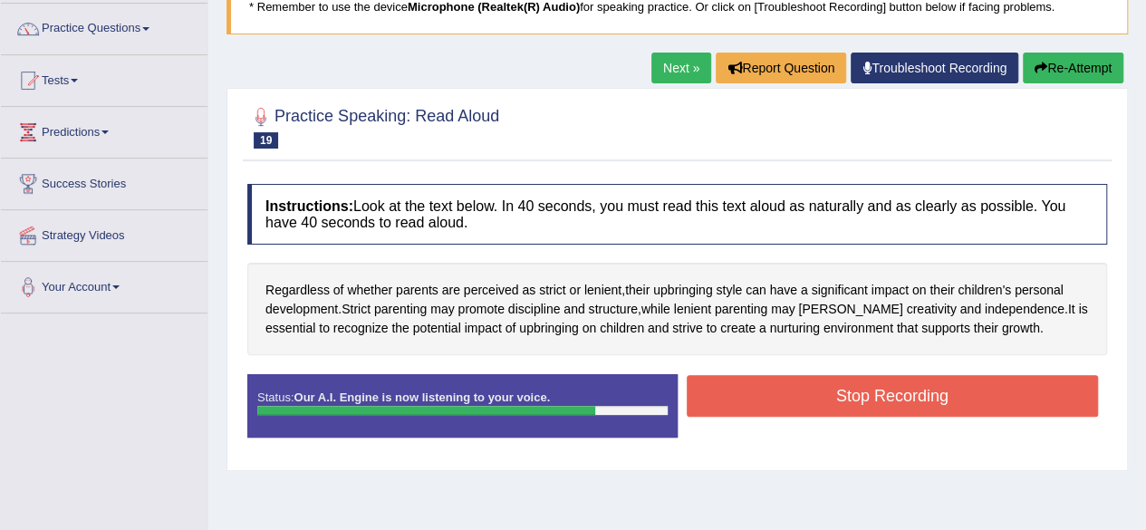
click at [738, 381] on button "Stop Recording" at bounding box center [893, 396] width 412 height 42
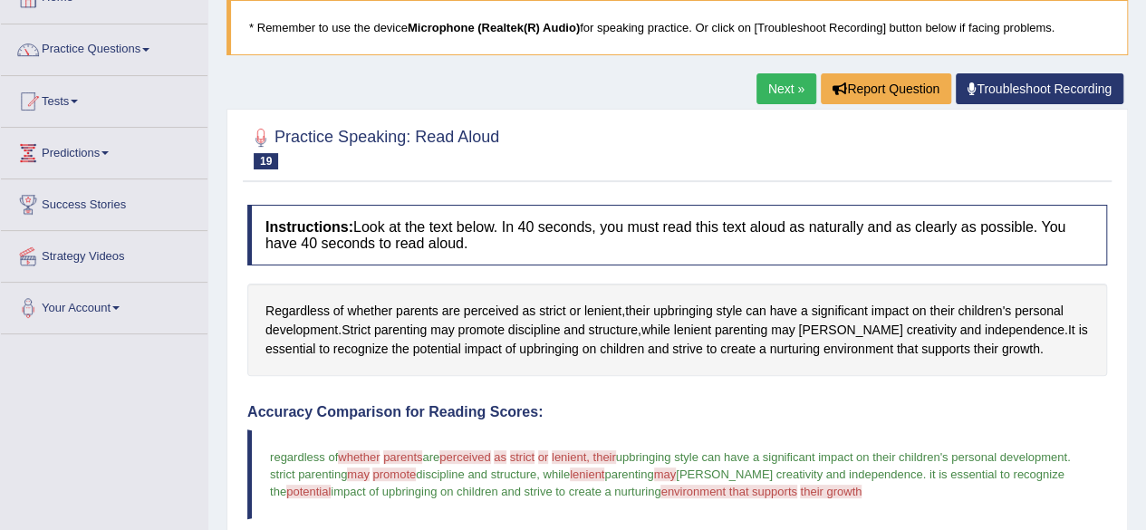
scroll to position [0, 0]
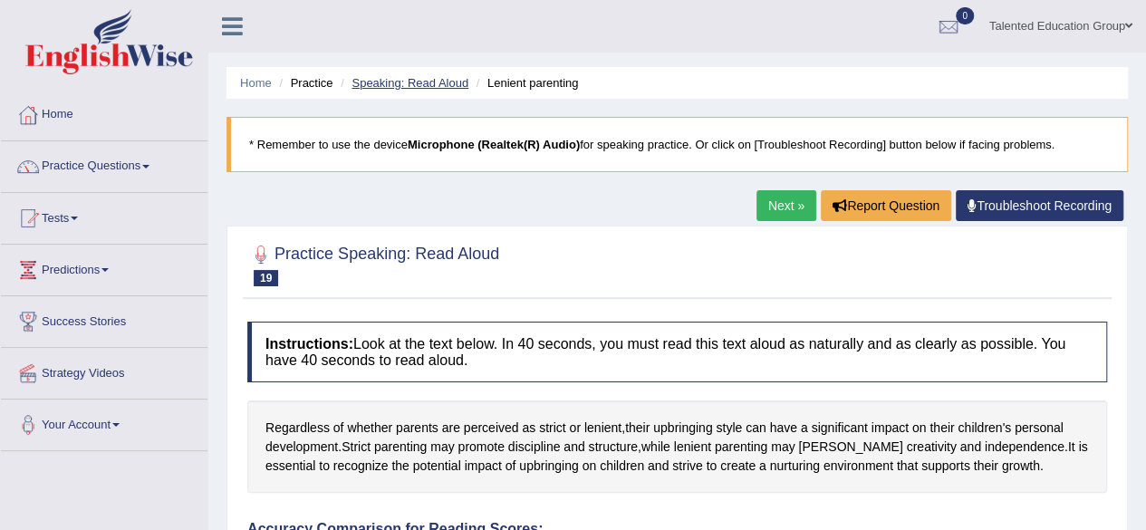
click at [377, 80] on link "Speaking: Read Aloud" at bounding box center [410, 83] width 117 height 14
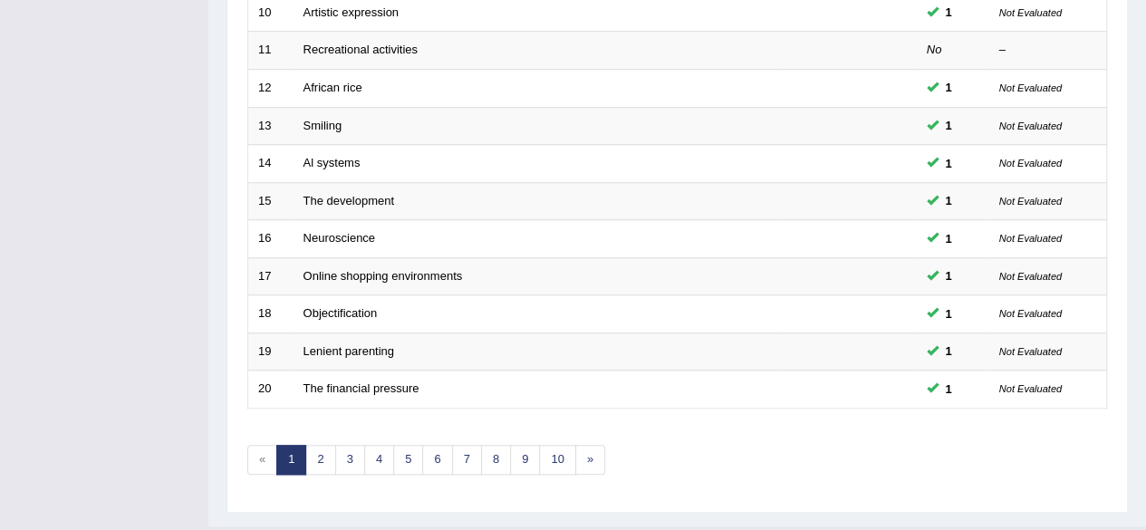
scroll to position [660, 0]
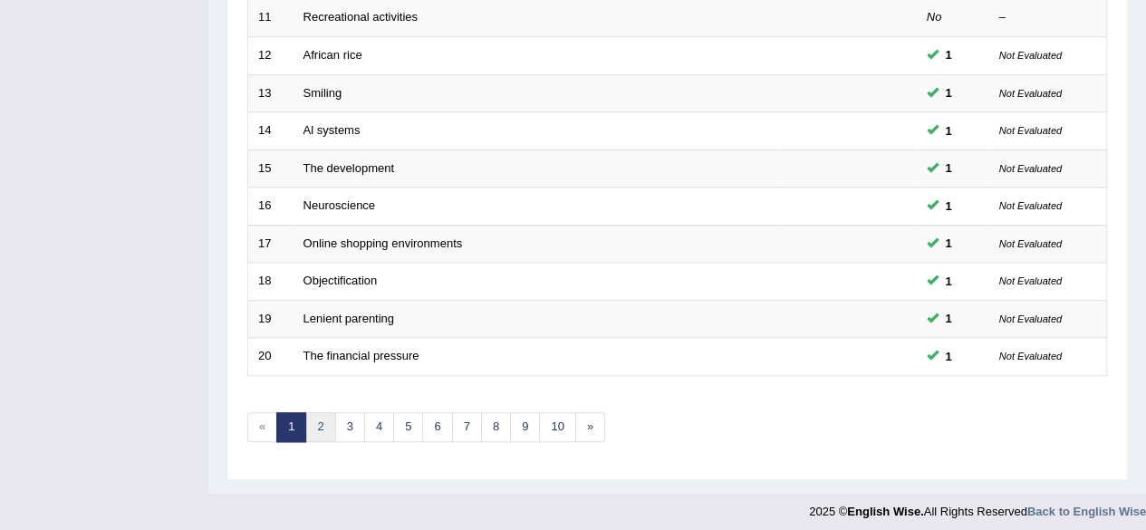
click at [325, 419] on link "2" at bounding box center [320, 427] width 30 height 30
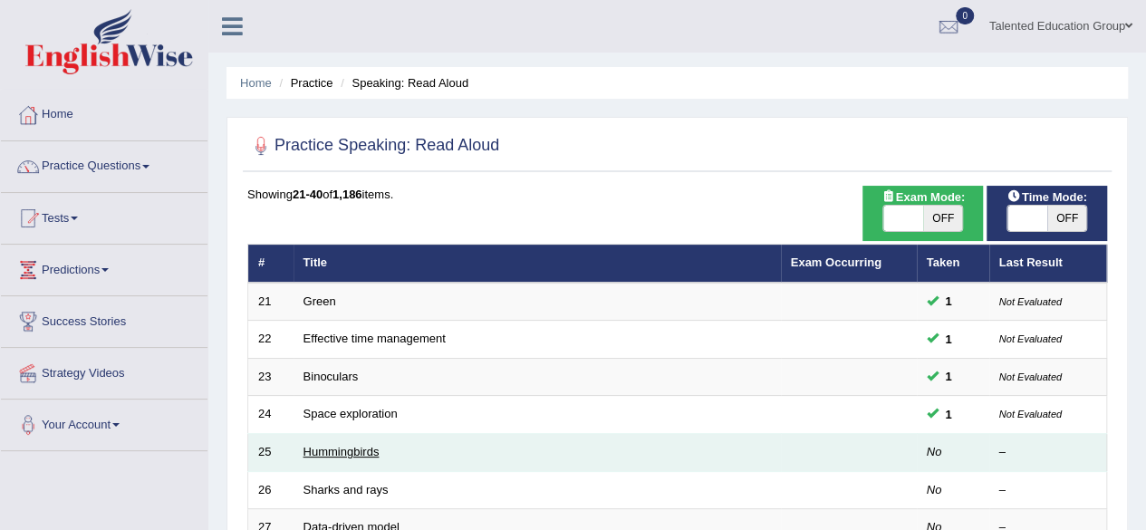
click at [317, 448] on link "Hummingbirds" at bounding box center [342, 452] width 76 height 14
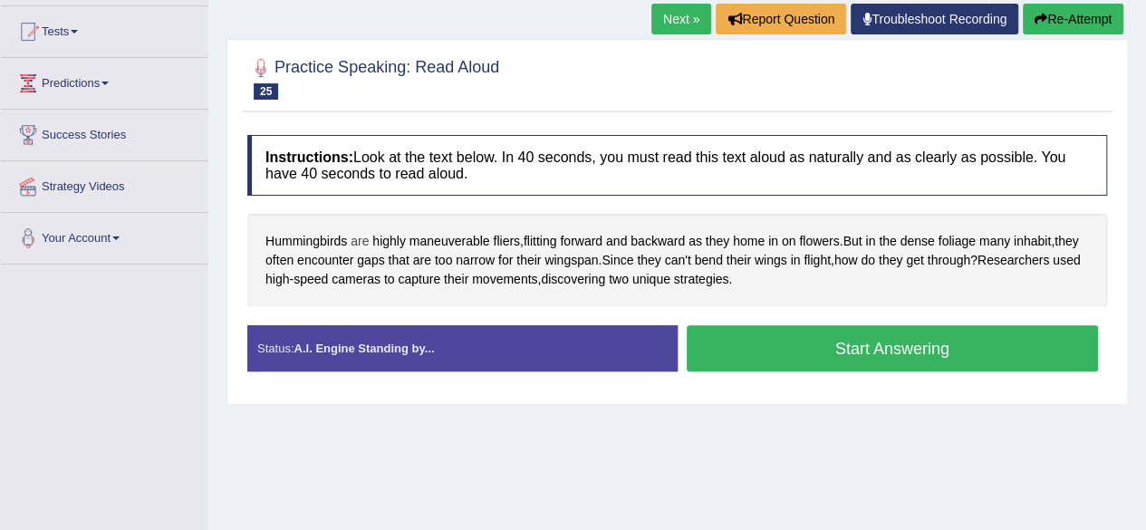
scroll to position [152, 0]
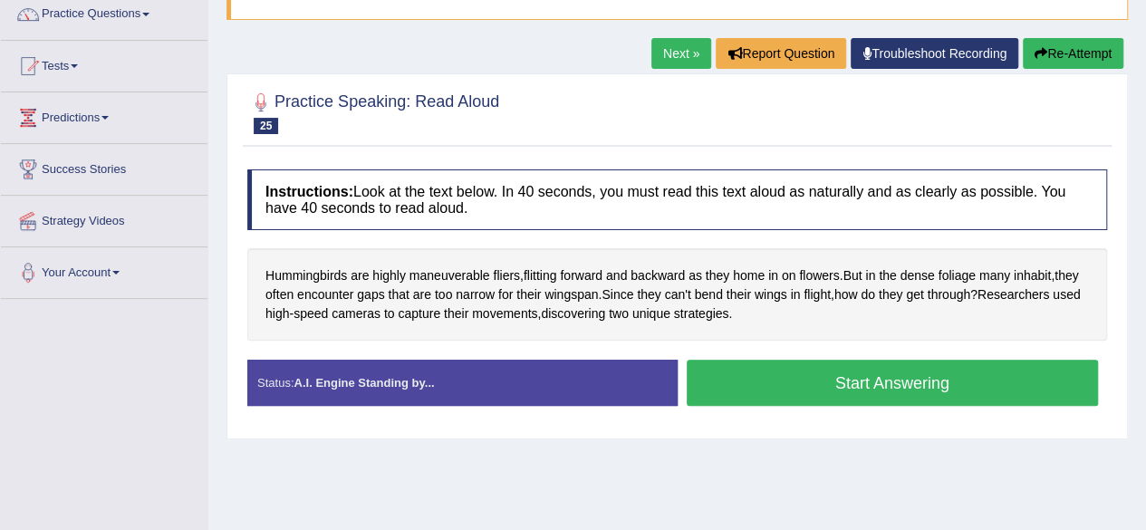
click at [852, 392] on button "Start Answering" at bounding box center [893, 383] width 412 height 46
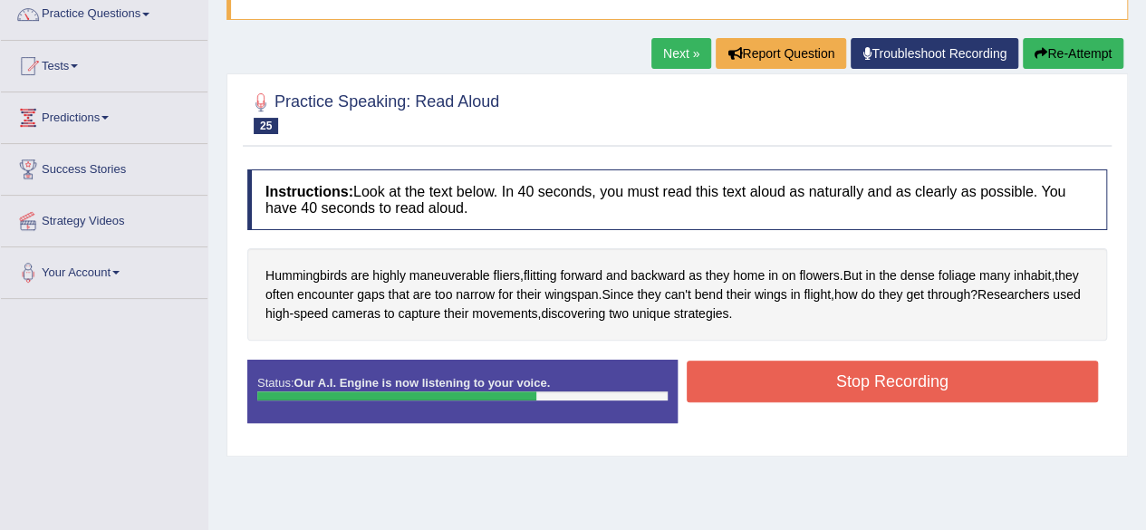
click at [852, 392] on button "Stop Recording" at bounding box center [893, 382] width 412 height 42
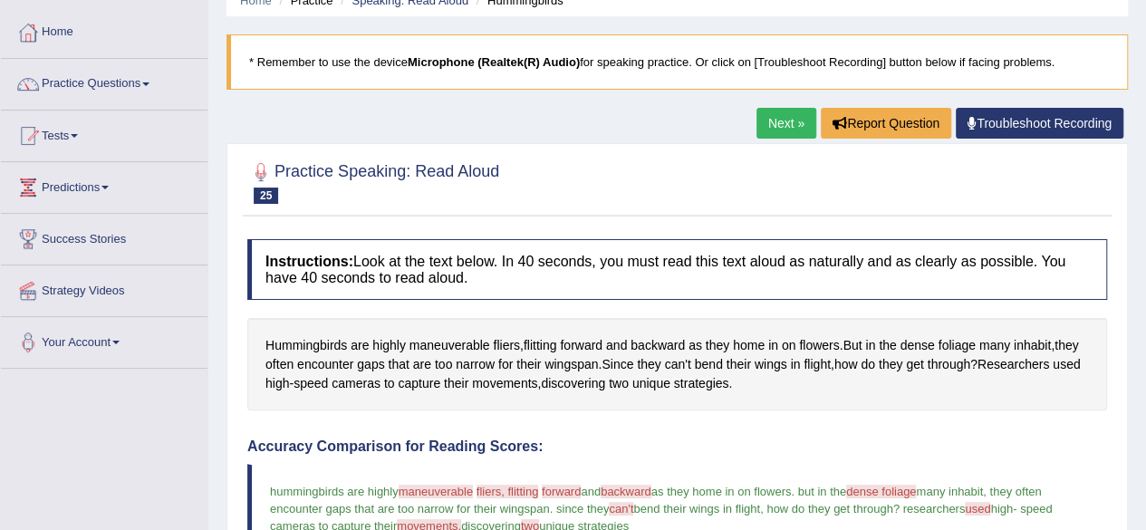
scroll to position [80, 0]
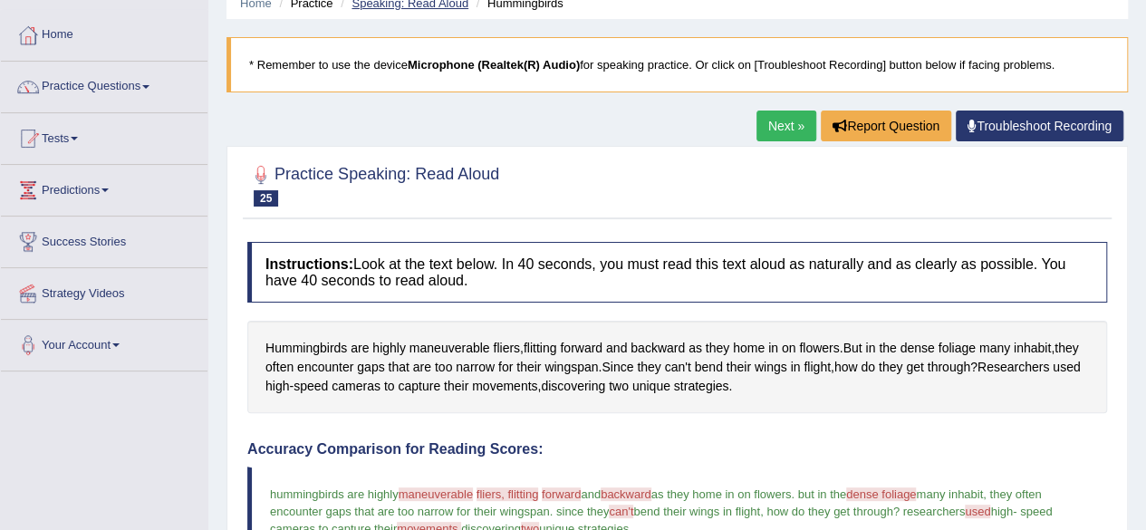
click at [428, 6] on link "Speaking: Read Aloud" at bounding box center [410, 3] width 117 height 14
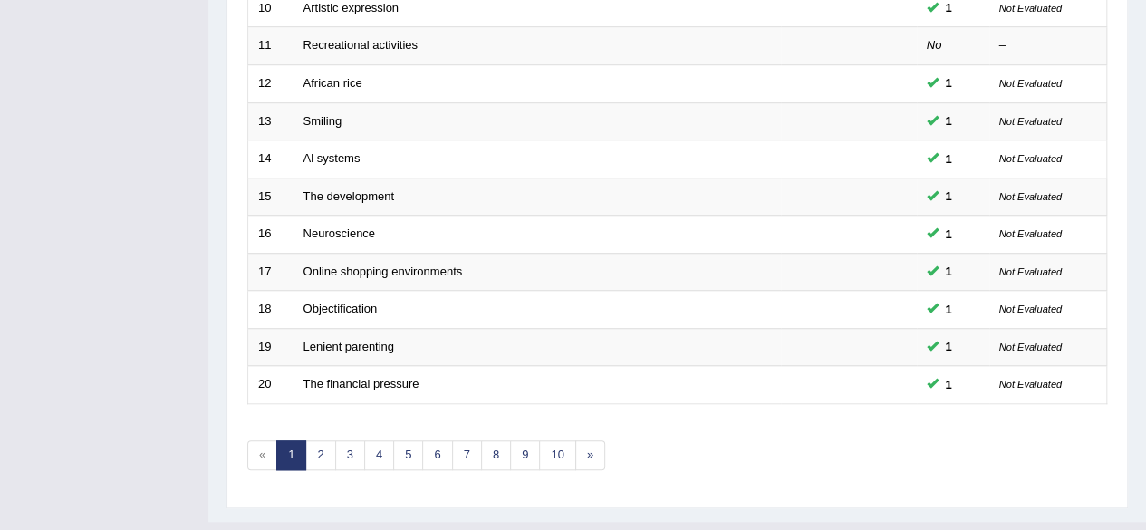
scroll to position [660, 0]
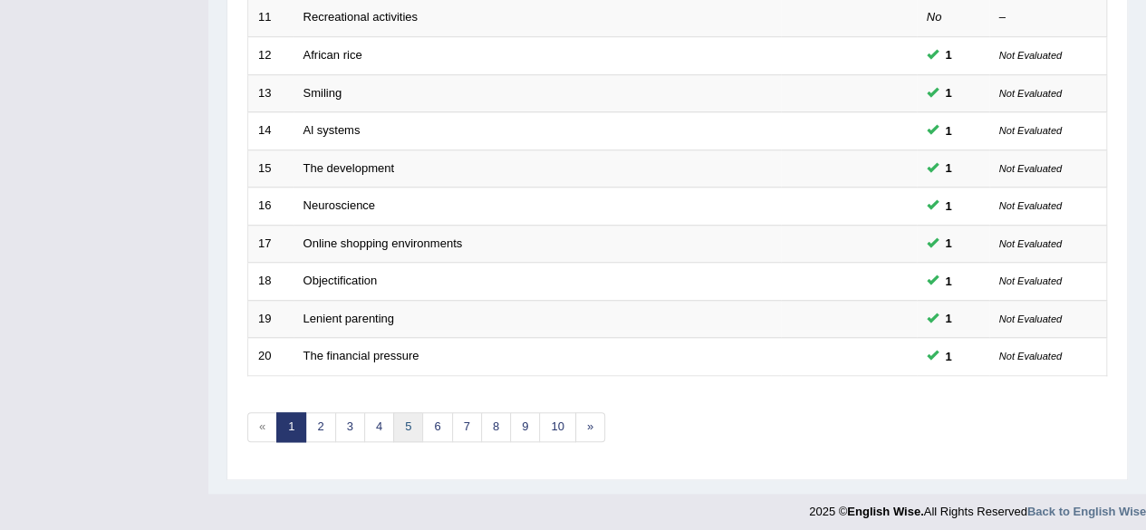
click at [402, 418] on link "5" at bounding box center [408, 427] width 30 height 30
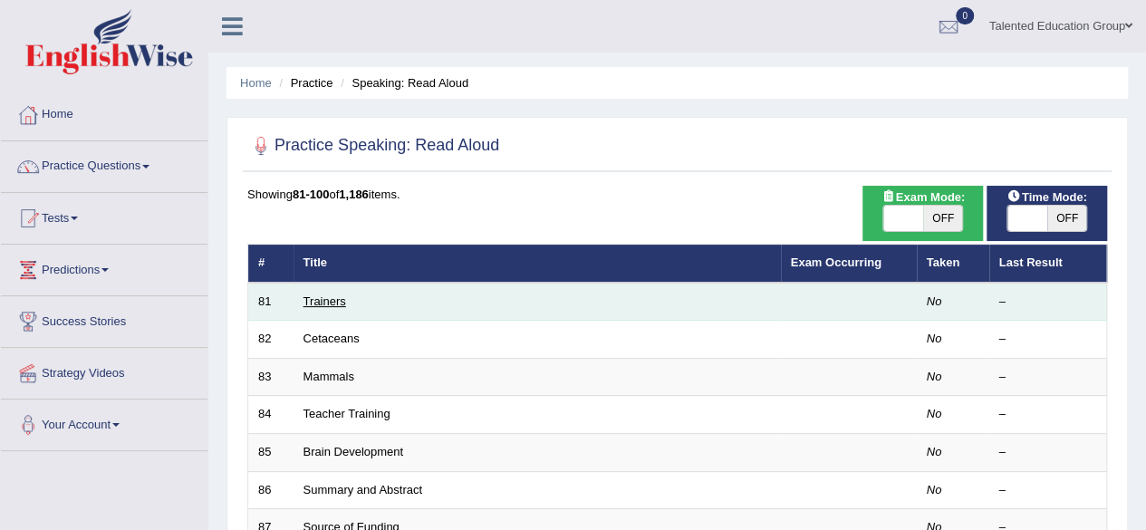
click at [326, 300] on link "Trainers" at bounding box center [325, 301] width 43 height 14
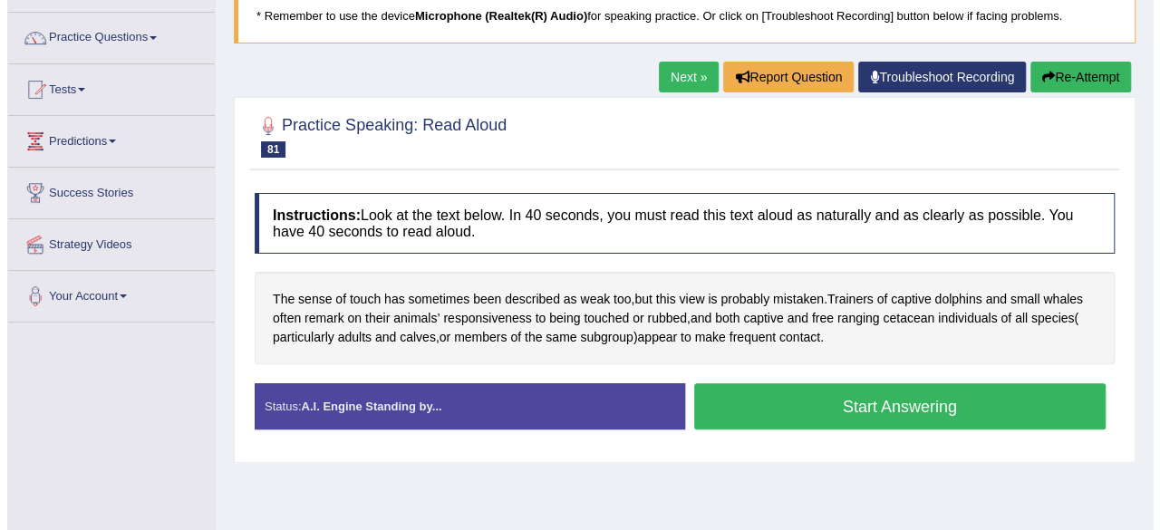
scroll to position [130, 0]
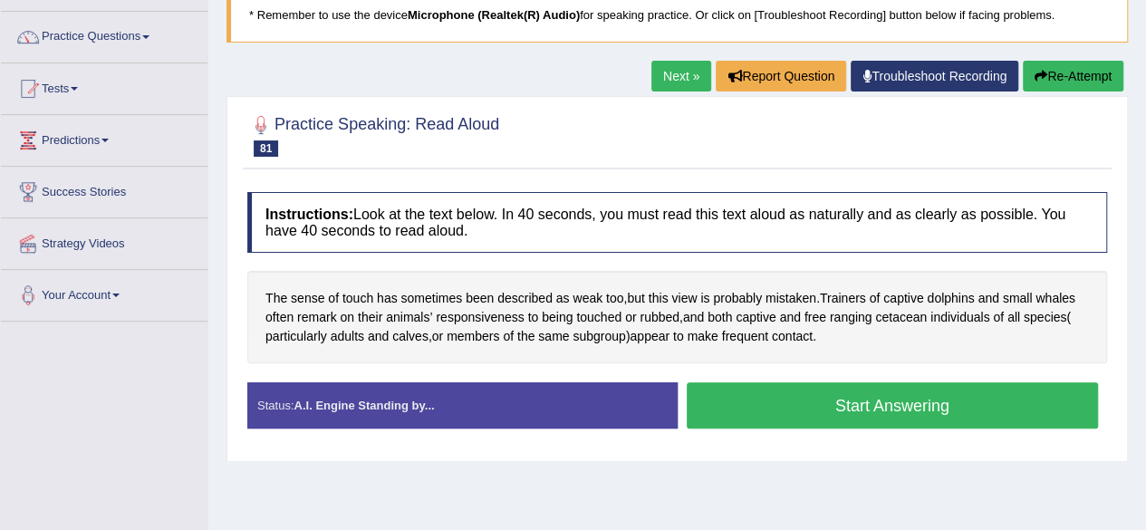
click at [749, 414] on button "Start Answering" at bounding box center [893, 405] width 412 height 46
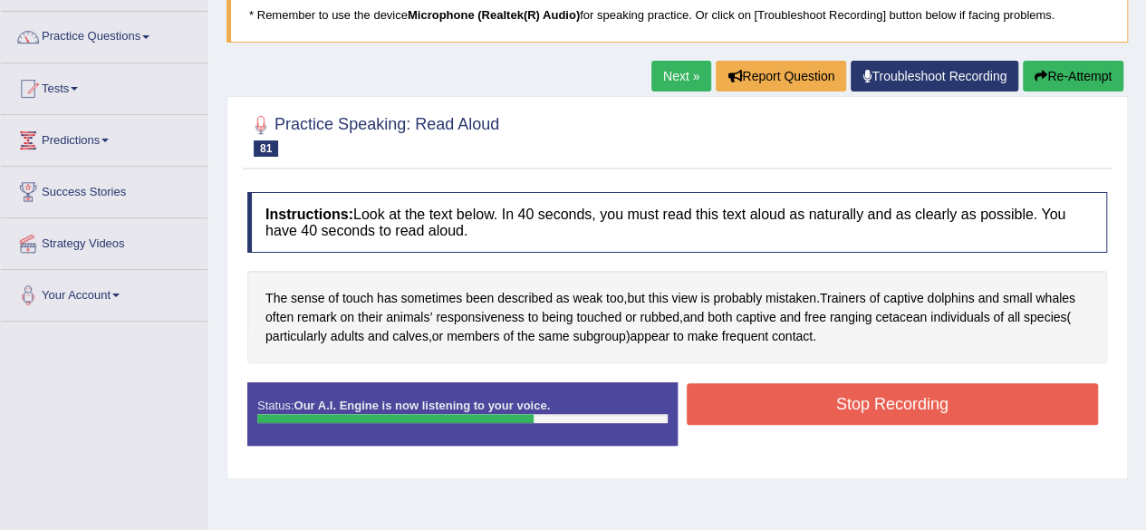
click at [749, 414] on button "Stop Recording" at bounding box center [893, 404] width 412 height 42
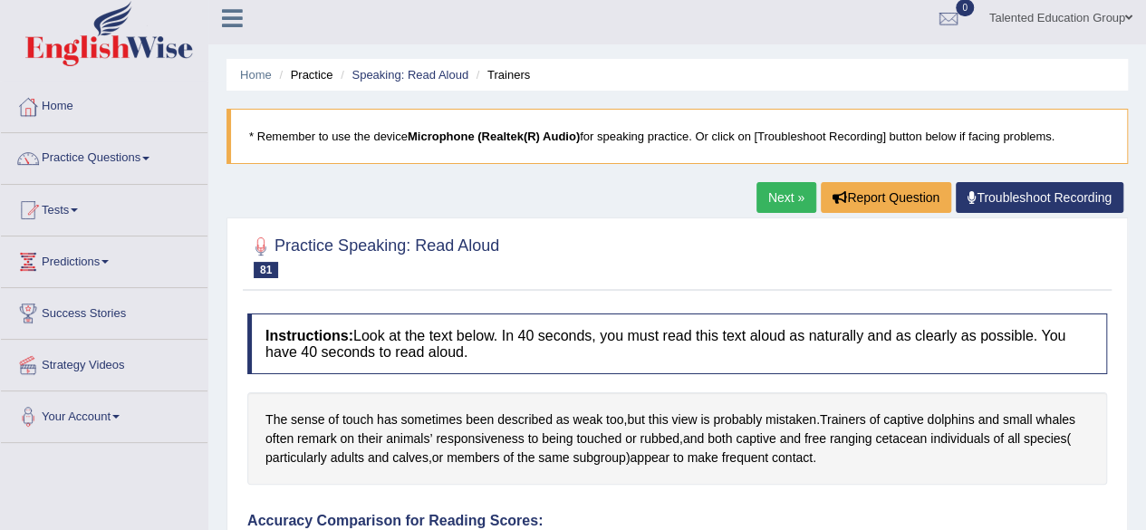
scroll to position [0, 0]
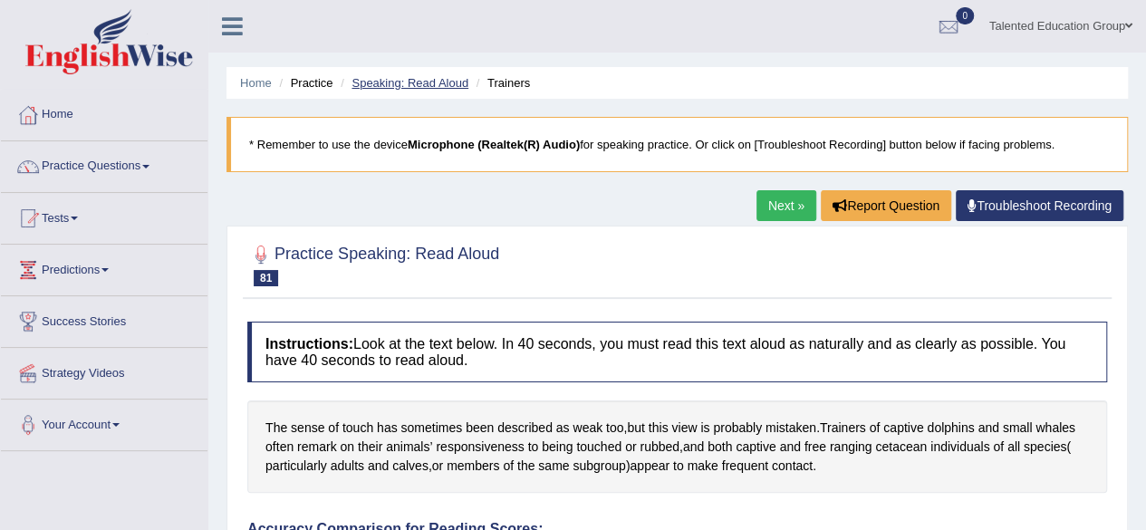
click at [395, 81] on link "Speaking: Read Aloud" at bounding box center [410, 83] width 117 height 14
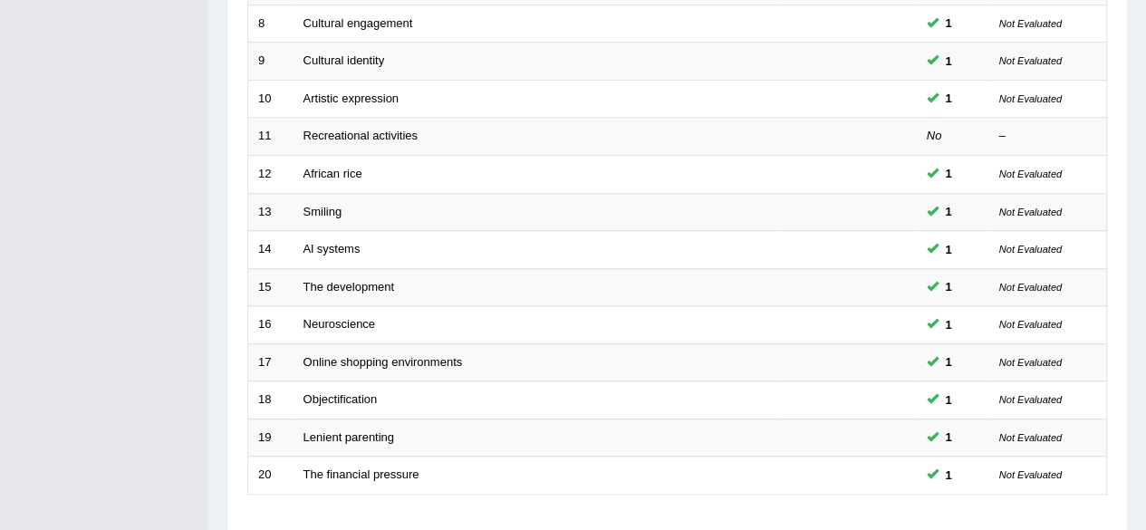
scroll to position [660, 0]
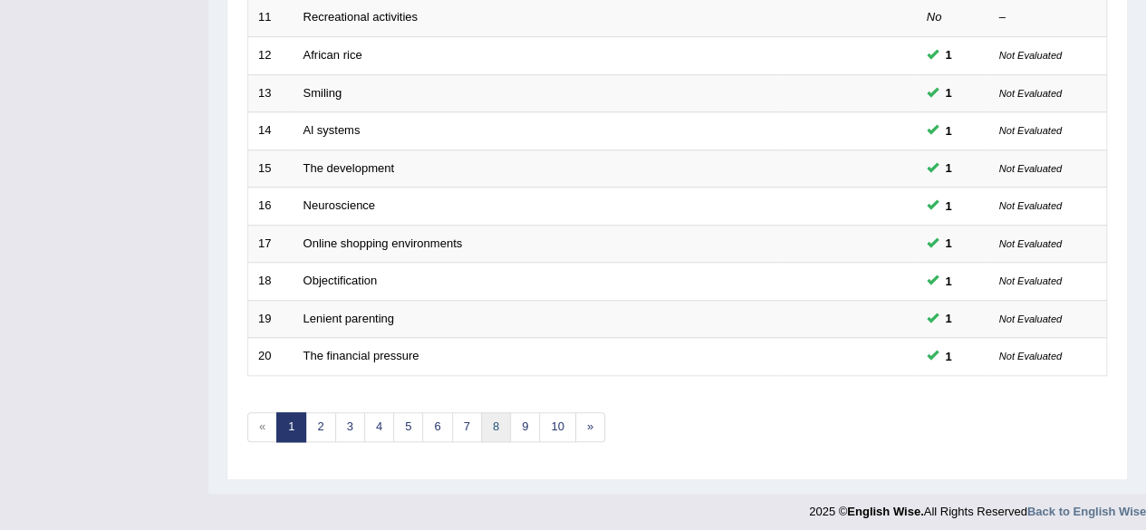
click at [498, 412] on link "8" at bounding box center [496, 427] width 30 height 30
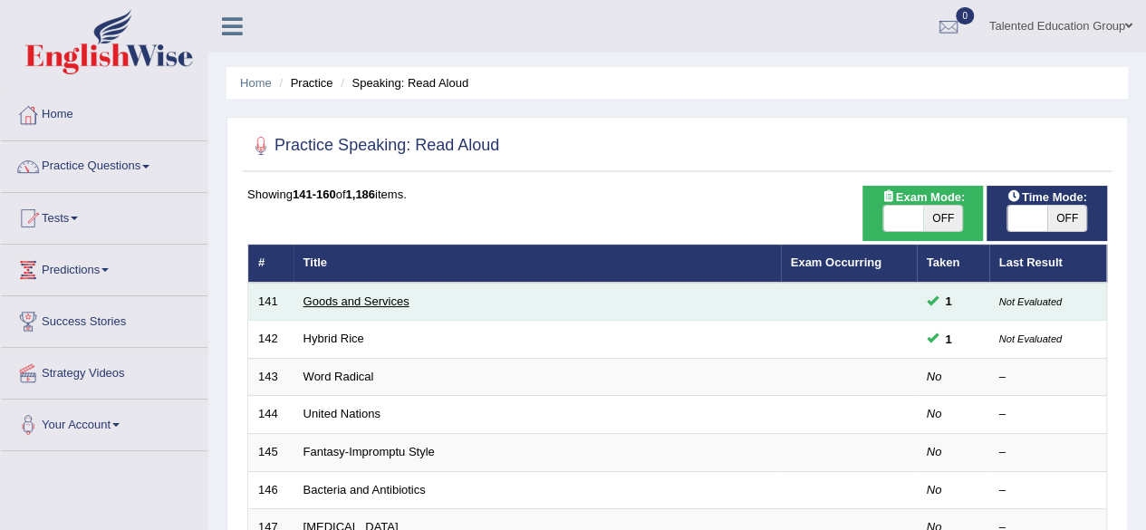
click at [318, 302] on link "Goods and Services" at bounding box center [357, 301] width 106 height 14
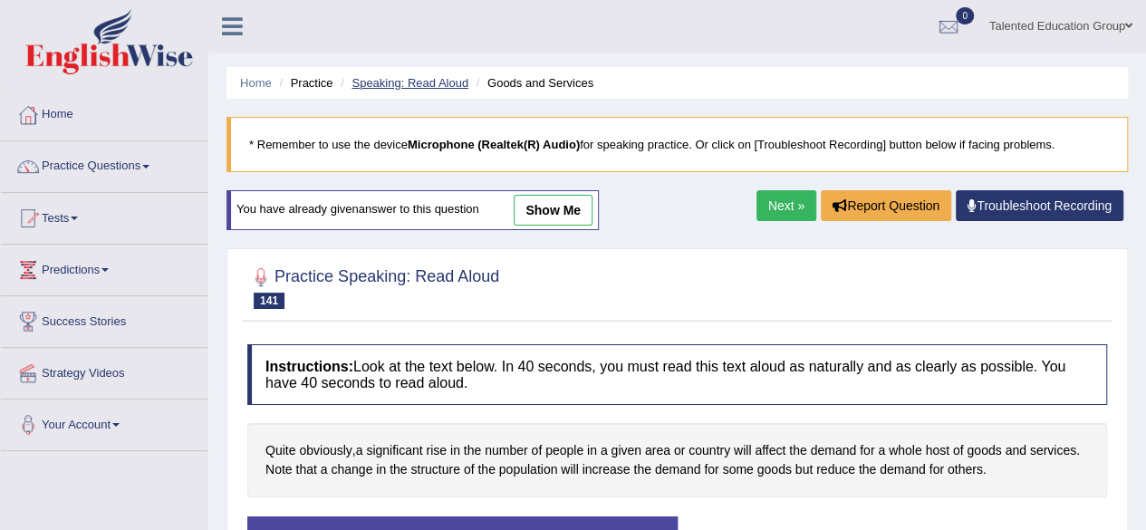
click at [364, 88] on link "Speaking: Read Aloud" at bounding box center [410, 83] width 117 height 14
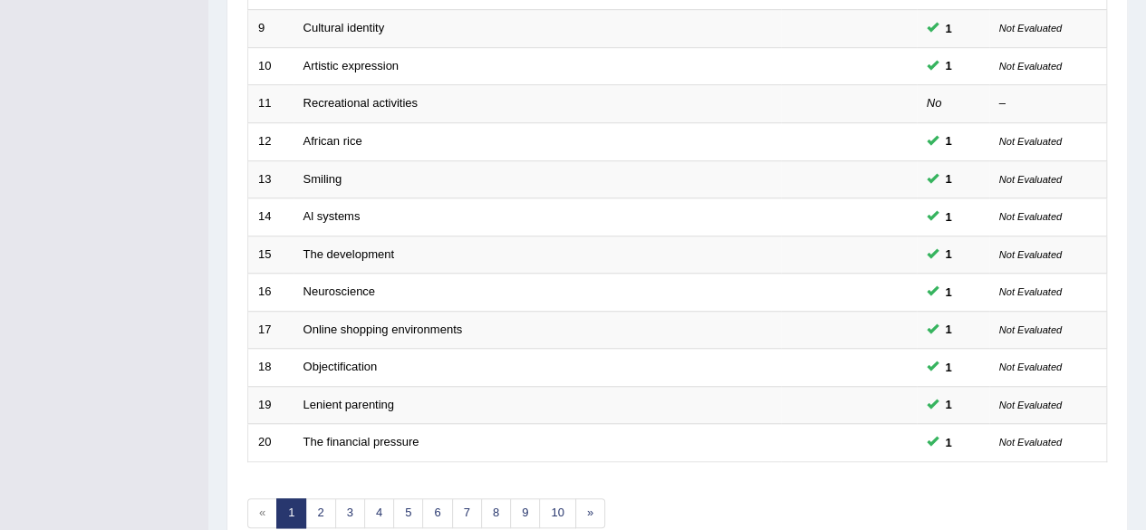
scroll to position [660, 0]
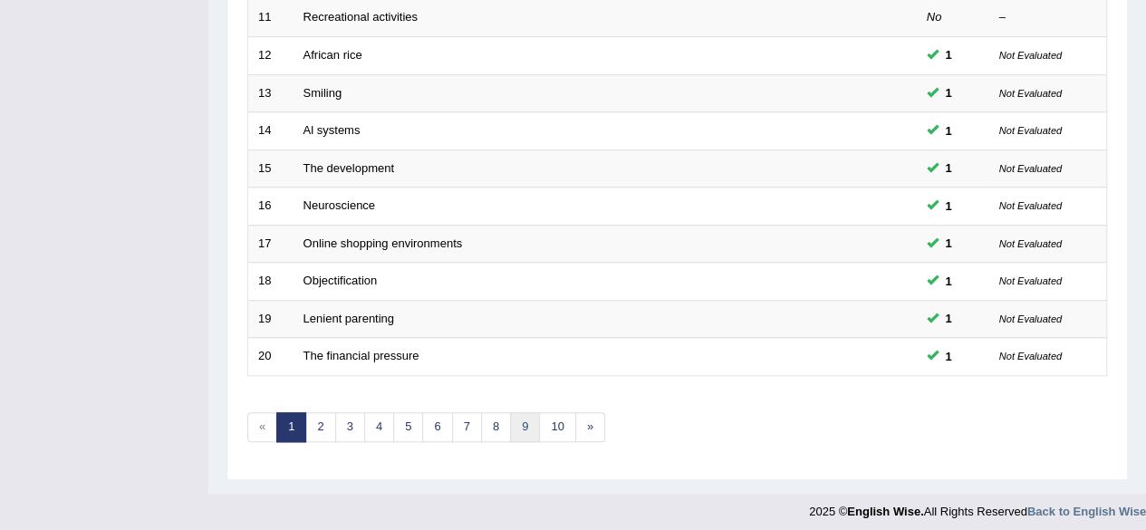
click at [516, 419] on link "9" at bounding box center [525, 427] width 30 height 30
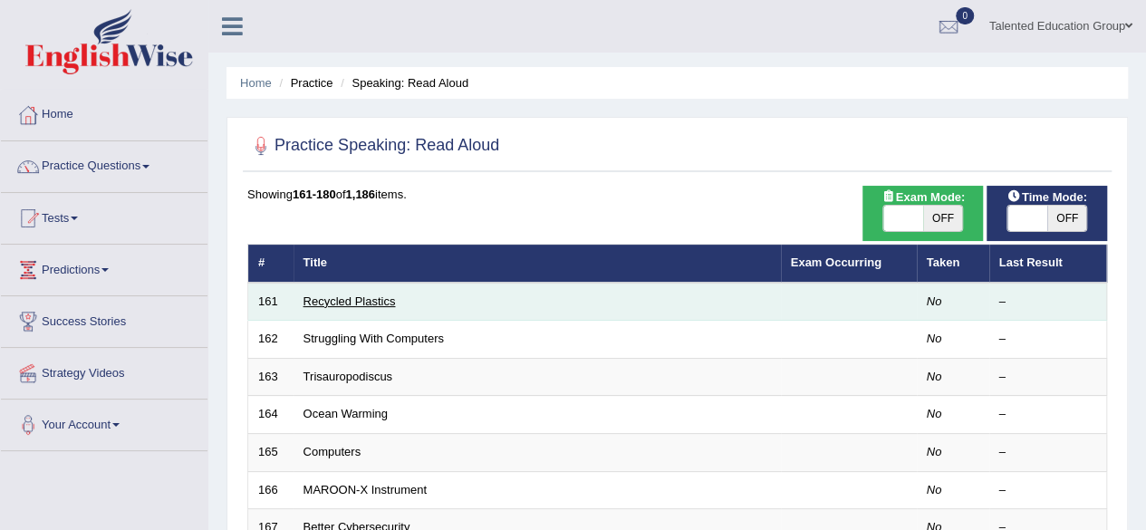
click at [382, 301] on link "Recycled Plastics" at bounding box center [350, 301] width 92 height 14
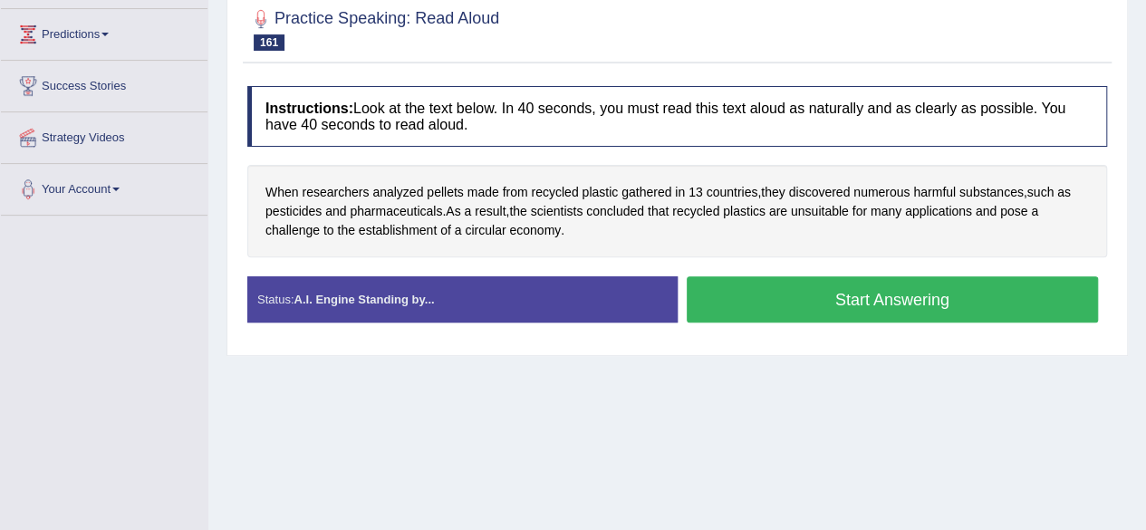
click at [788, 301] on button "Start Answering" at bounding box center [893, 299] width 412 height 46
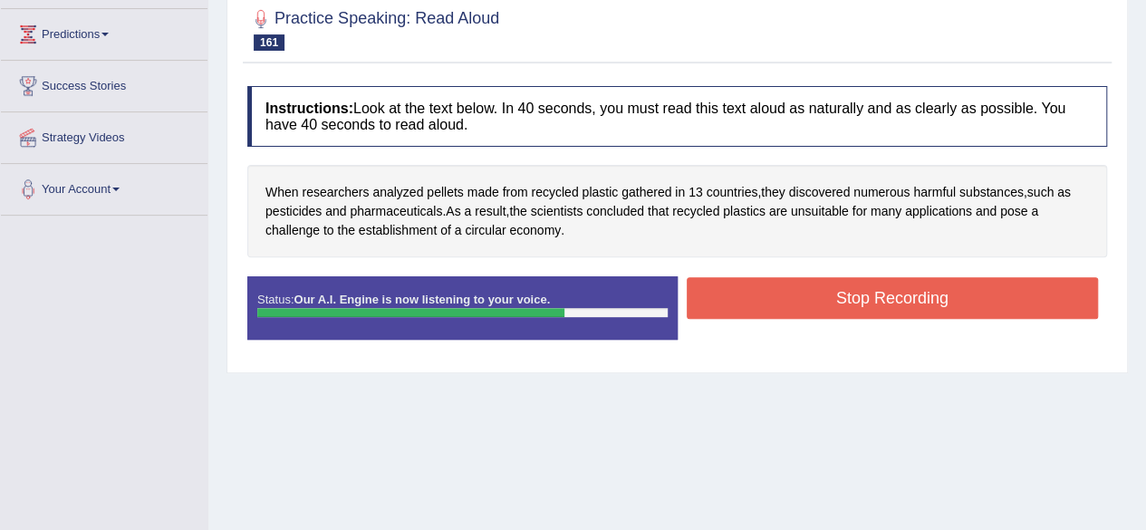
click at [788, 301] on button "Stop Recording" at bounding box center [893, 298] width 412 height 42
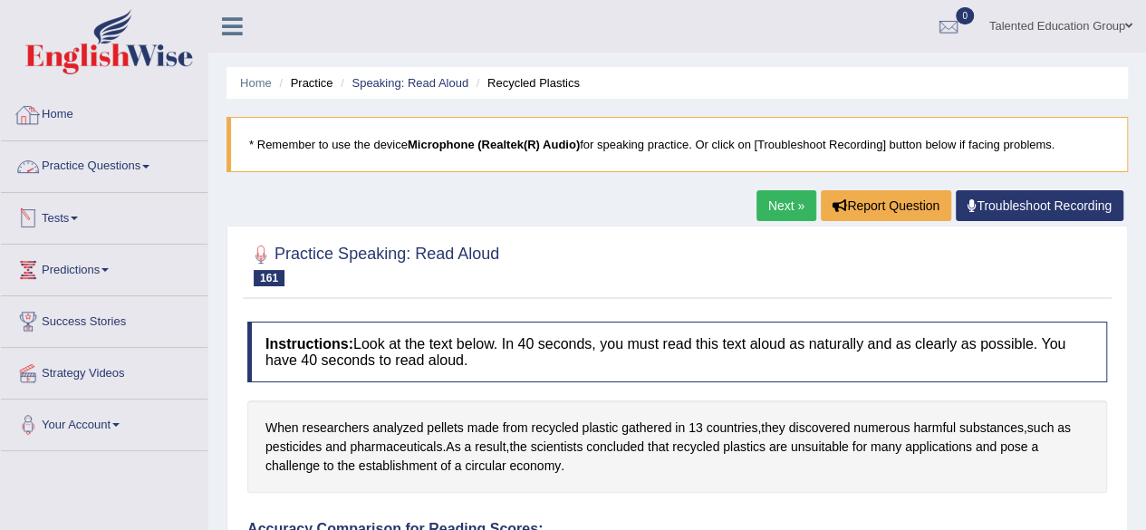
click at [85, 160] on link "Practice Questions" at bounding box center [104, 163] width 207 height 45
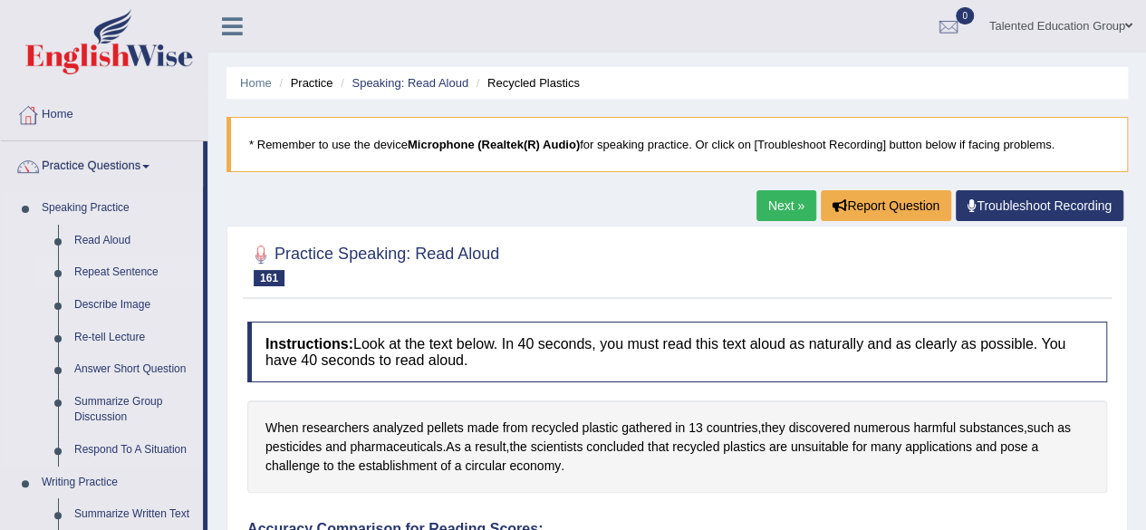
click at [120, 269] on link "Repeat Sentence" at bounding box center [134, 272] width 137 height 33
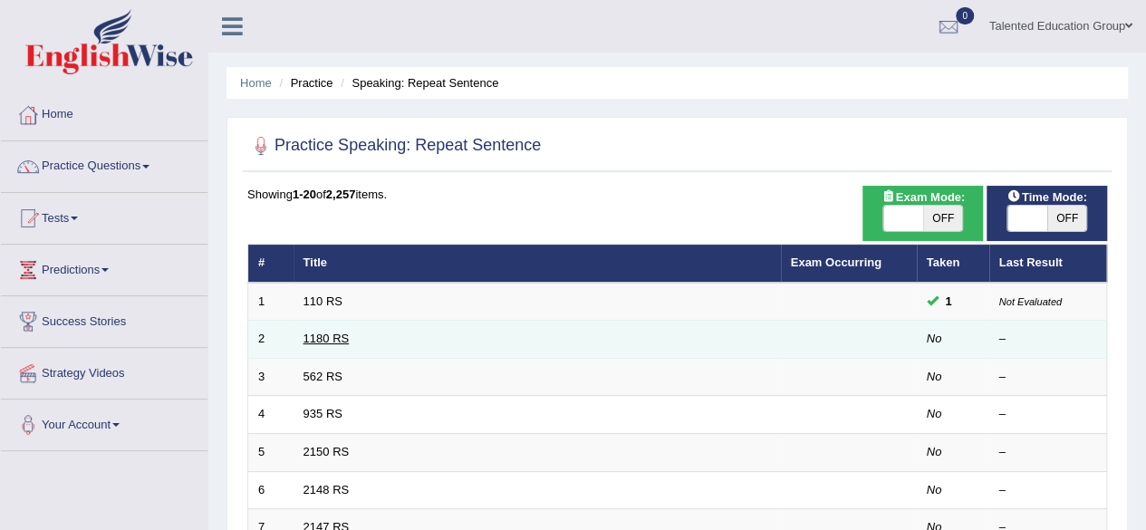
click at [329, 333] on link "1180 RS" at bounding box center [327, 339] width 46 height 14
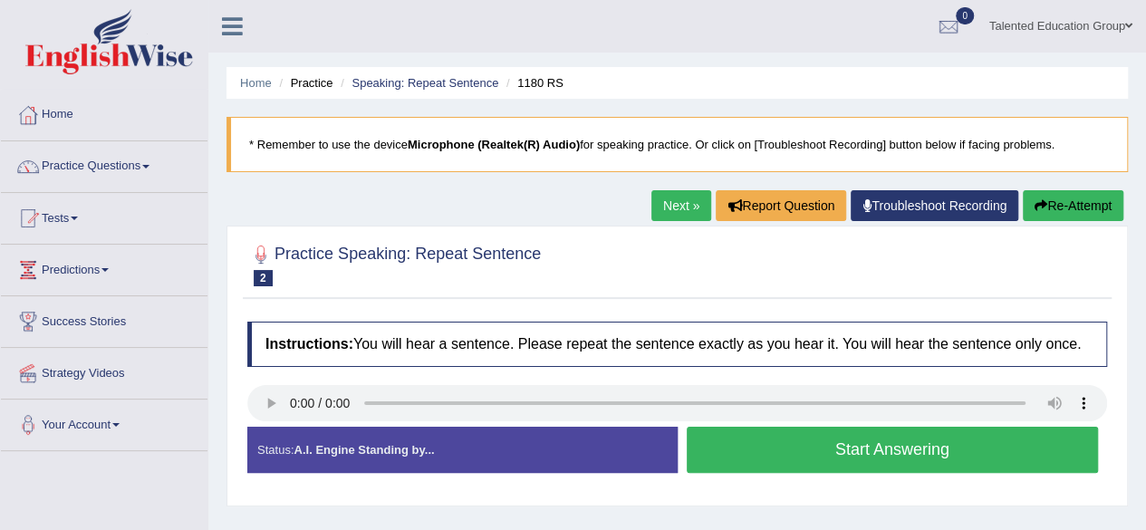
click at [721, 462] on button "Start Answering" at bounding box center [893, 450] width 412 height 46
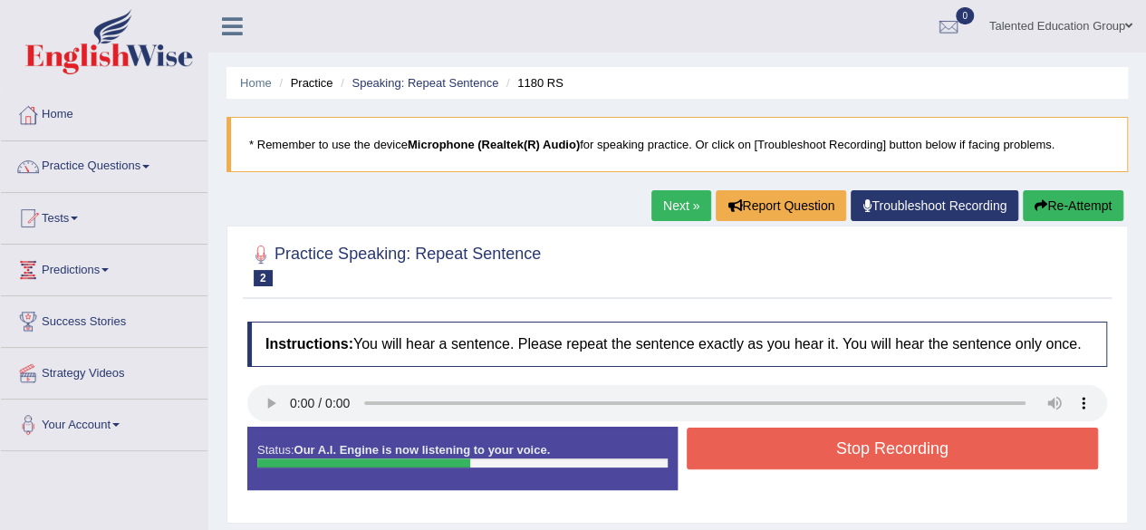
click at [721, 462] on button "Stop Recording" at bounding box center [893, 449] width 412 height 42
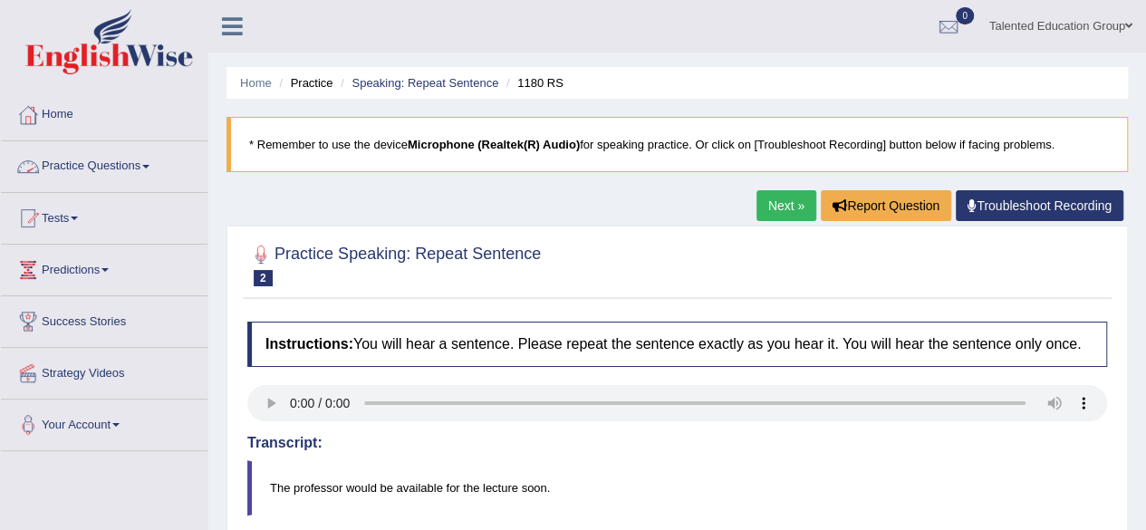
click at [140, 168] on link "Practice Questions" at bounding box center [104, 163] width 207 height 45
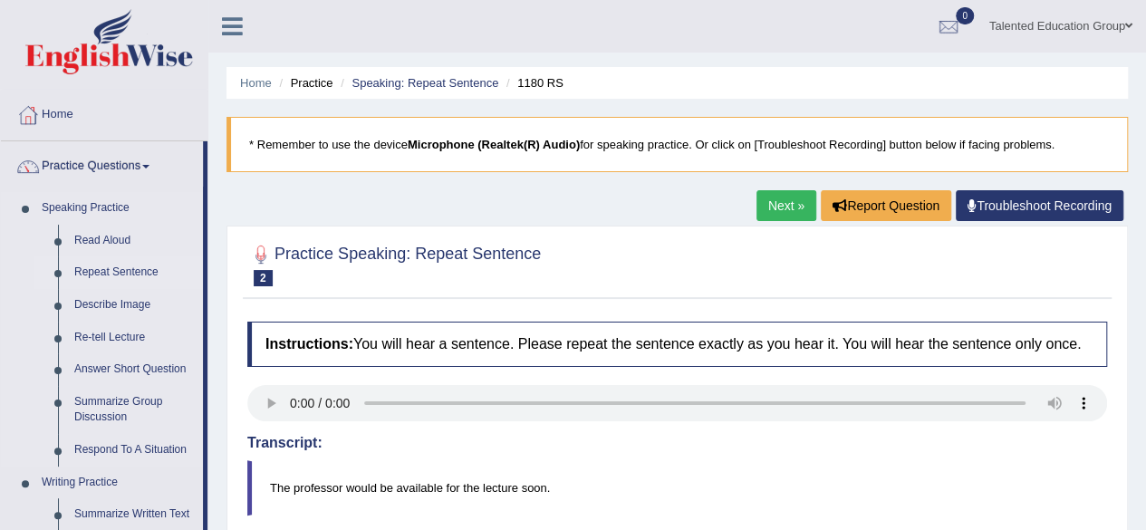
click at [103, 270] on link "Repeat Sentence" at bounding box center [134, 272] width 137 height 33
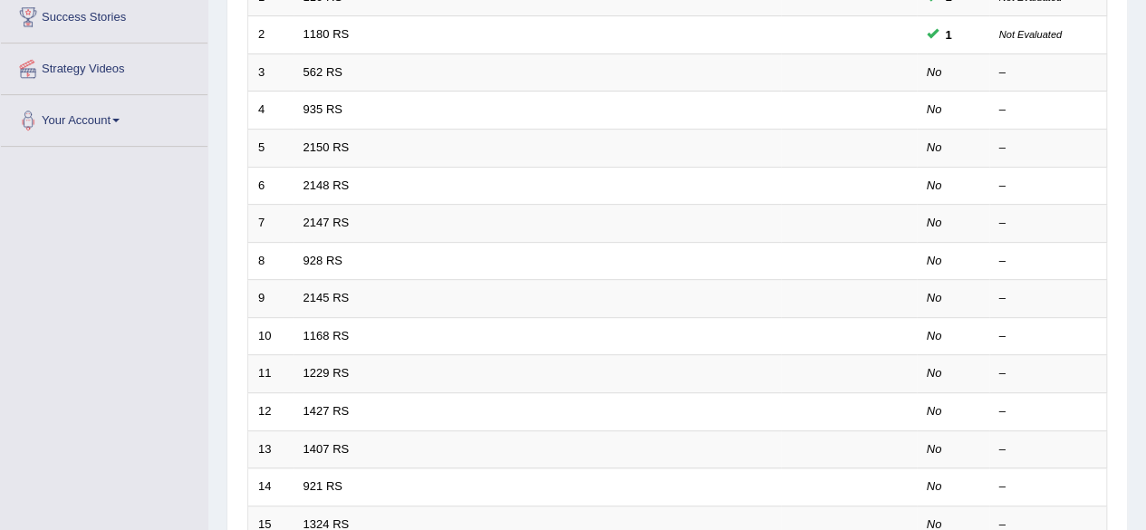
scroll to position [305, 0]
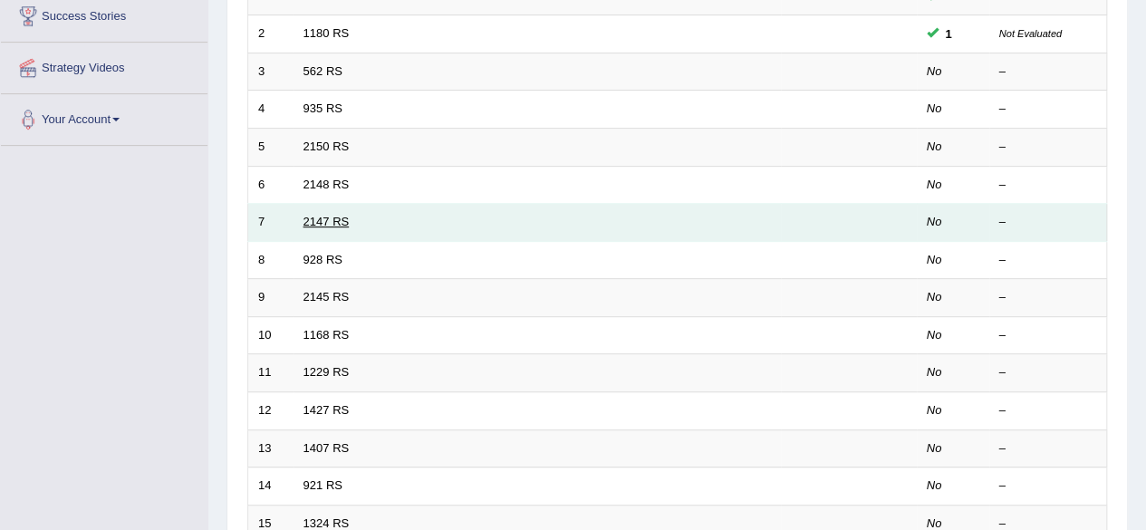
click at [320, 222] on link "2147 RS" at bounding box center [327, 222] width 46 height 14
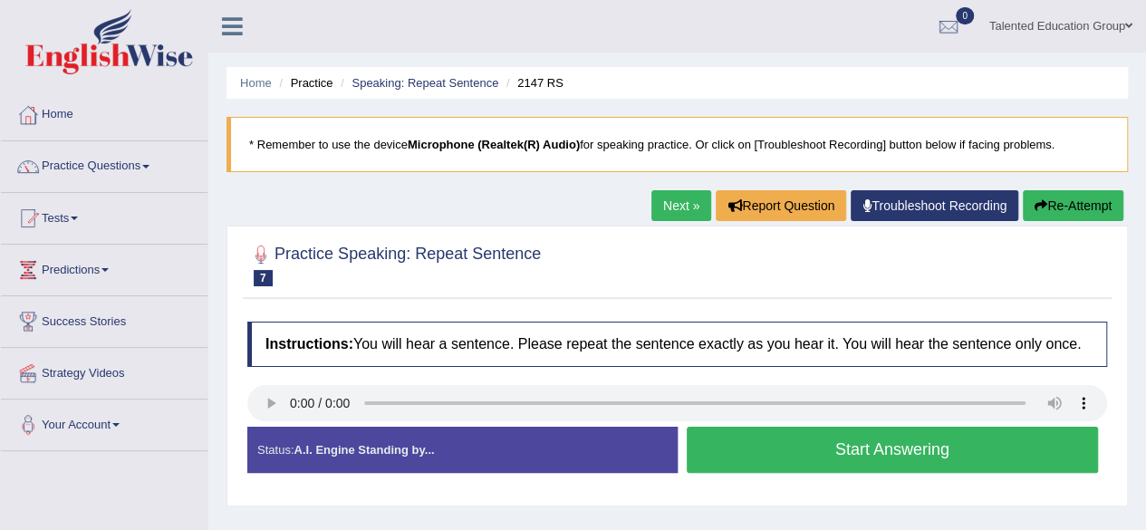
click at [756, 439] on button "Start Answering" at bounding box center [893, 450] width 412 height 46
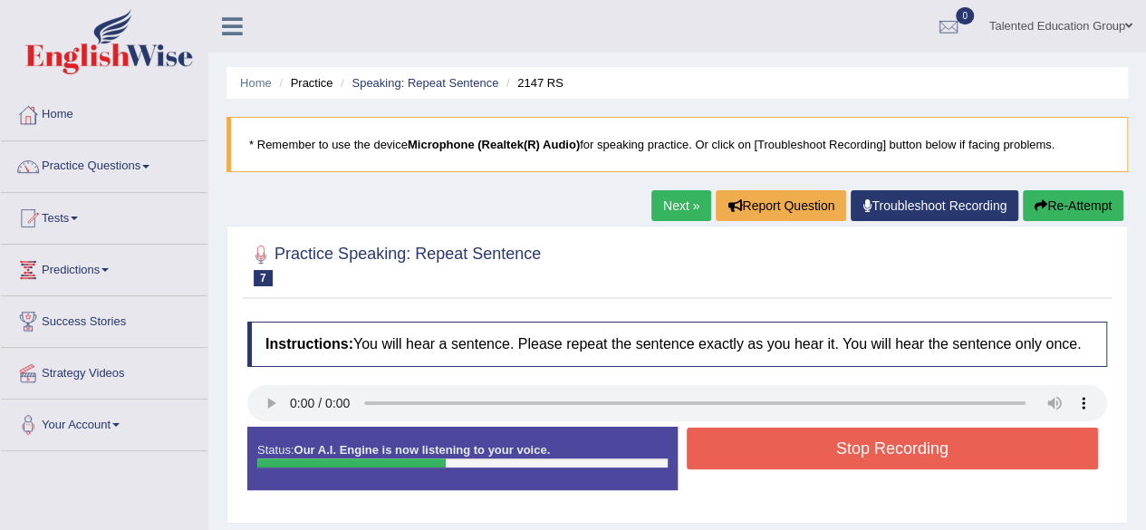
click at [756, 439] on button "Stop Recording" at bounding box center [893, 449] width 412 height 42
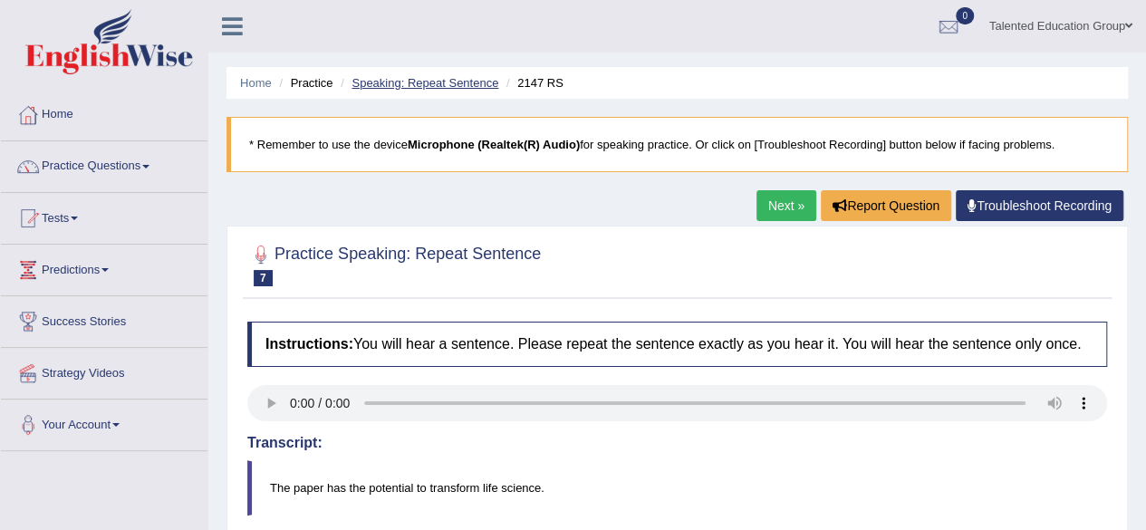
click at [438, 84] on link "Speaking: Repeat Sentence" at bounding box center [425, 83] width 147 height 14
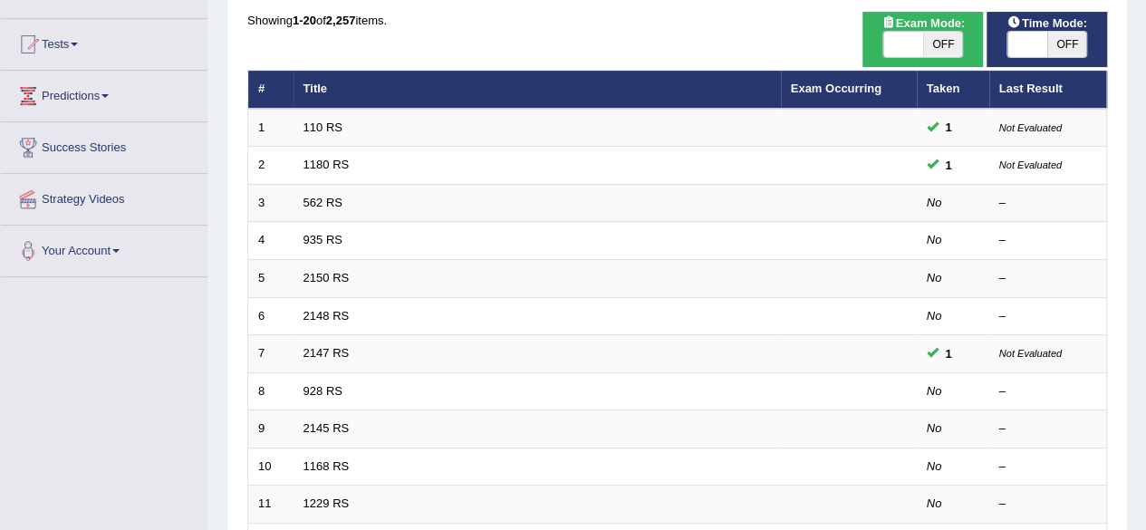
scroll to position [231, 0]
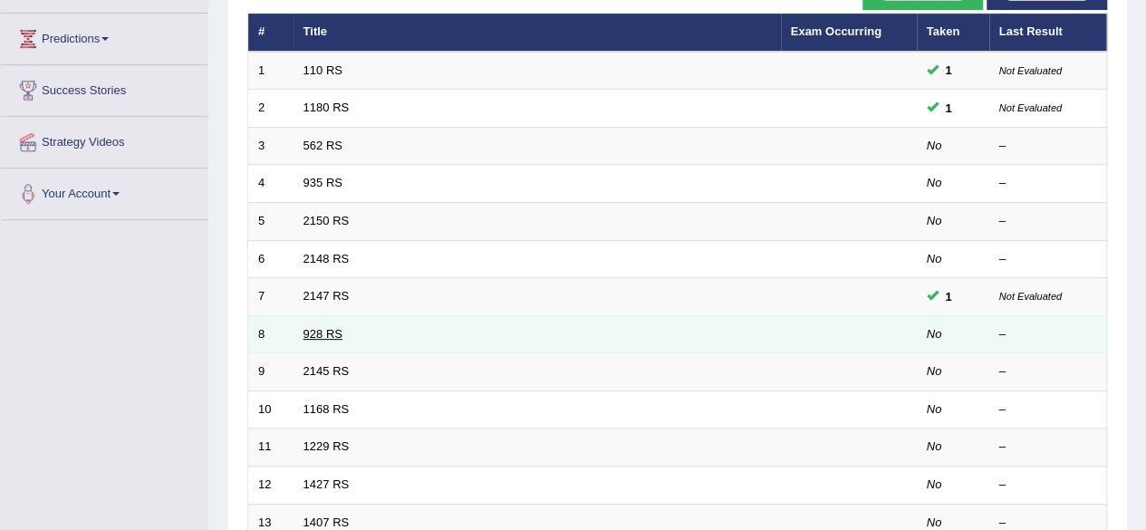
click at [315, 329] on link "928 RS" at bounding box center [323, 334] width 39 height 14
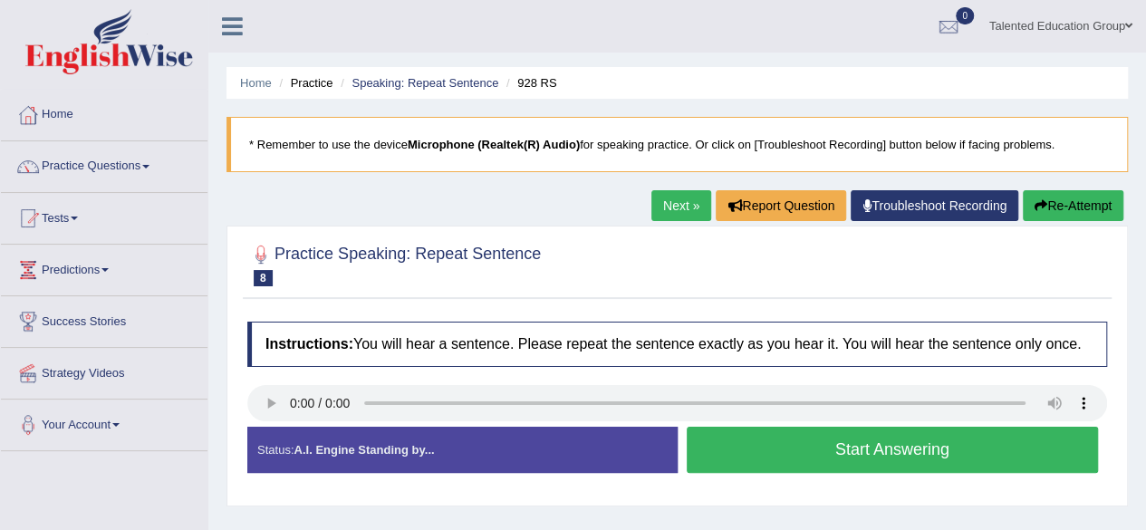
click at [755, 442] on button "Start Answering" at bounding box center [893, 450] width 412 height 46
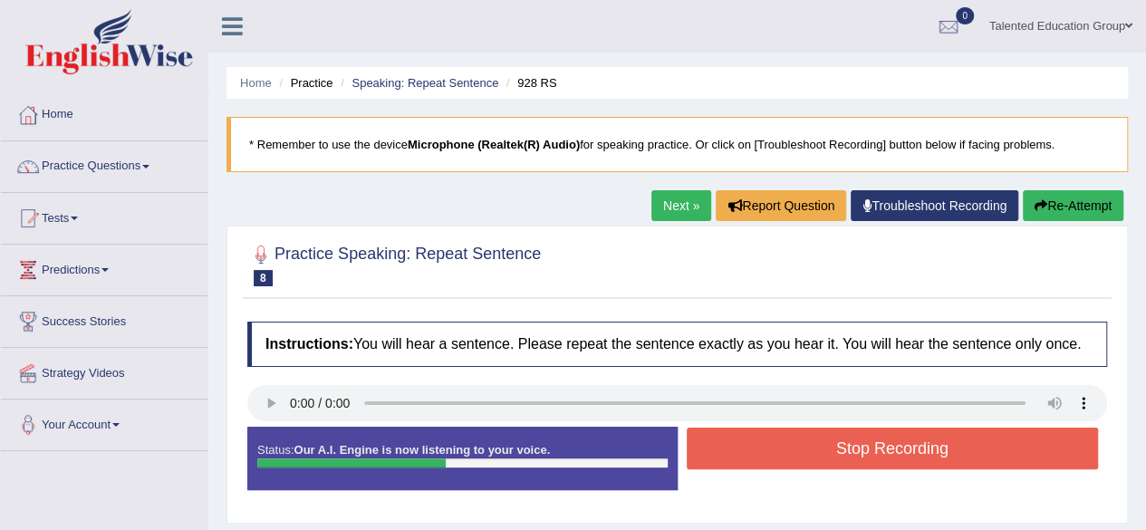
click at [755, 442] on button "Stop Recording" at bounding box center [893, 449] width 412 height 42
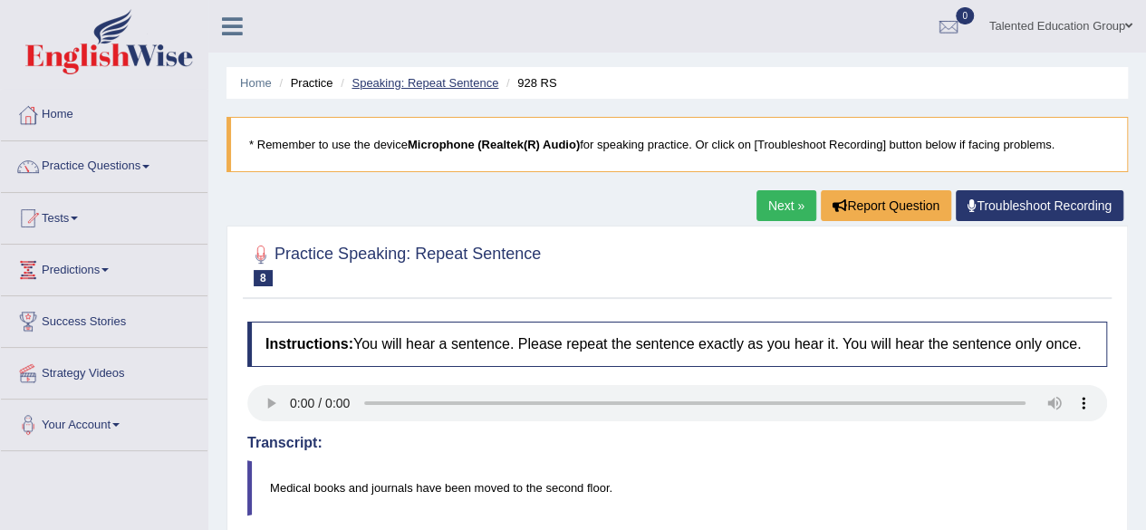
click at [403, 79] on link "Speaking: Repeat Sentence" at bounding box center [425, 83] width 147 height 14
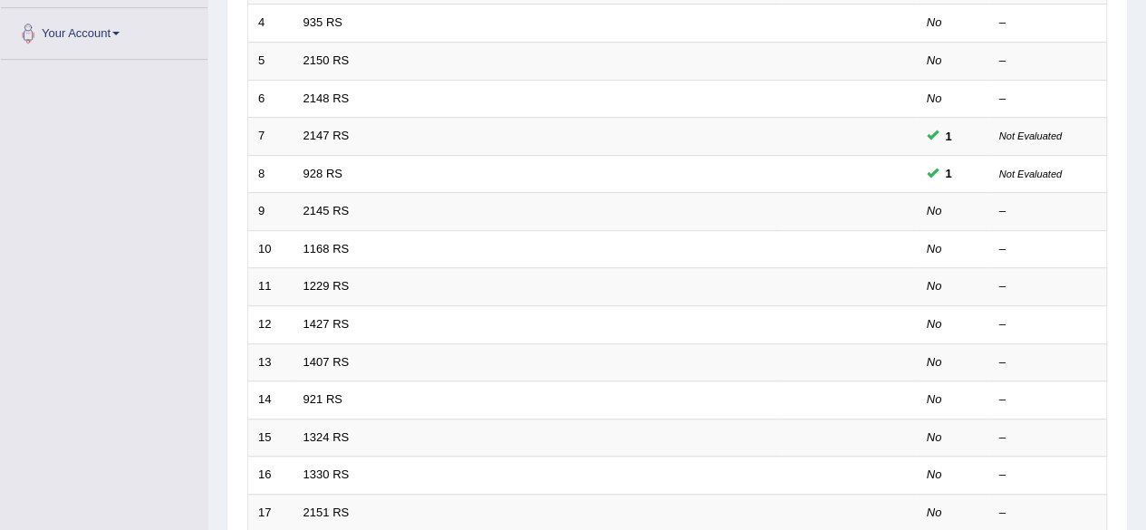
scroll to position [397, 0]
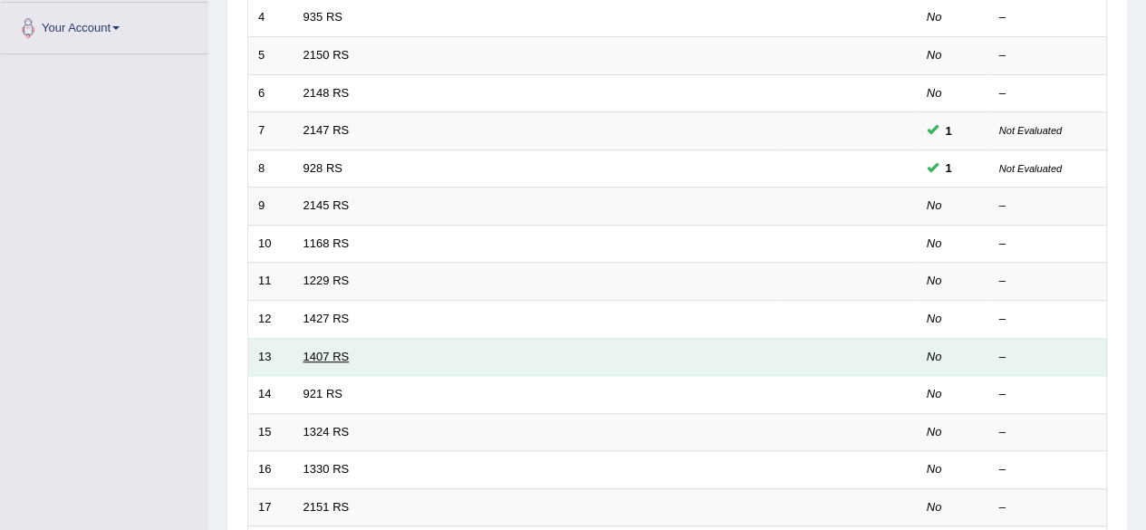
click at [310, 351] on link "1407 RS" at bounding box center [327, 357] width 46 height 14
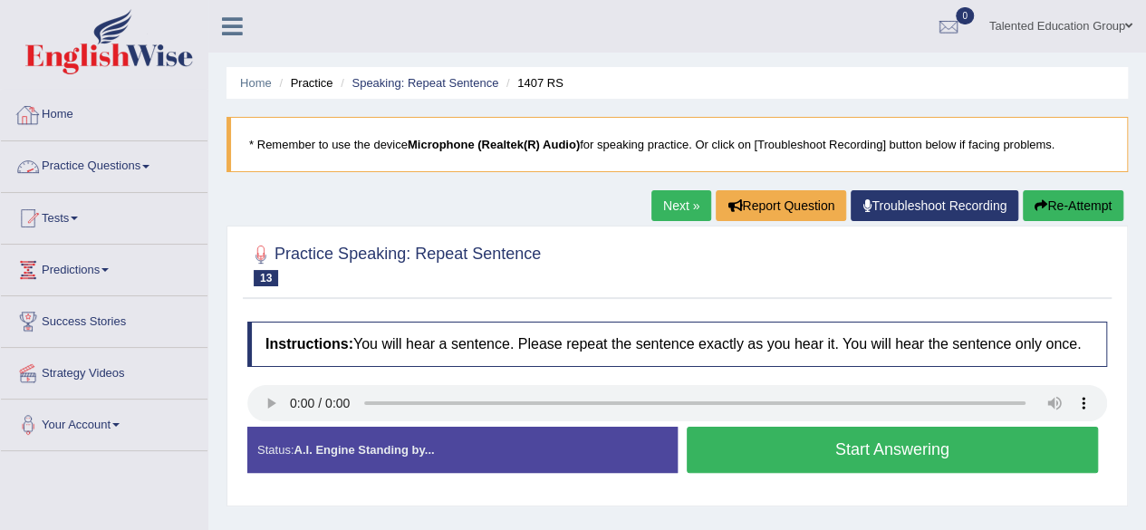
click at [77, 159] on link "Practice Questions" at bounding box center [104, 163] width 207 height 45
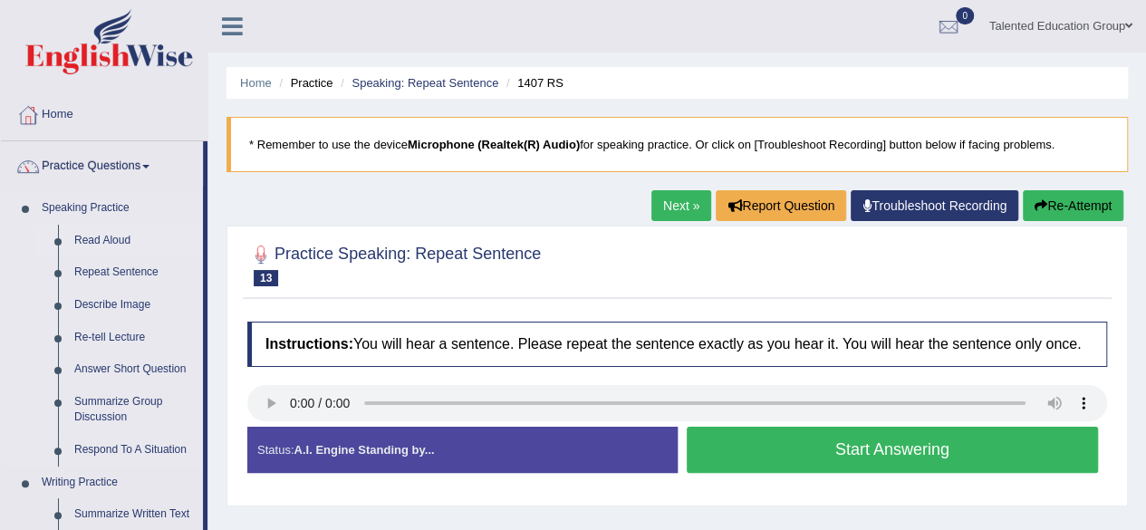
click at [116, 235] on link "Read Aloud" at bounding box center [134, 241] width 137 height 33
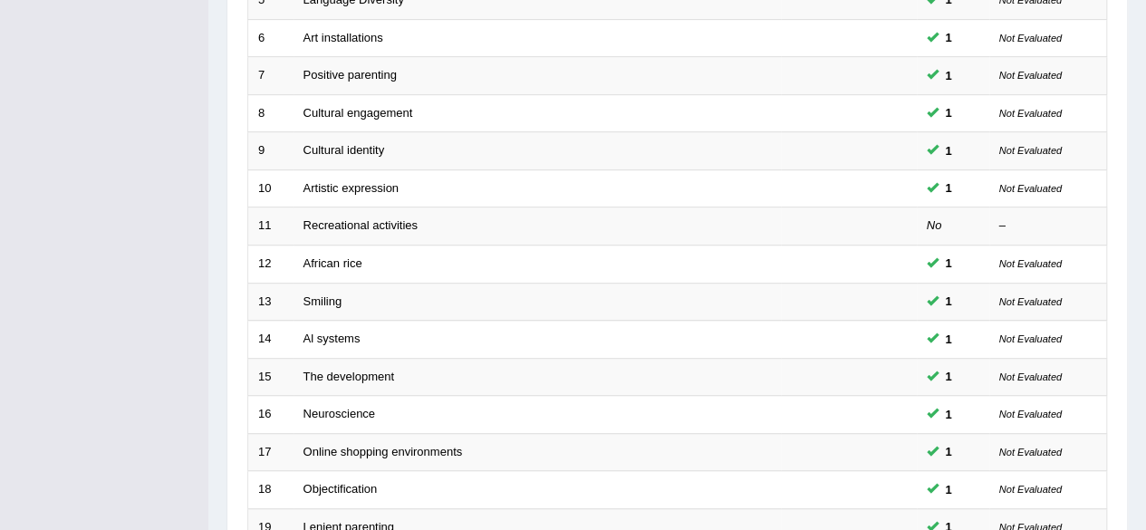
scroll to position [660, 0]
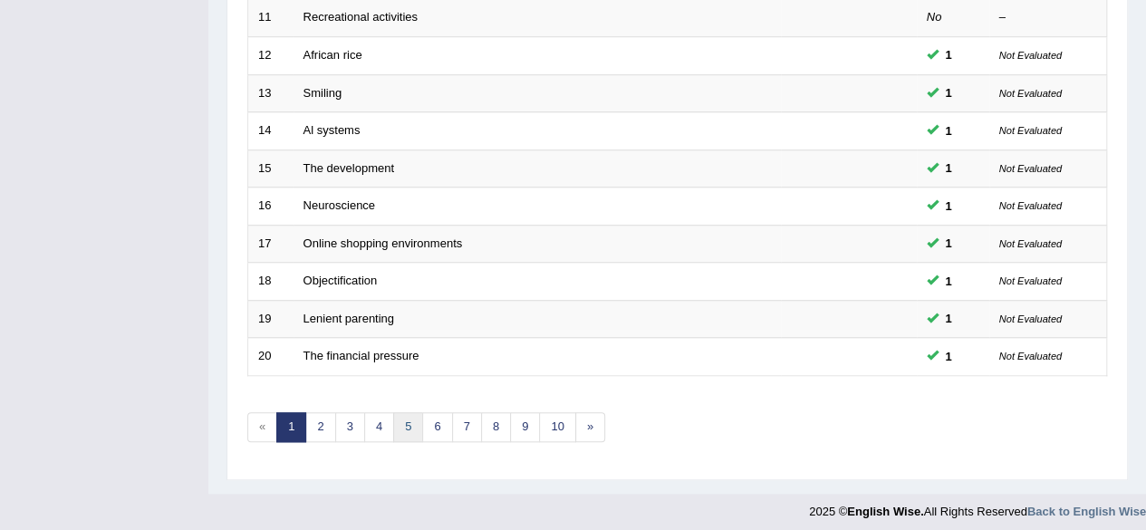
click at [393, 412] on link "5" at bounding box center [408, 427] width 30 height 30
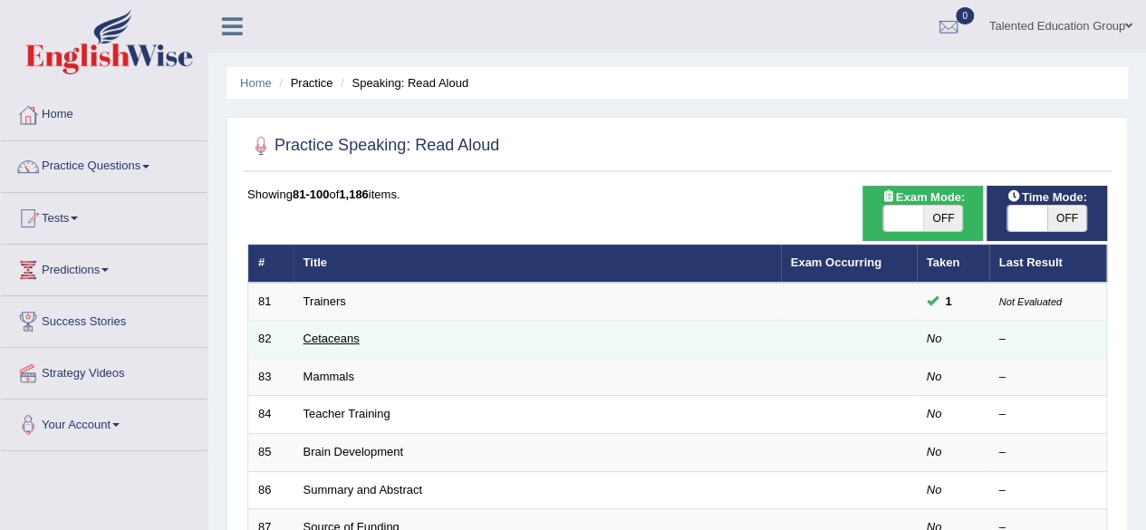
click at [324, 338] on link "Cetaceans" at bounding box center [332, 339] width 56 height 14
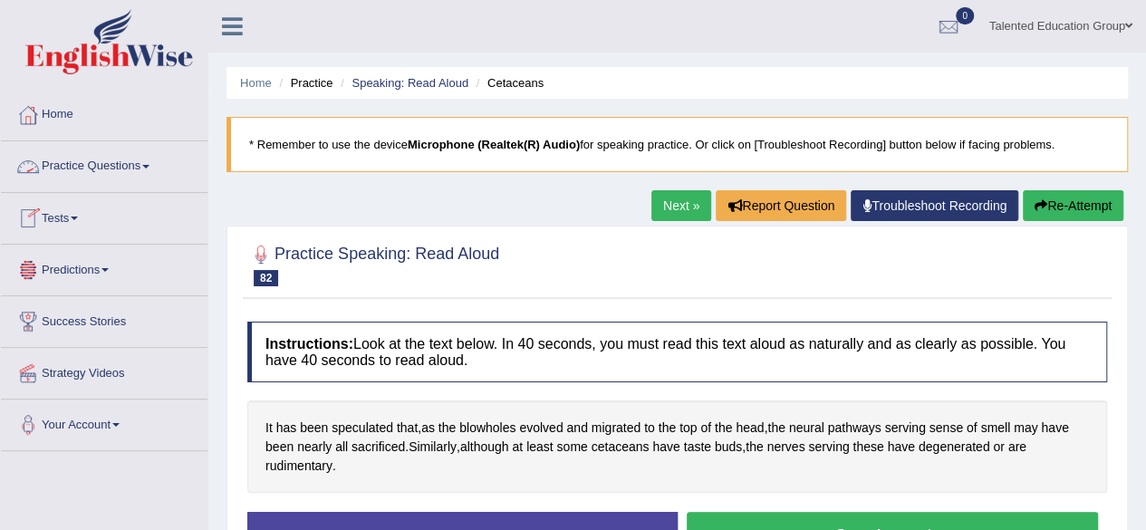
click at [37, 164] on div at bounding box center [27, 166] width 27 height 27
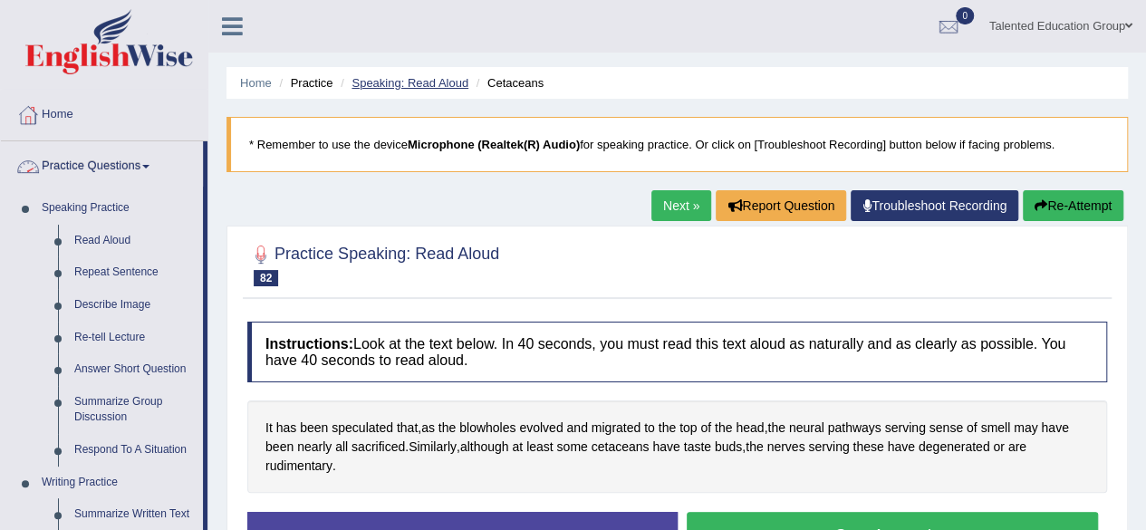
click at [444, 84] on link "Speaking: Read Aloud" at bounding box center [410, 83] width 117 height 14
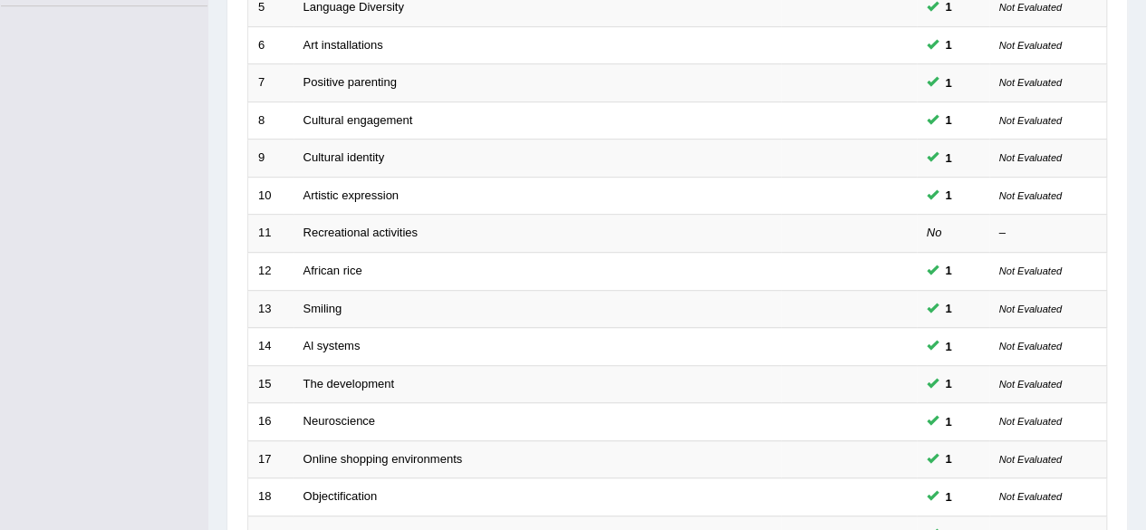
scroll to position [446, 0]
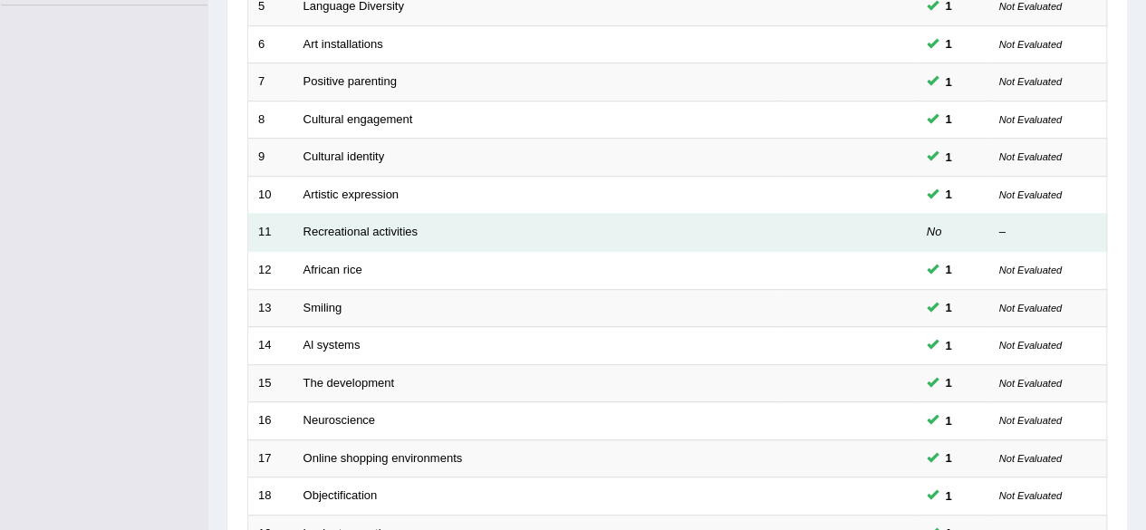
click at [503, 222] on td "Recreational activities" at bounding box center [537, 233] width 487 height 38
click at [393, 231] on link "Recreational activities" at bounding box center [361, 232] width 114 height 14
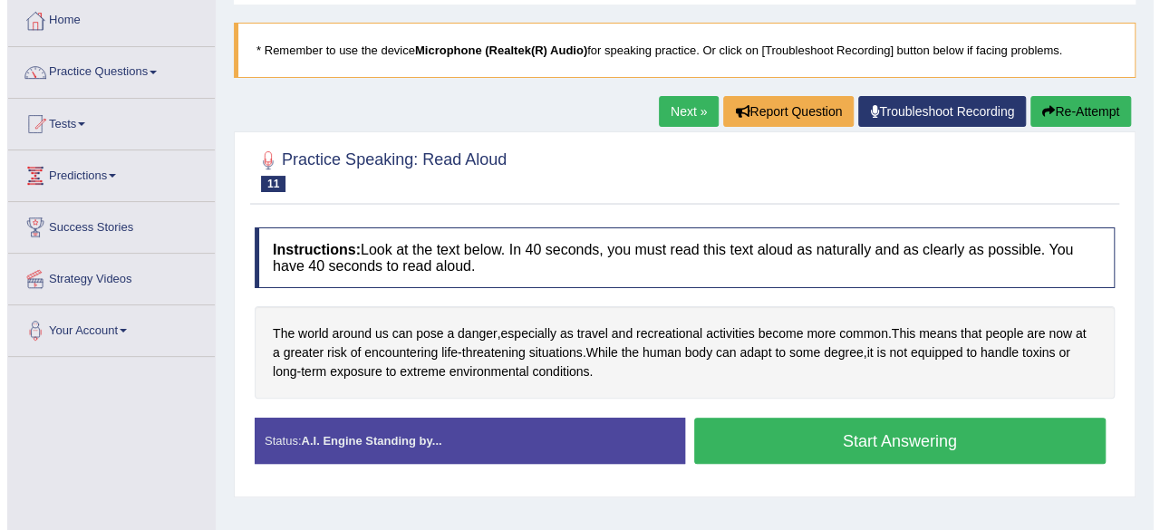
scroll to position [109, 0]
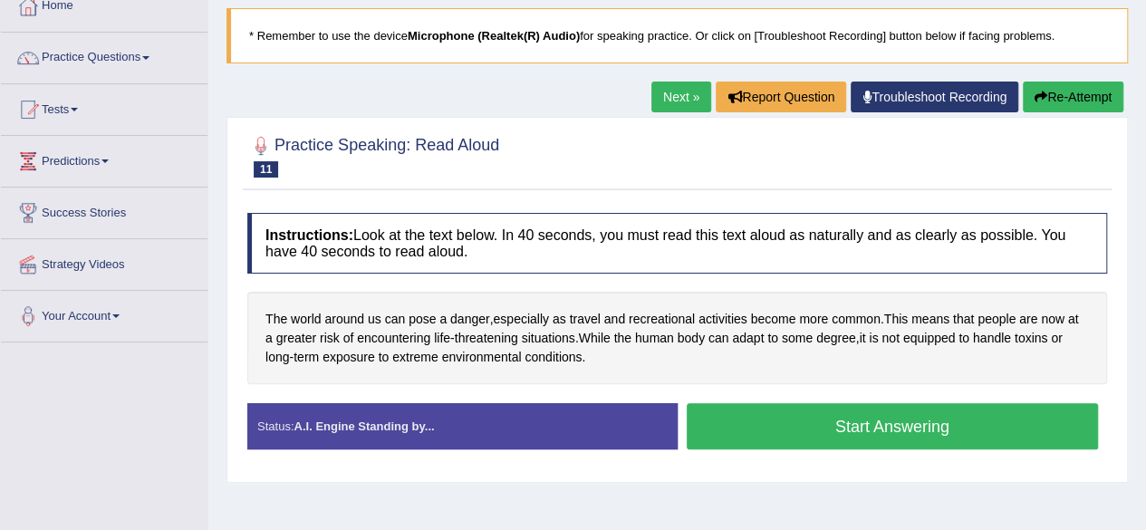
click at [757, 415] on button "Start Answering" at bounding box center [893, 426] width 412 height 46
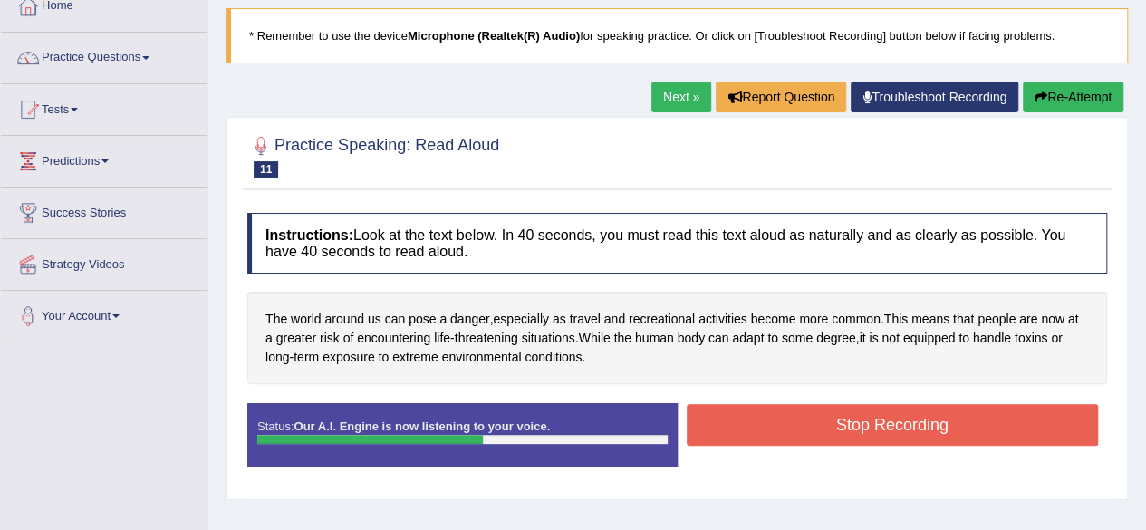
click at [757, 415] on button "Stop Recording" at bounding box center [893, 425] width 412 height 42
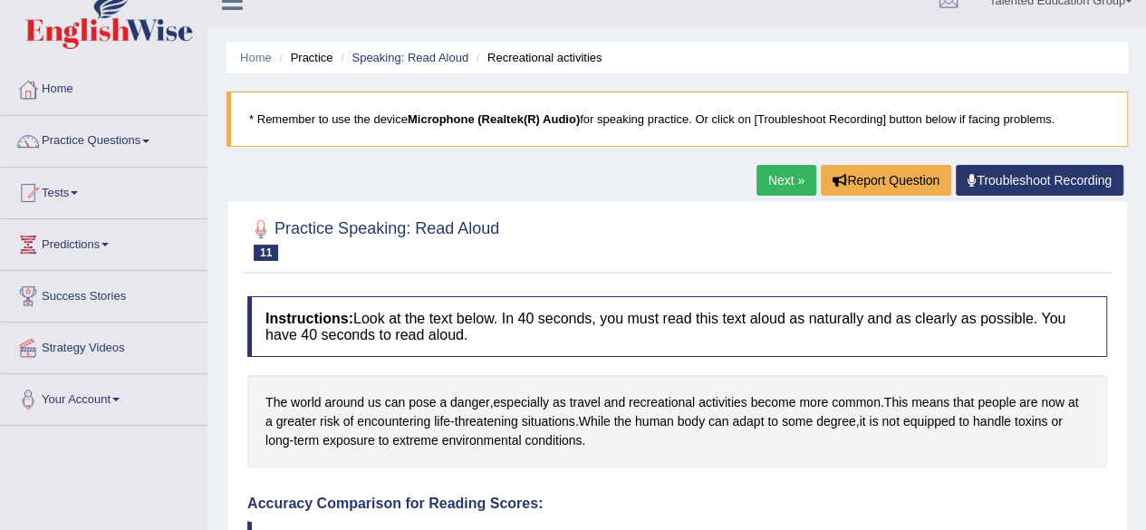
scroll to position [0, 0]
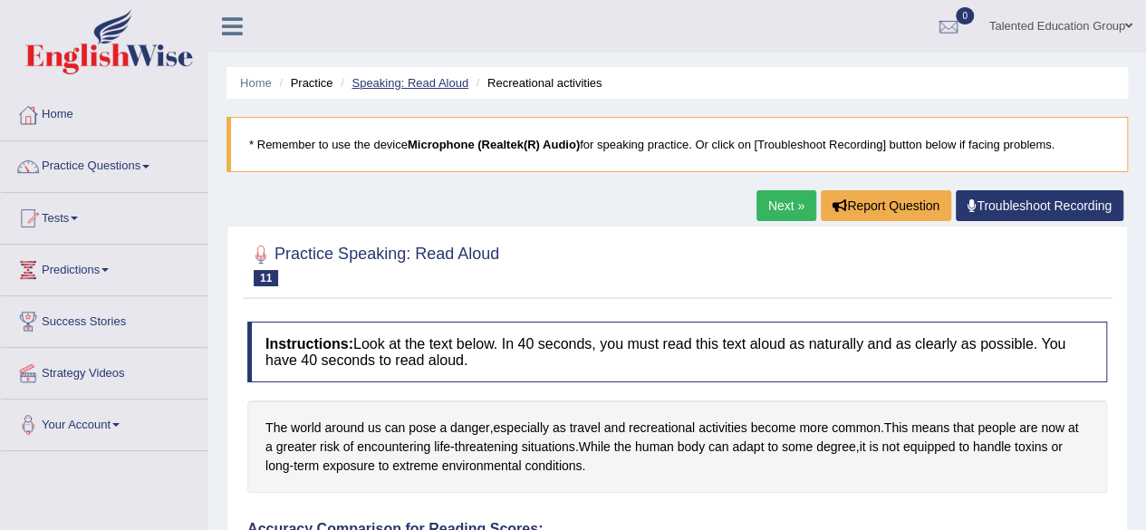
click at [403, 84] on link "Speaking: Read Aloud" at bounding box center [410, 83] width 117 height 14
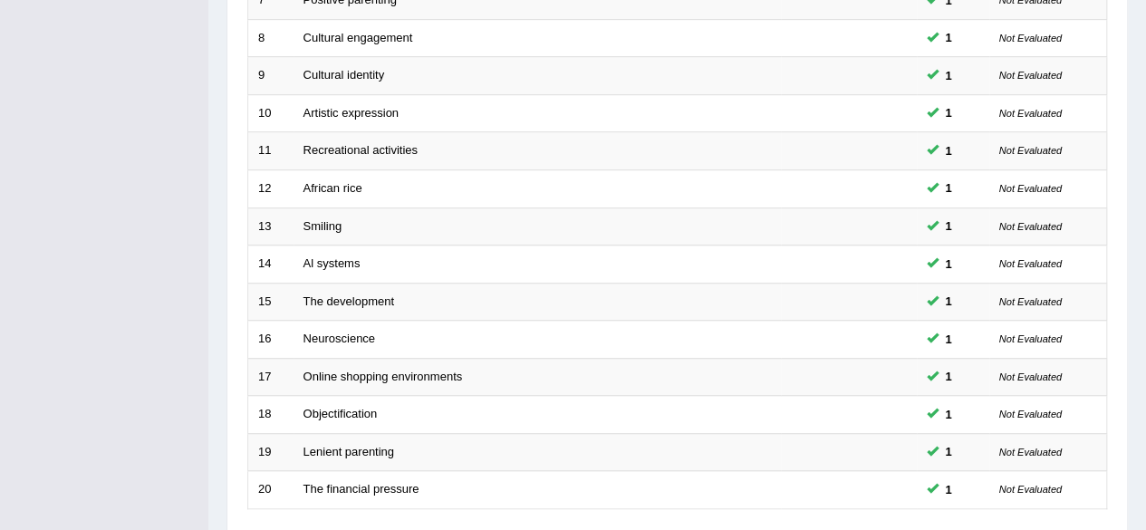
scroll to position [660, 0]
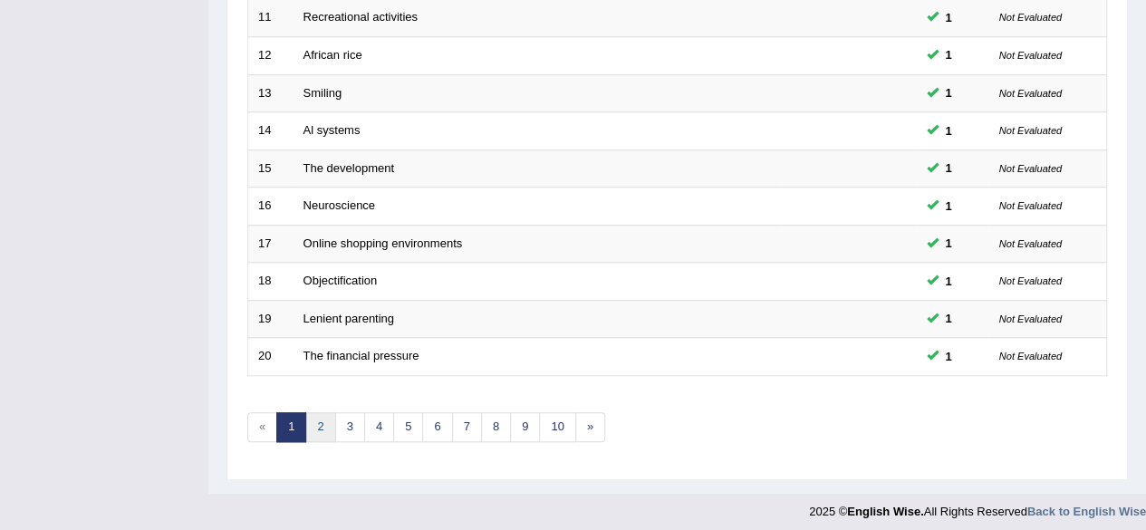
click at [313, 418] on link "2" at bounding box center [320, 427] width 30 height 30
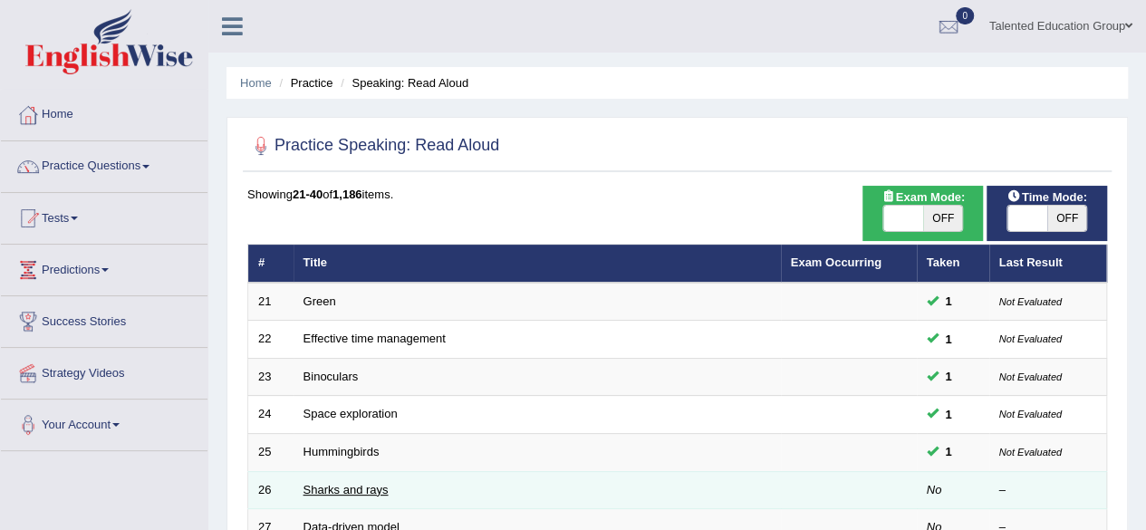
click at [360, 487] on link "Sharks and rays" at bounding box center [346, 490] width 85 height 14
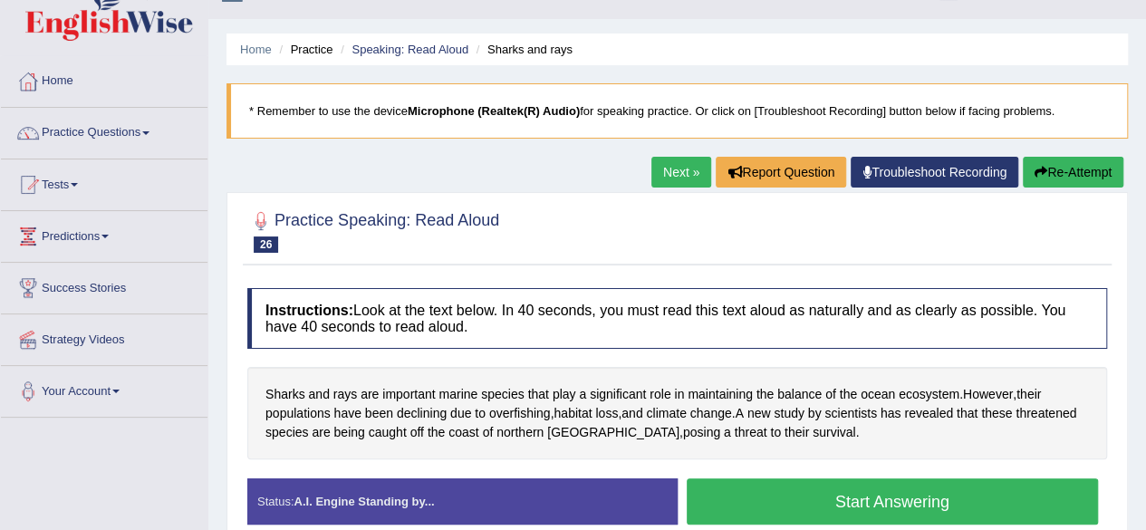
scroll to position [36, 0]
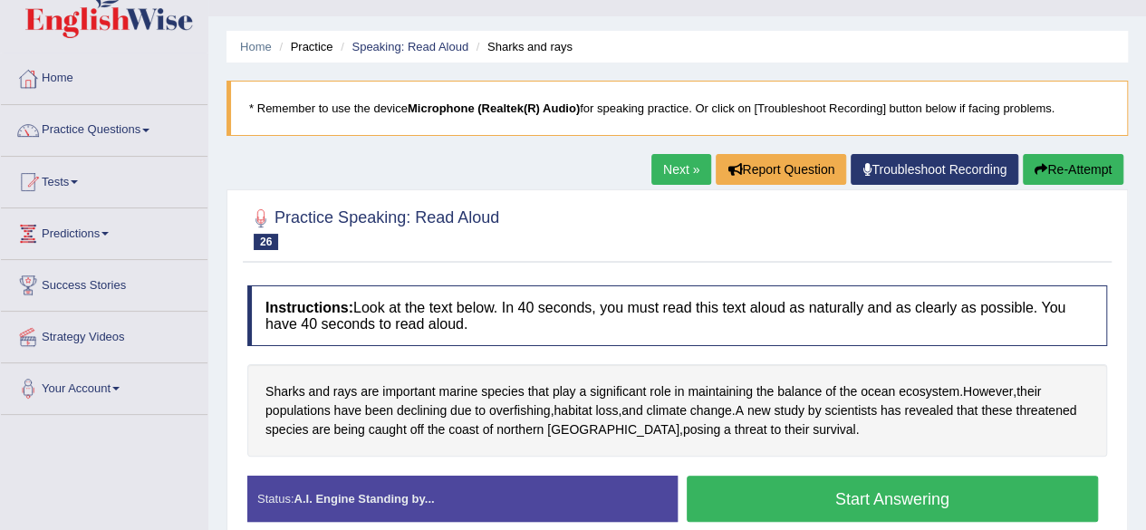
click at [757, 495] on button "Start Answering" at bounding box center [893, 499] width 412 height 46
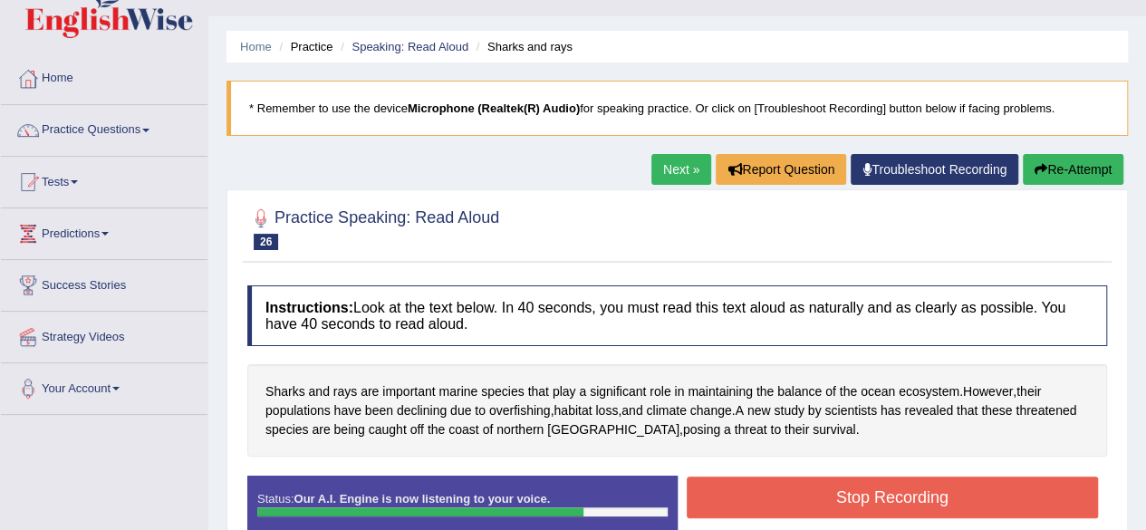
click at [757, 495] on button "Stop Recording" at bounding box center [893, 498] width 412 height 42
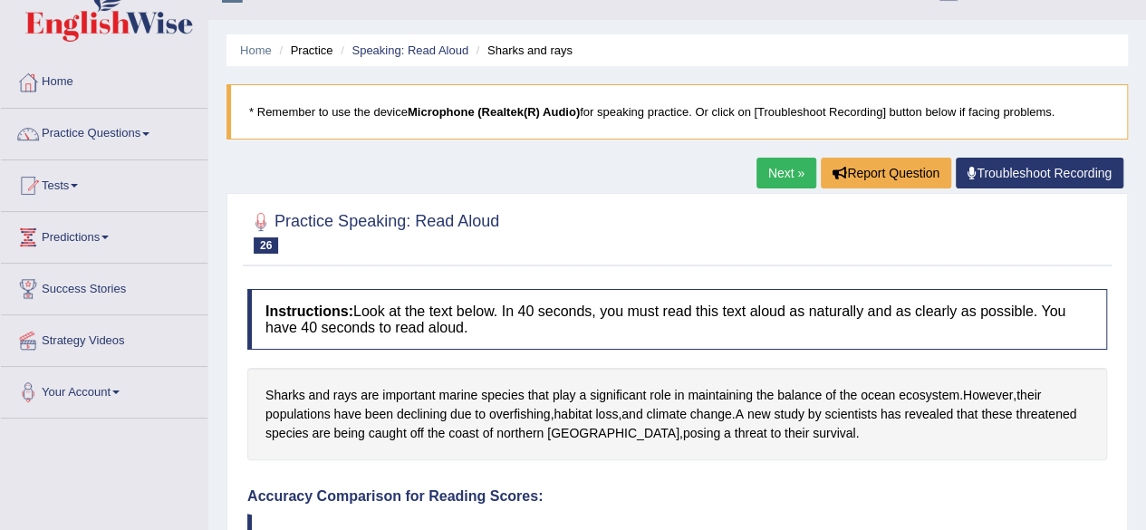
scroll to position [34, 0]
click at [438, 53] on link "Speaking: Read Aloud" at bounding box center [410, 50] width 117 height 14
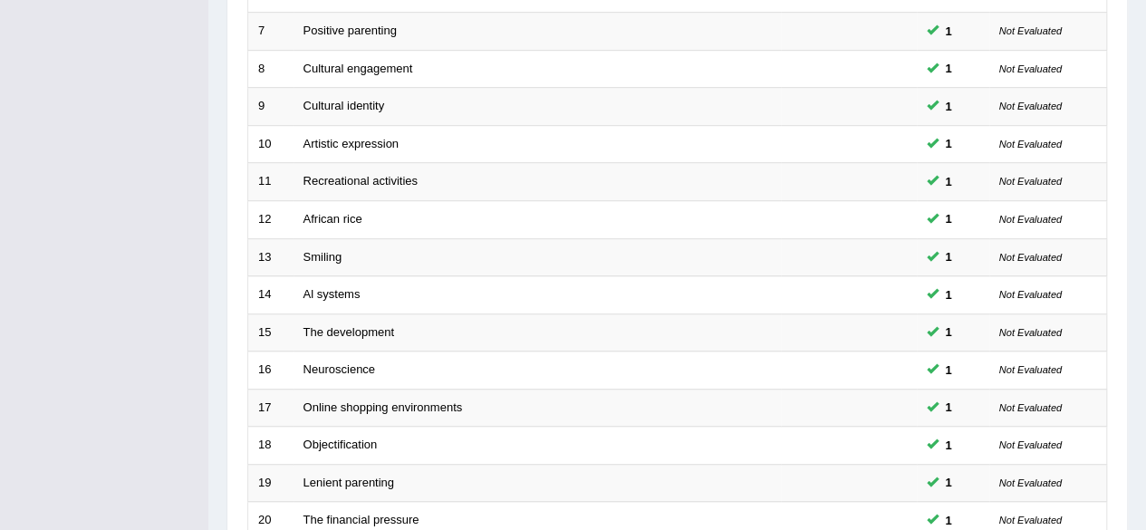
scroll to position [660, 0]
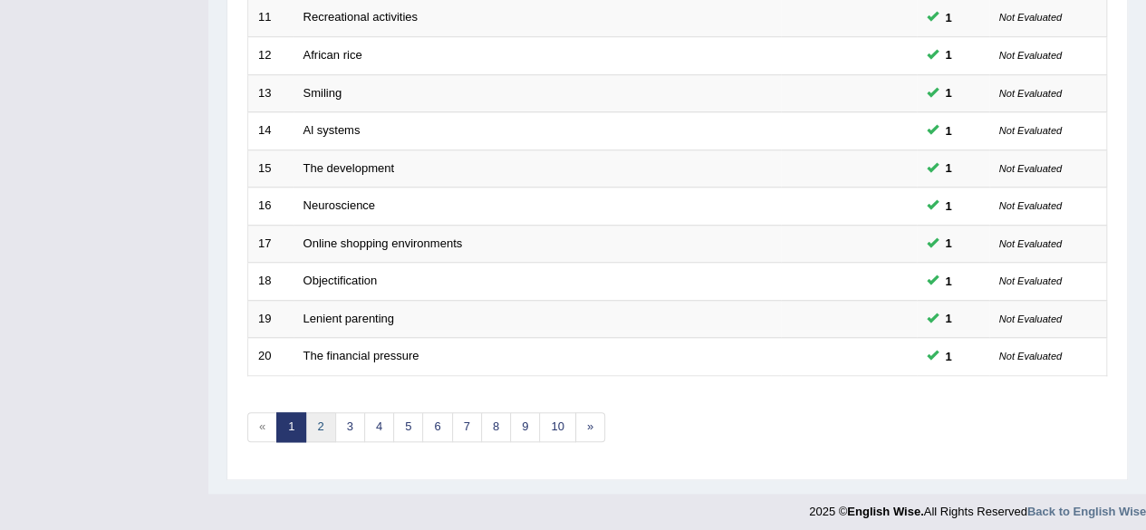
click at [322, 421] on link "2" at bounding box center [320, 427] width 30 height 30
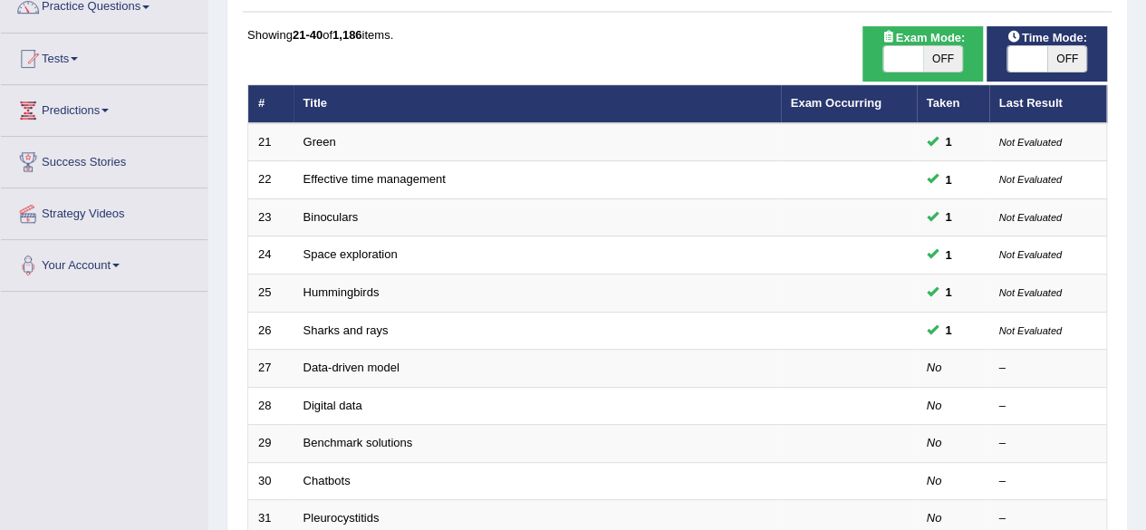
scroll to position [161, 0]
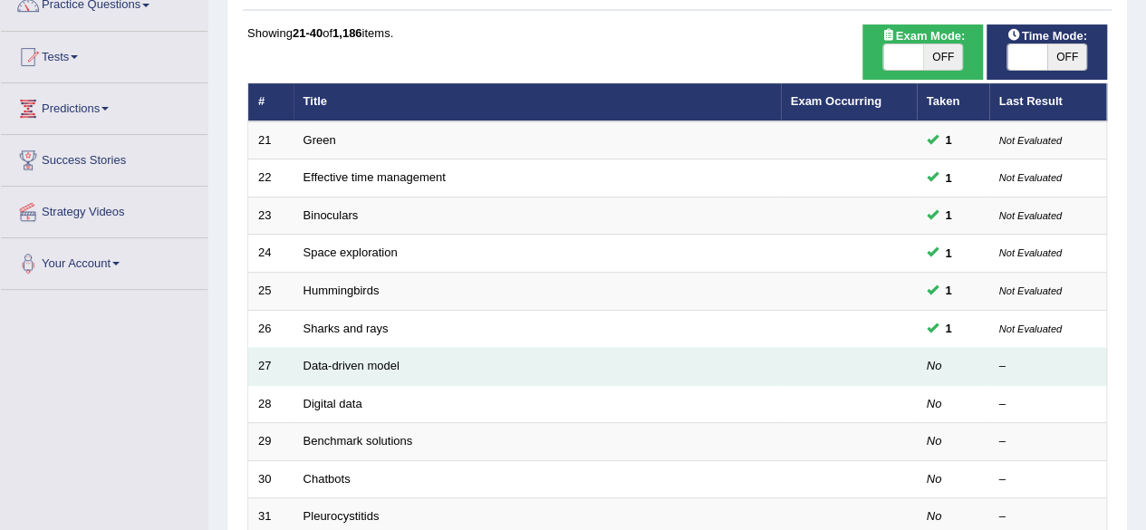
click at [491, 363] on td "Data-driven model" at bounding box center [537, 367] width 487 height 38
click at [354, 369] on link "Data-driven model" at bounding box center [352, 366] width 96 height 14
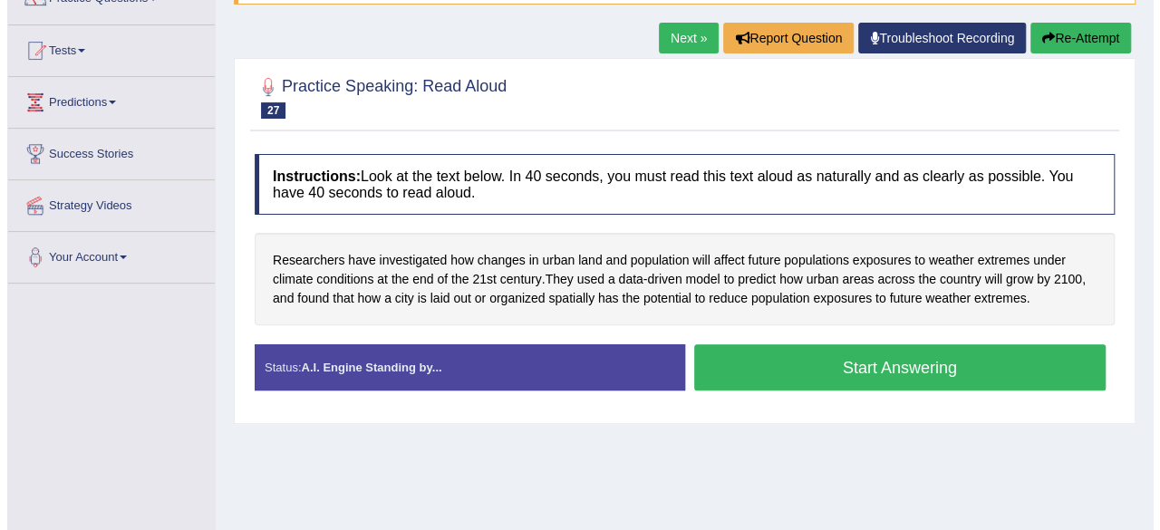
scroll to position [169, 0]
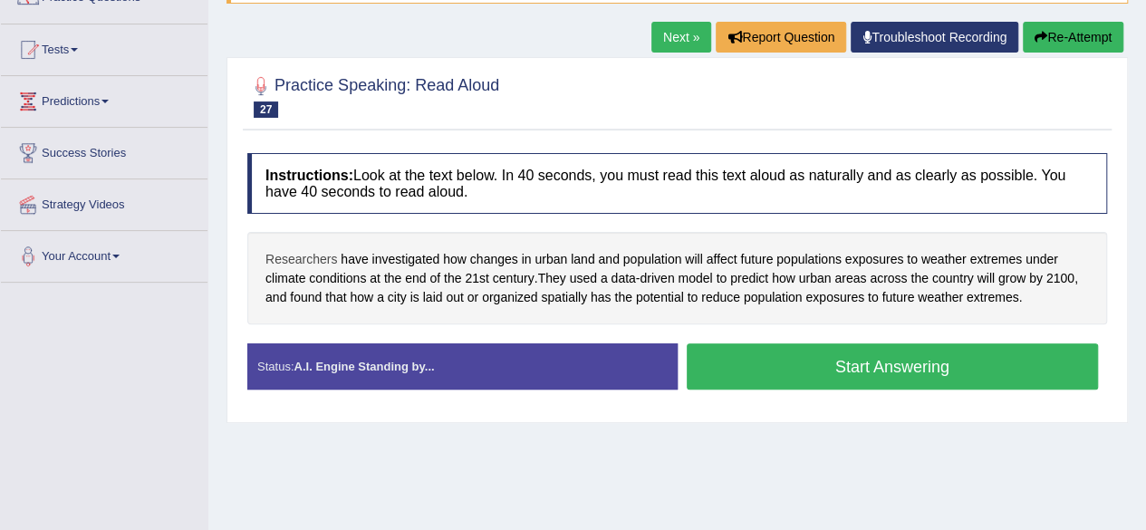
click at [304, 258] on span "Researchers" at bounding box center [301, 259] width 72 height 19
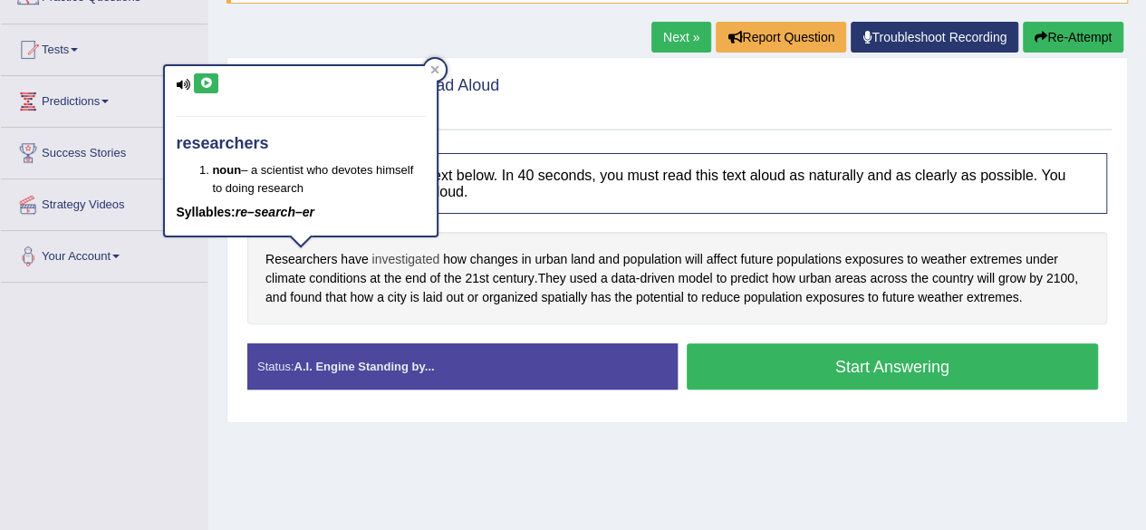
click at [408, 256] on span "investigated" at bounding box center [406, 259] width 68 height 19
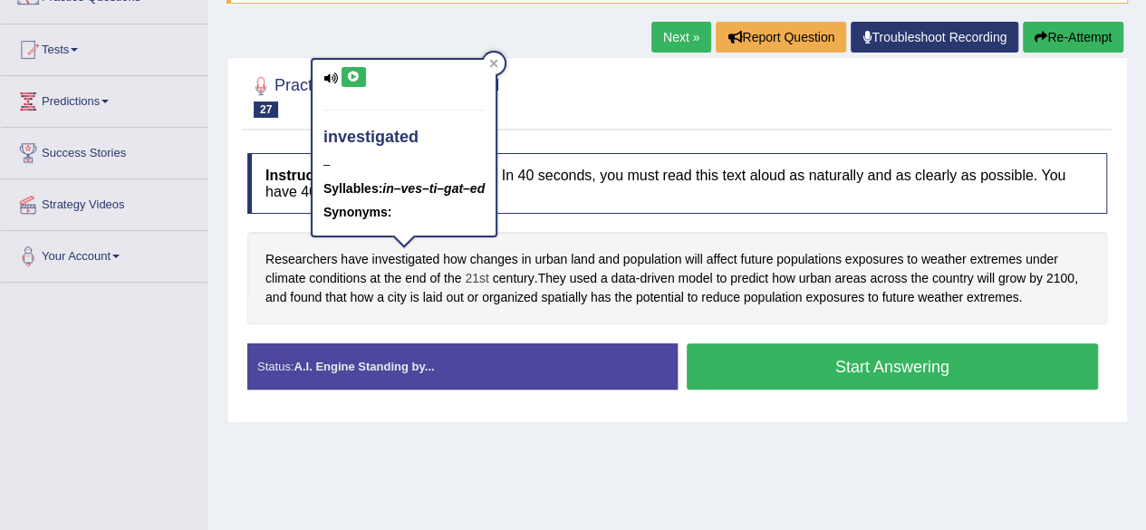
click at [473, 271] on span "21st" at bounding box center [477, 278] width 24 height 19
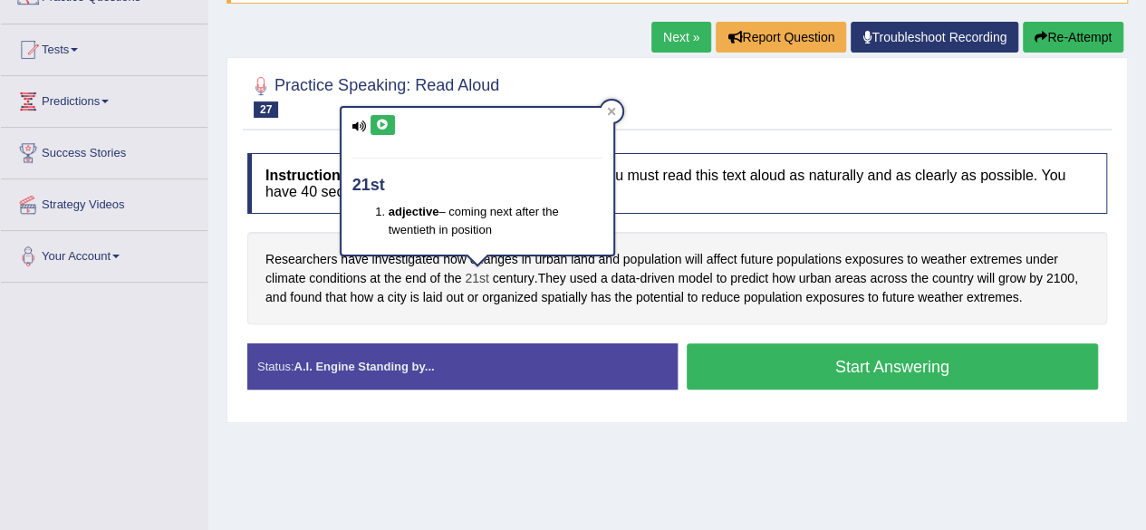
click at [478, 270] on span "21st" at bounding box center [477, 278] width 24 height 19
click at [576, 300] on span "spatially" at bounding box center [564, 297] width 46 height 19
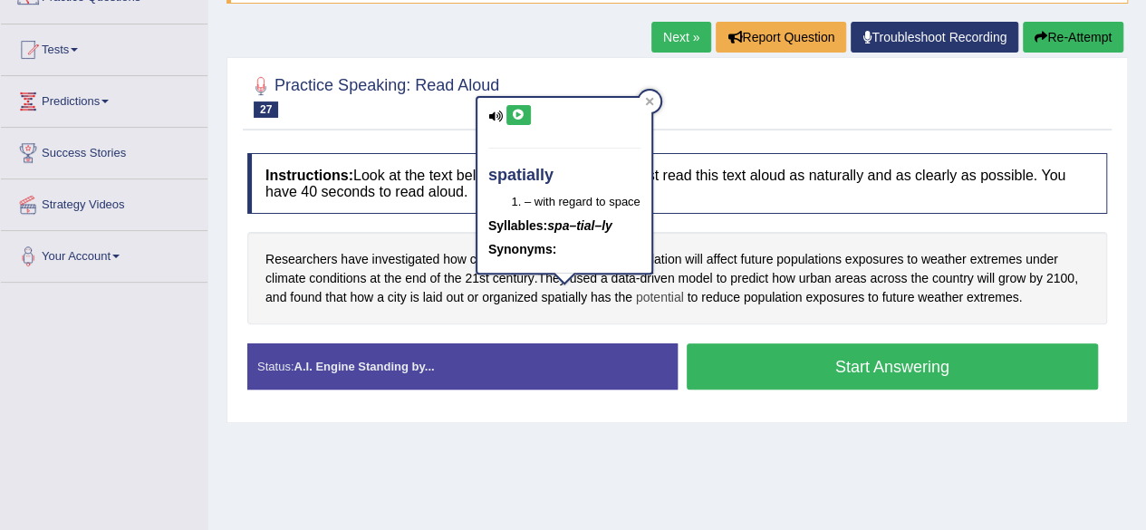
click at [655, 299] on span "potential" at bounding box center [660, 297] width 48 height 19
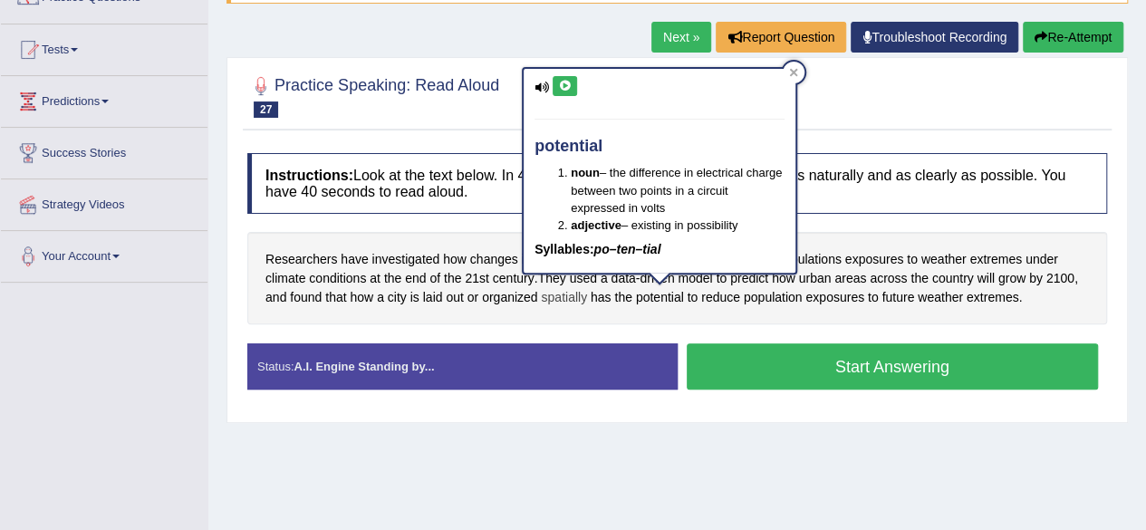
click at [583, 294] on span "spatially" at bounding box center [564, 297] width 46 height 19
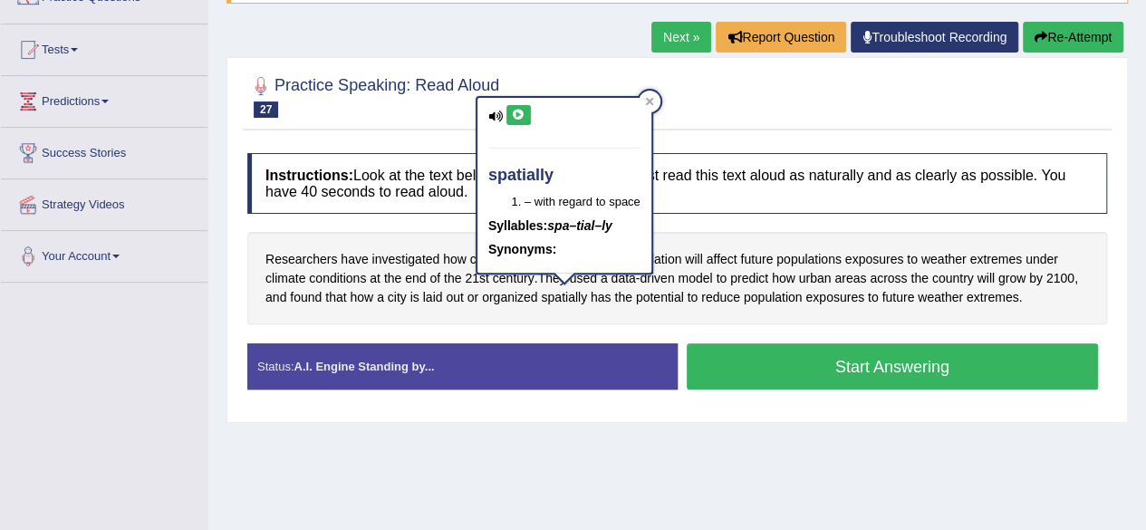
click at [861, 376] on button "Start Answering" at bounding box center [893, 366] width 412 height 46
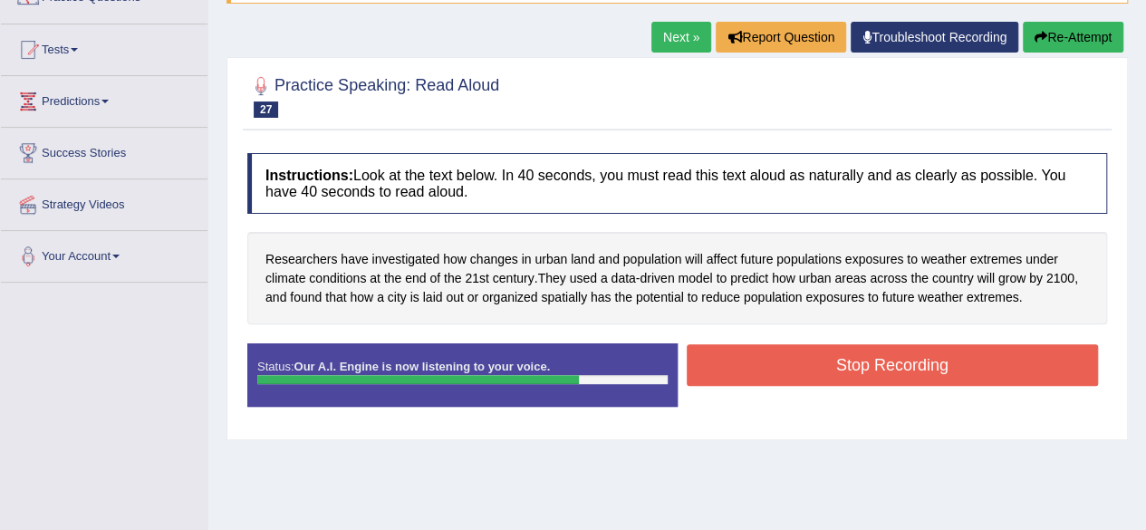
click at [861, 376] on button "Stop Recording" at bounding box center [893, 365] width 412 height 42
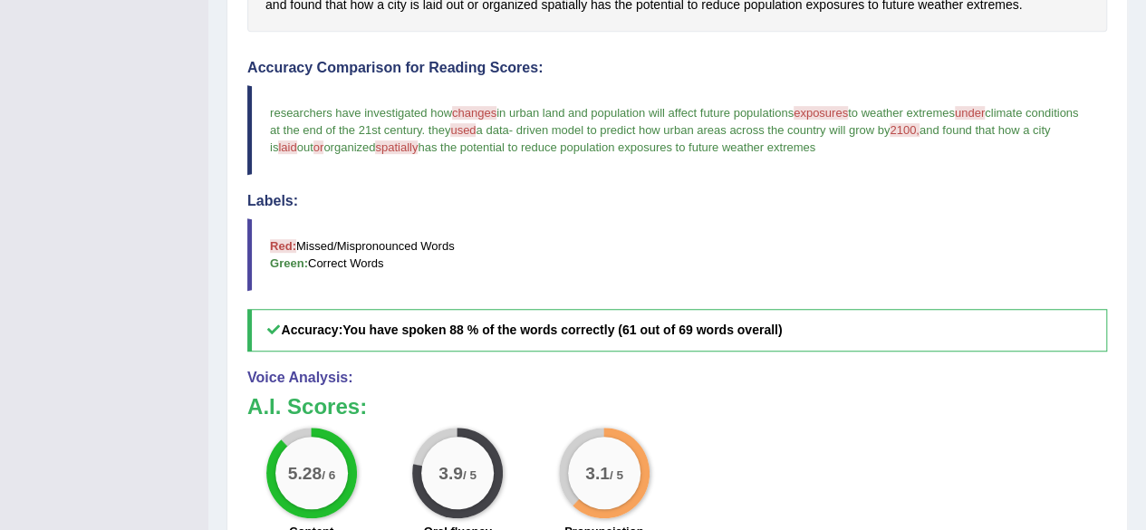
scroll to position [459, 0]
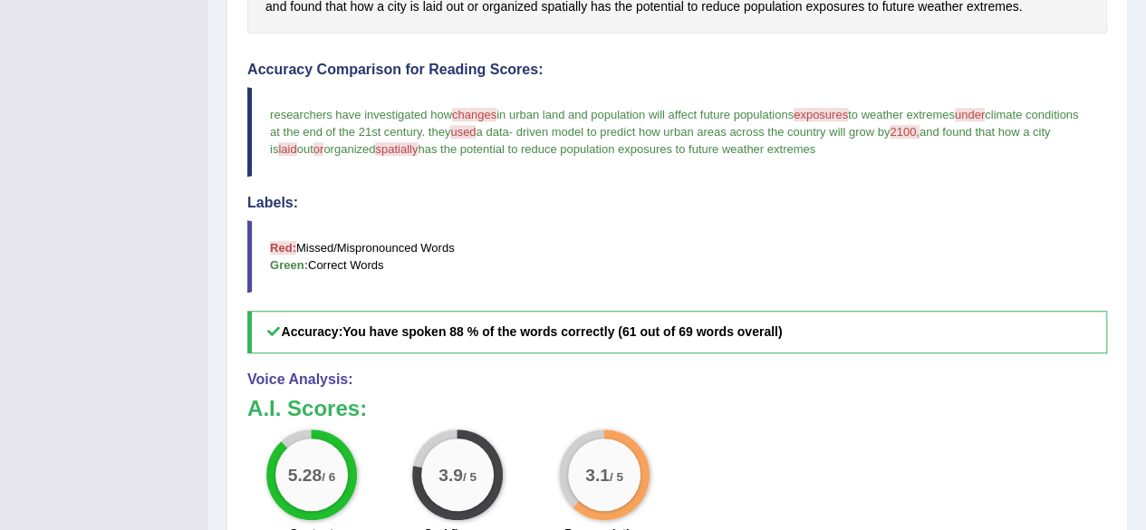
click at [482, 108] on span "changes" at bounding box center [474, 115] width 44 height 14
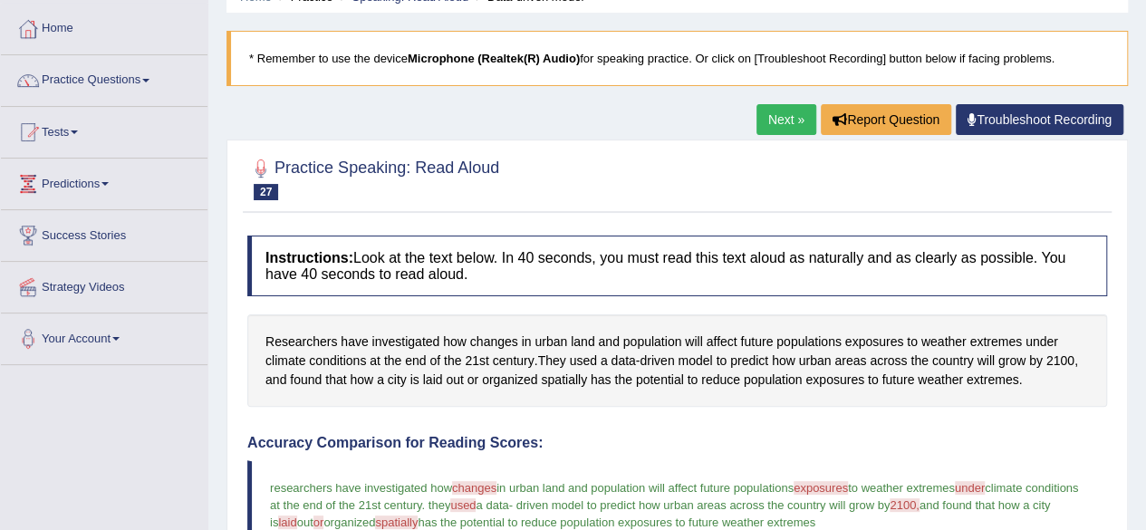
scroll to position [0, 0]
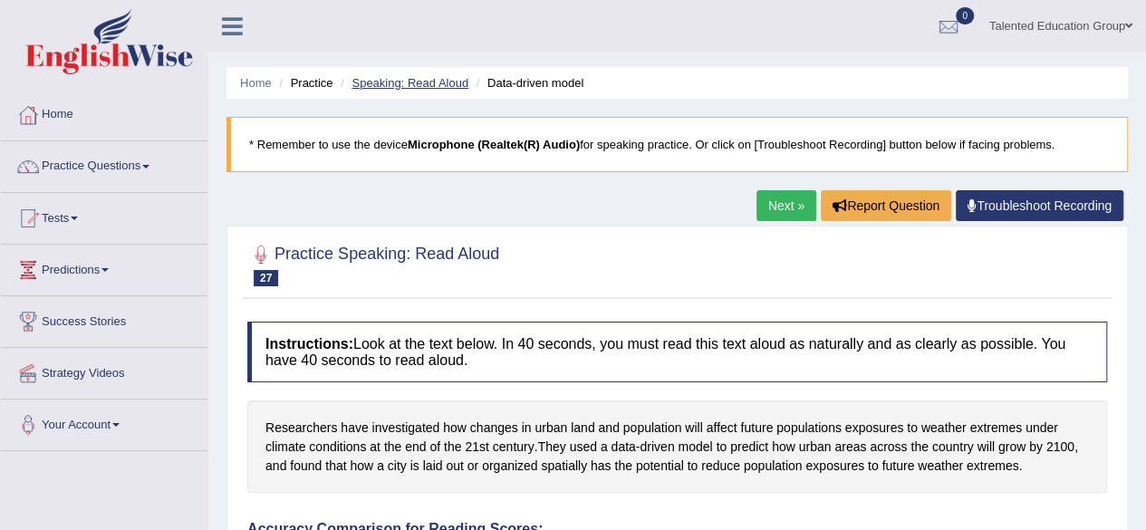
click at [433, 85] on link "Speaking: Read Aloud" at bounding box center [410, 83] width 117 height 14
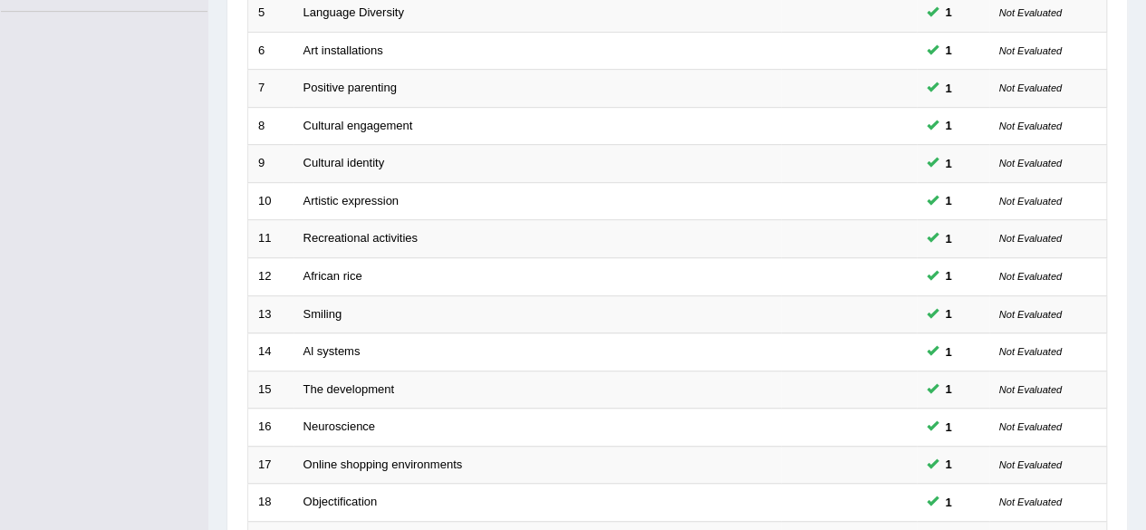
scroll to position [660, 0]
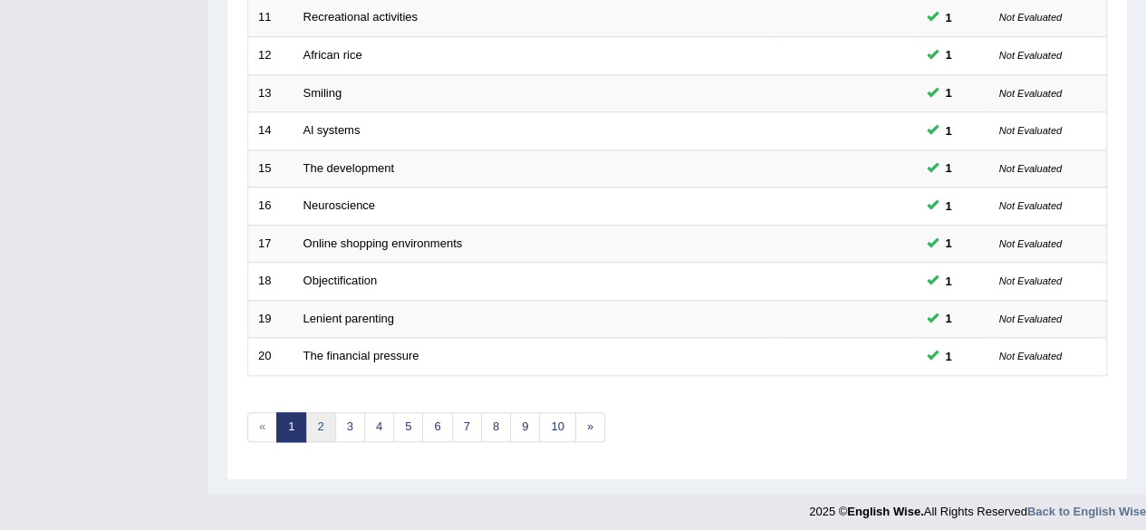
click at [314, 412] on link "2" at bounding box center [320, 427] width 30 height 30
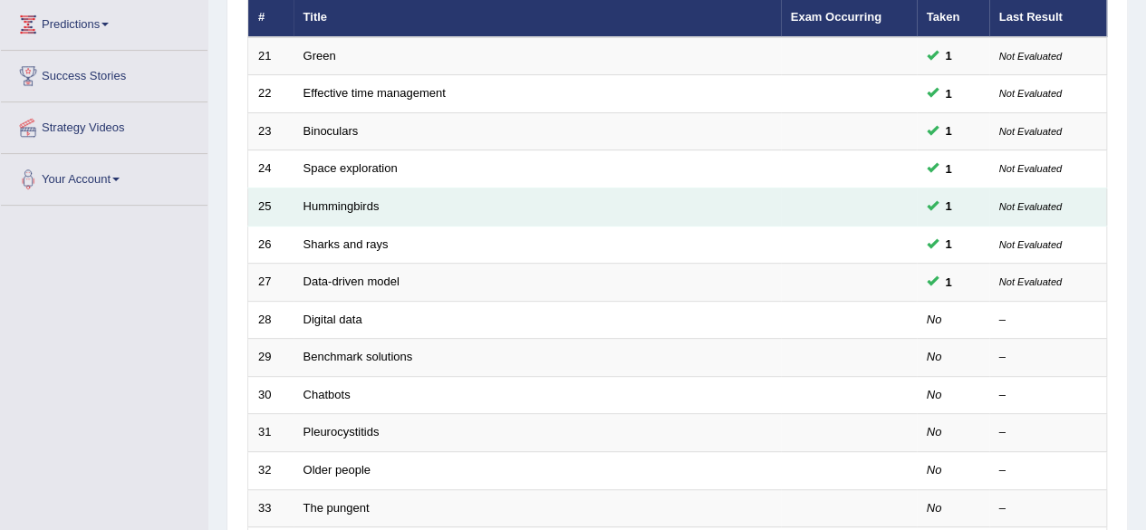
scroll to position [265, 0]
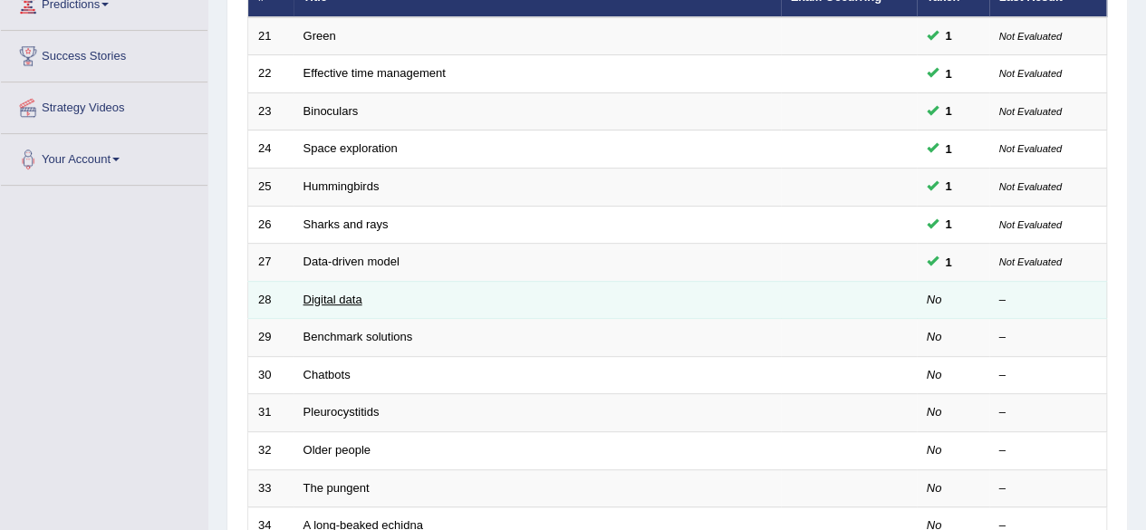
click at [333, 298] on link "Digital data" at bounding box center [333, 300] width 59 height 14
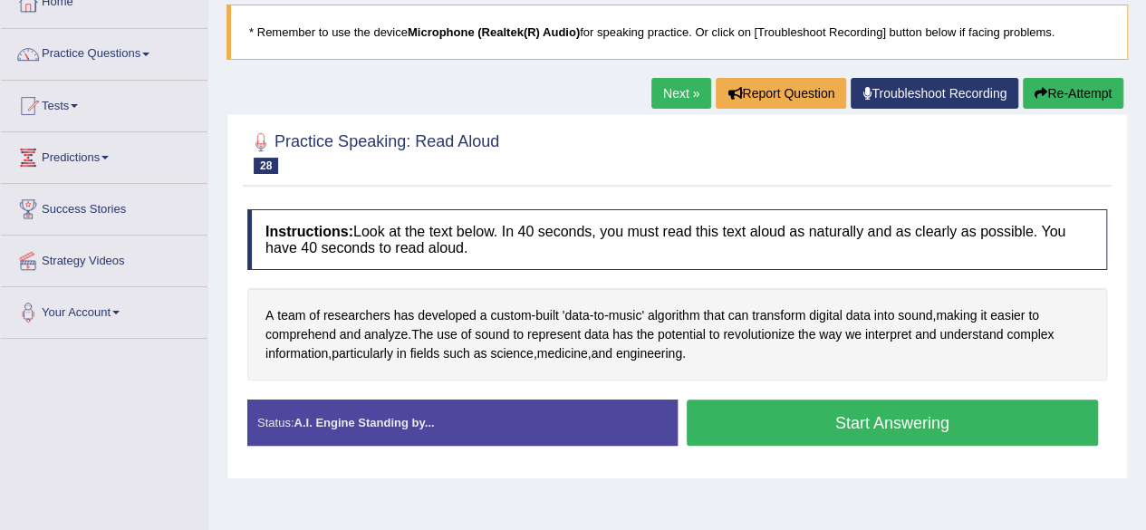
scroll to position [118, 0]
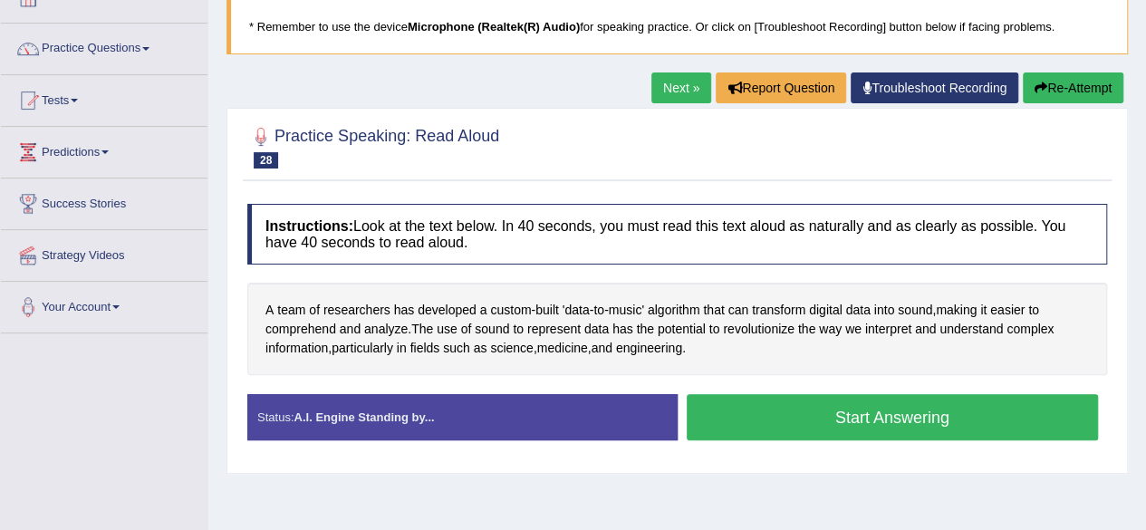
click at [812, 411] on button "Start Answering" at bounding box center [893, 417] width 412 height 46
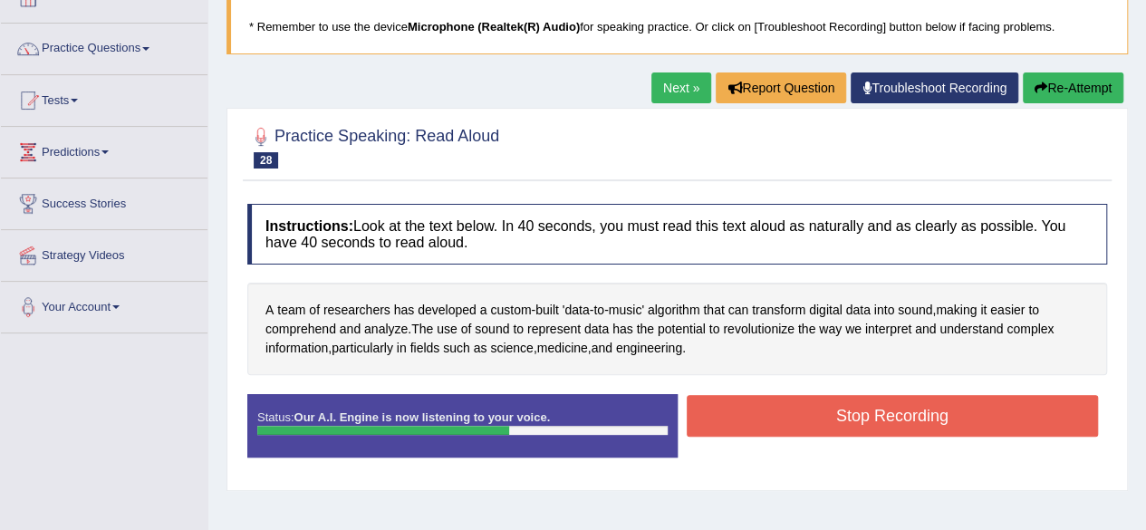
click at [812, 411] on button "Stop Recording" at bounding box center [893, 416] width 412 height 42
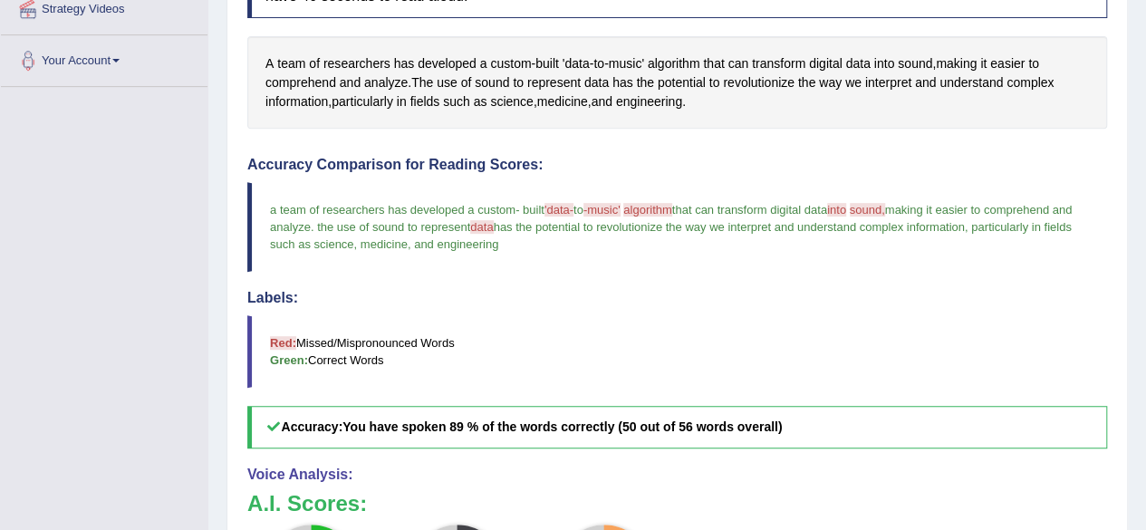
scroll to position [362, 0]
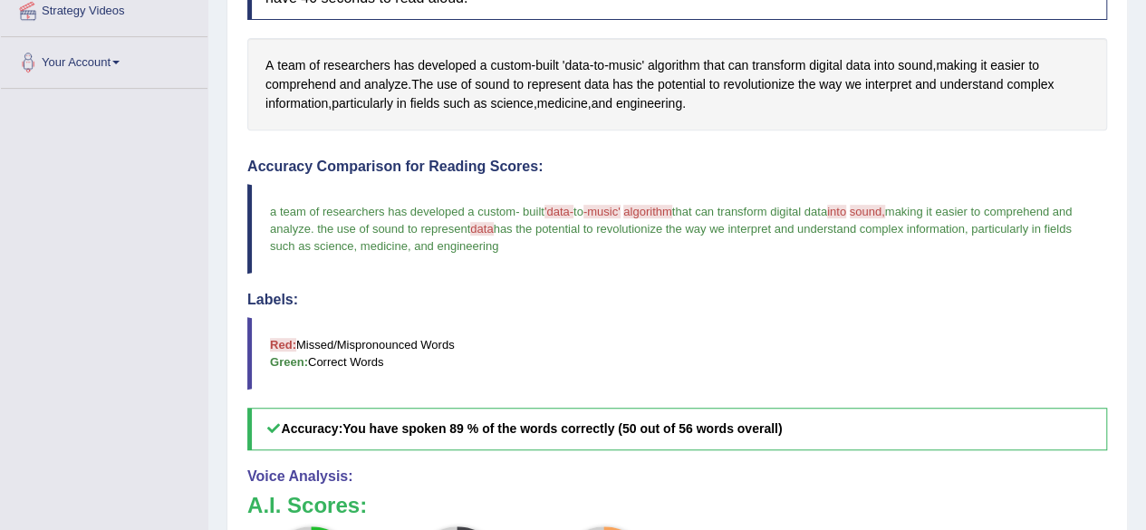
click at [557, 222] on span "has the potential to revolutionize the way we interpret and understand complex …" at bounding box center [729, 229] width 471 height 14
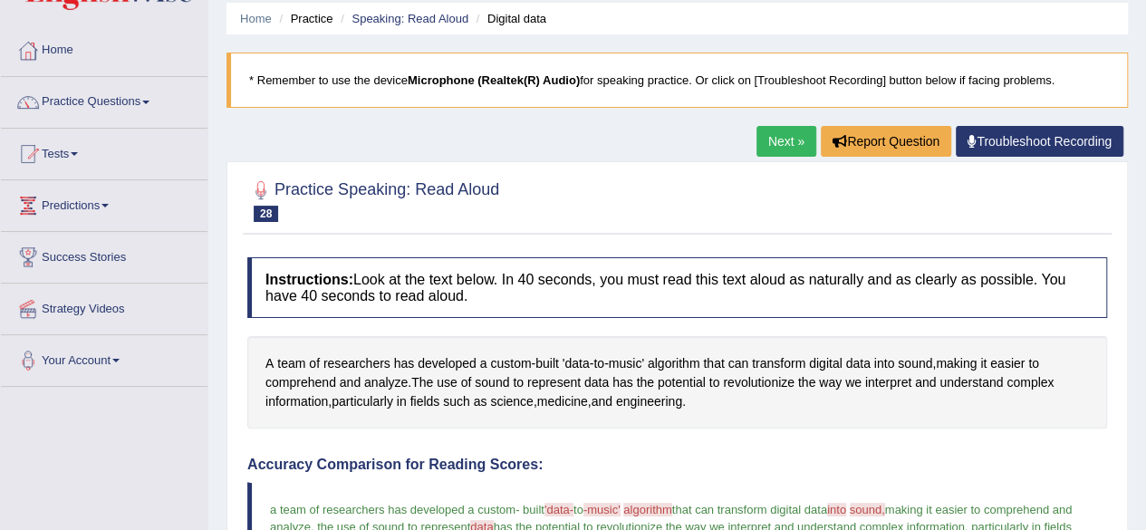
scroll to position [0, 0]
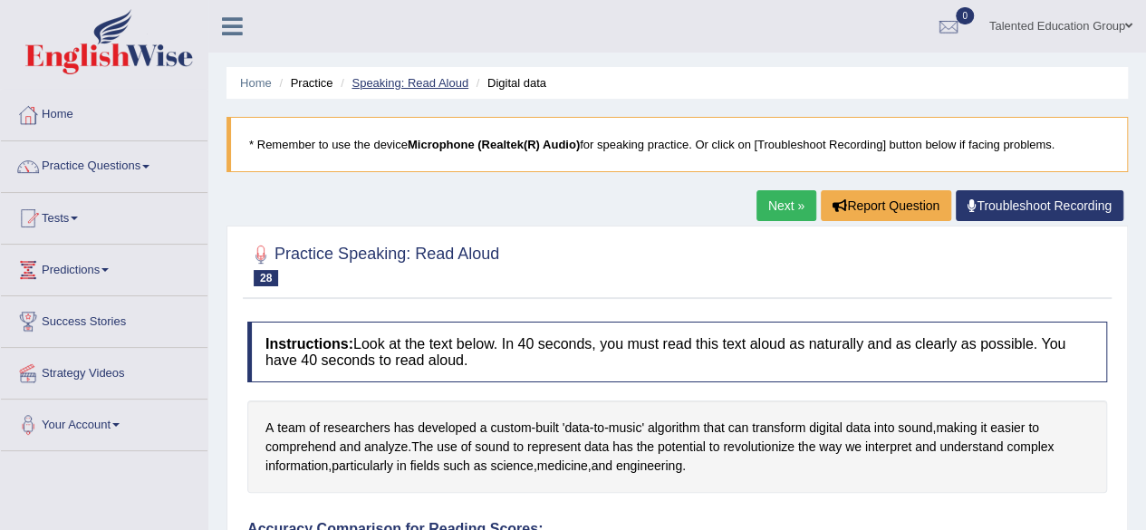
click at [429, 82] on link "Speaking: Read Aloud" at bounding box center [410, 83] width 117 height 14
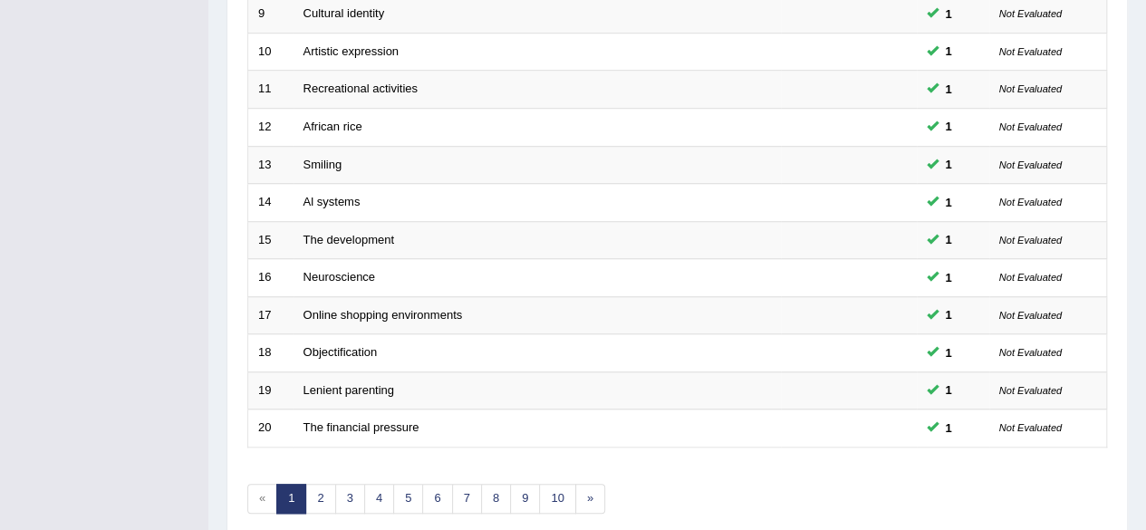
scroll to position [660, 0]
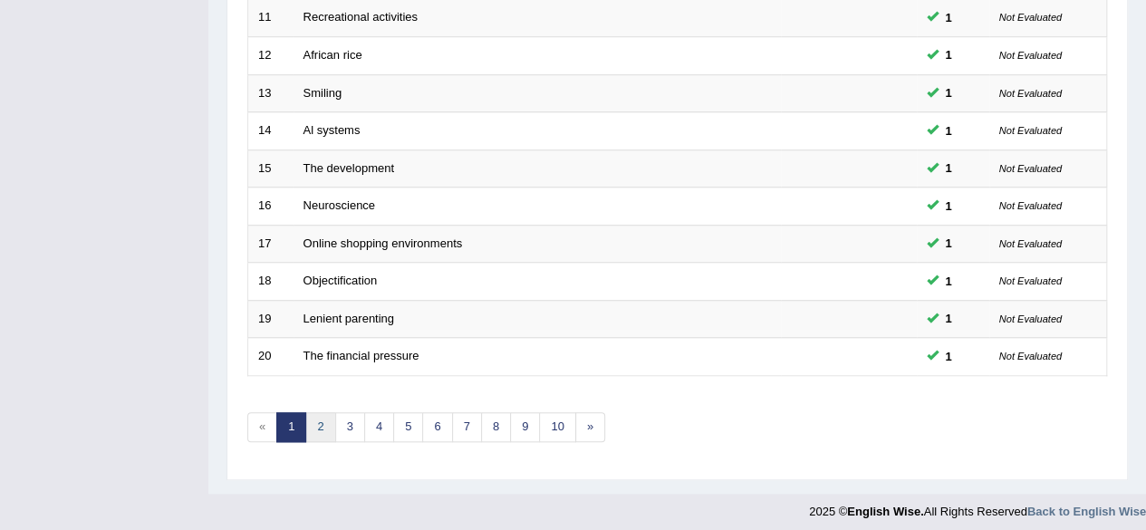
click at [317, 427] on link "2" at bounding box center [320, 427] width 30 height 30
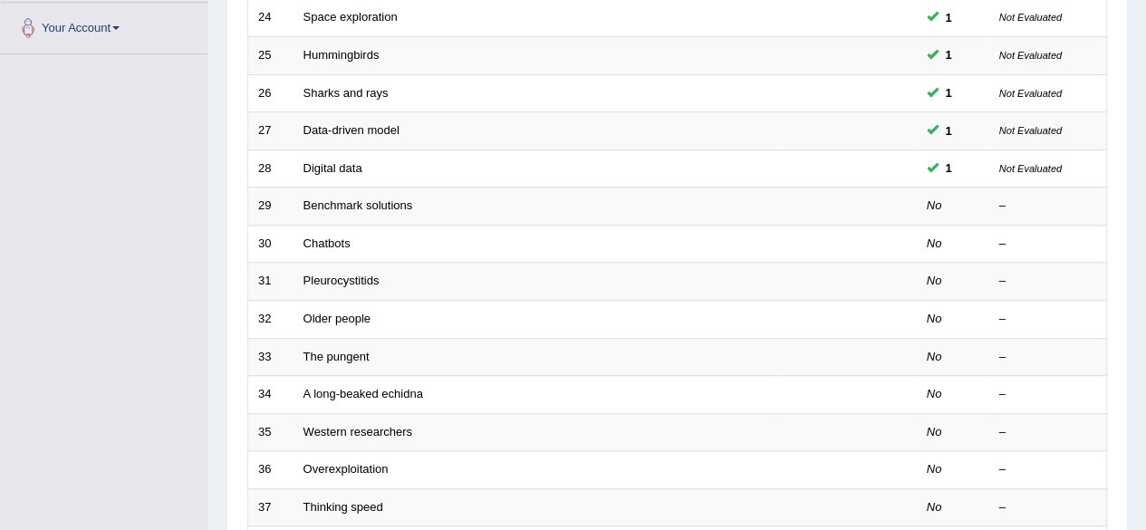
scroll to position [400, 0]
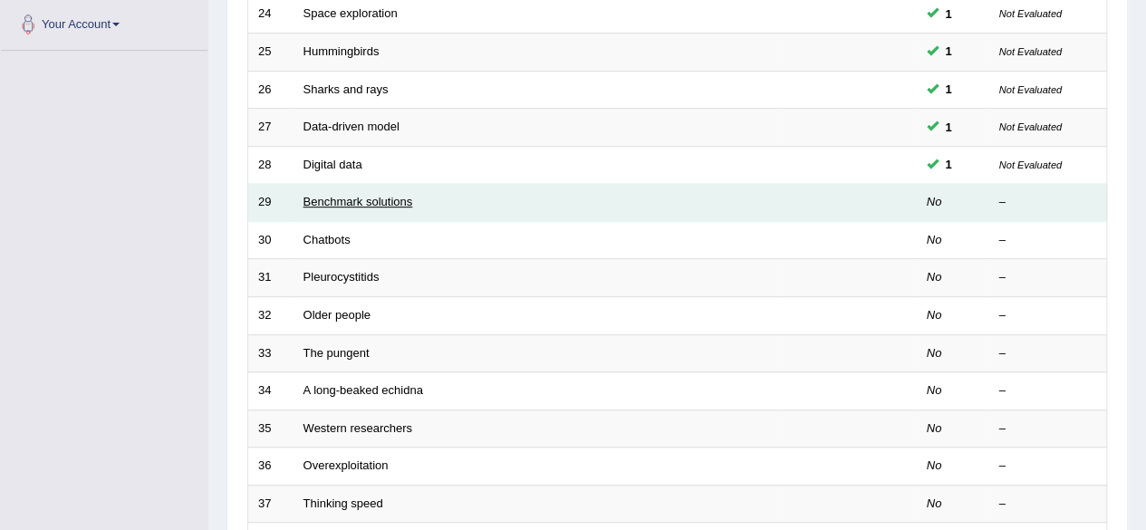
click at [341, 198] on link "Benchmark solutions" at bounding box center [359, 202] width 110 height 14
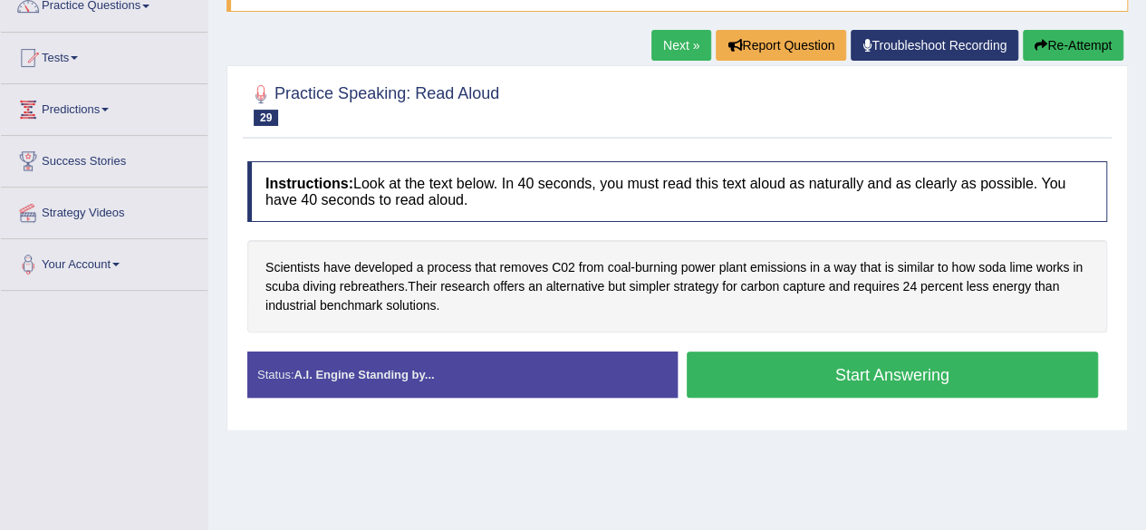
scroll to position [161, 0]
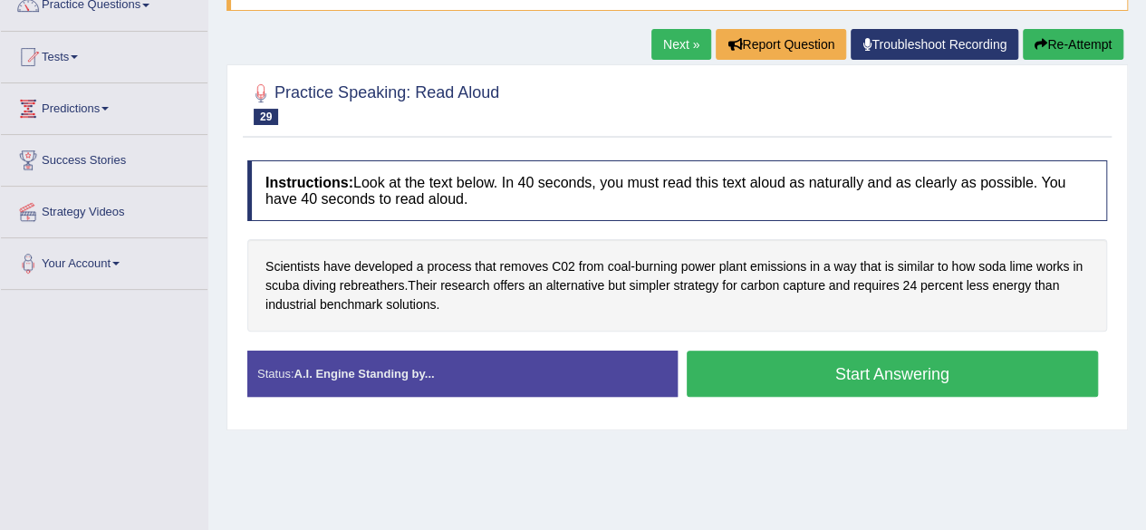
click at [763, 369] on button "Start Answering" at bounding box center [893, 374] width 412 height 46
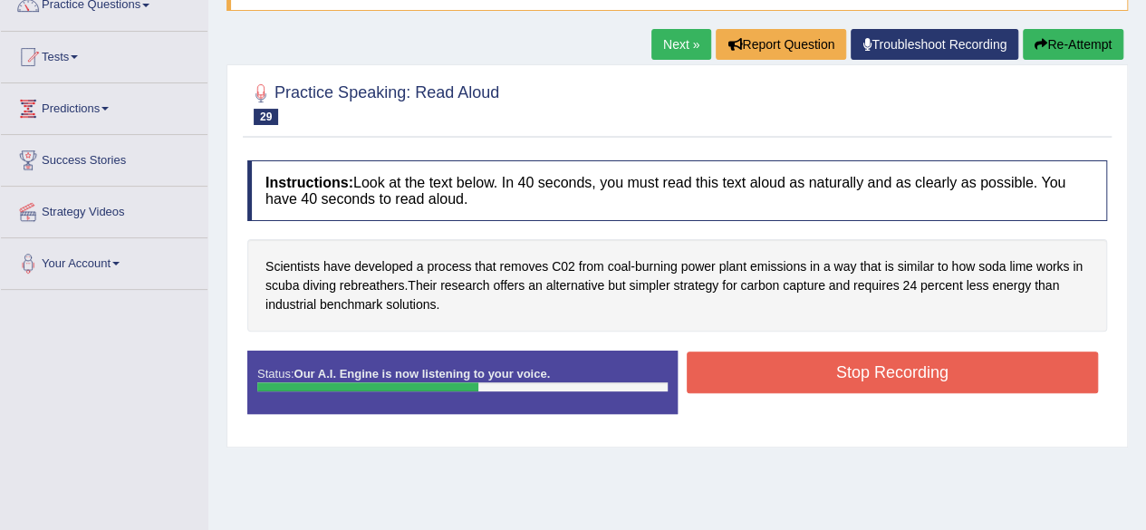
click at [763, 369] on button "Stop Recording" at bounding box center [893, 373] width 412 height 42
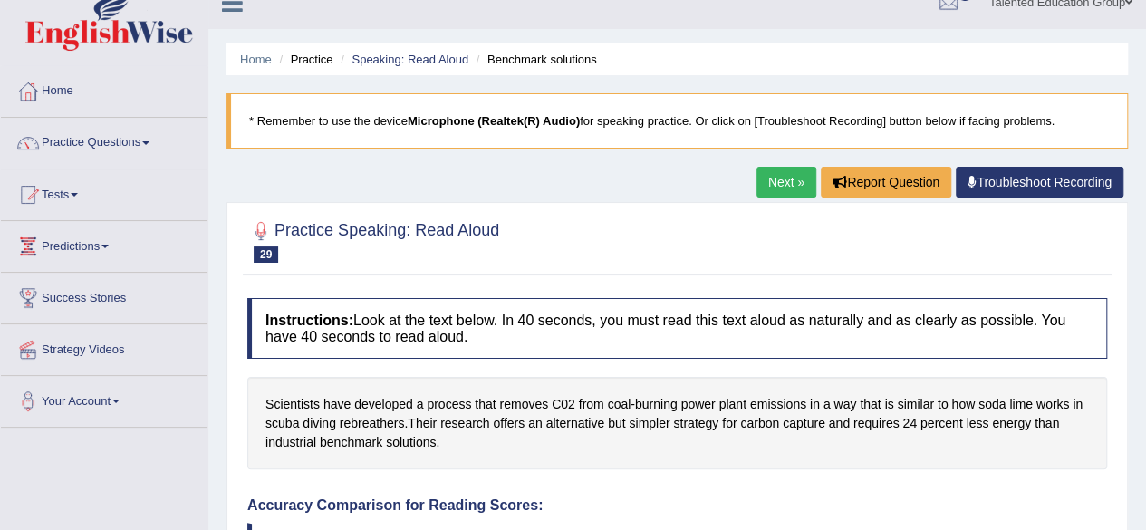
scroll to position [0, 0]
